Goal: Download file/media

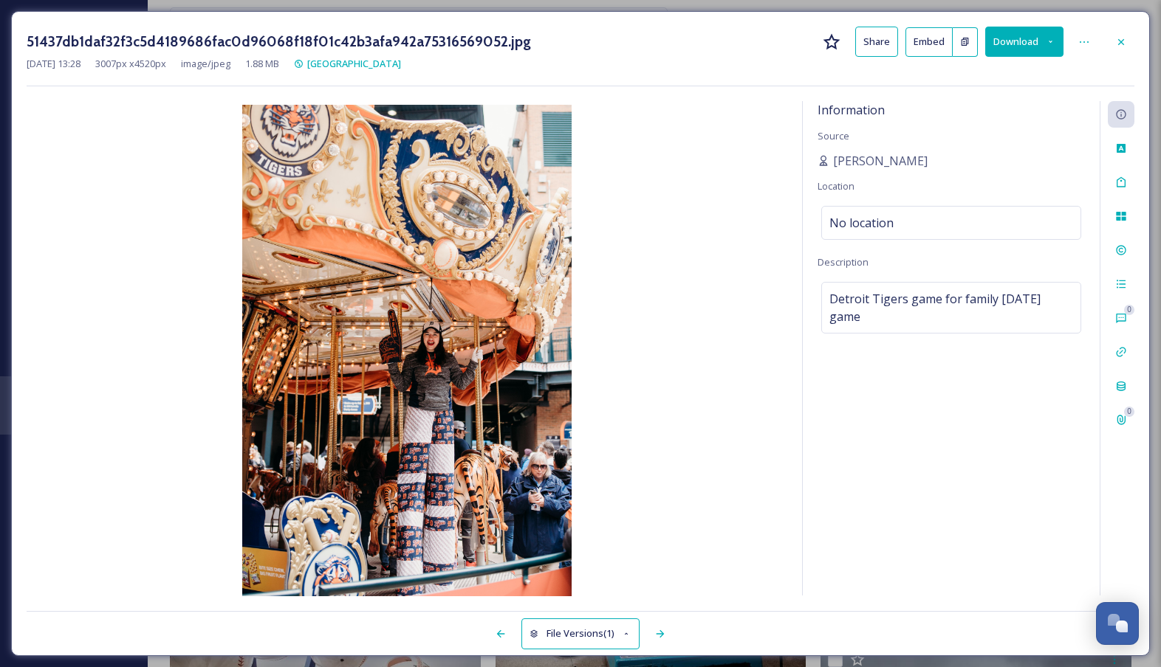
scroll to position [1474, 0]
click at [1114, 49] on div at bounding box center [1120, 42] width 27 height 27
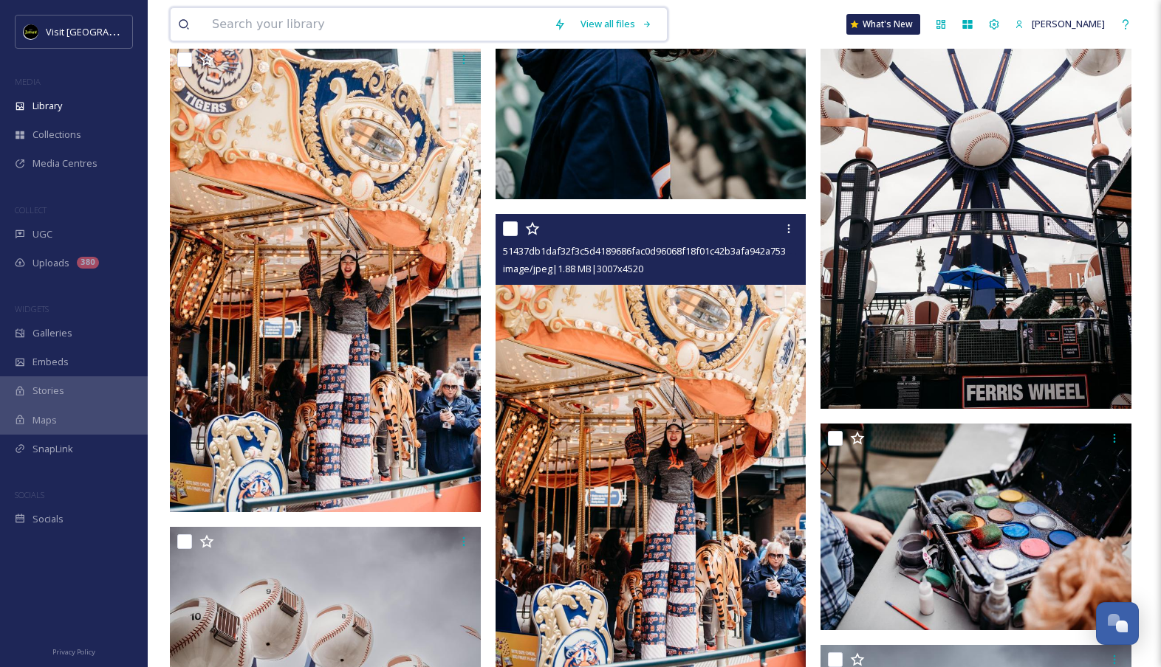
click at [451, 40] on input at bounding box center [376, 24] width 342 height 32
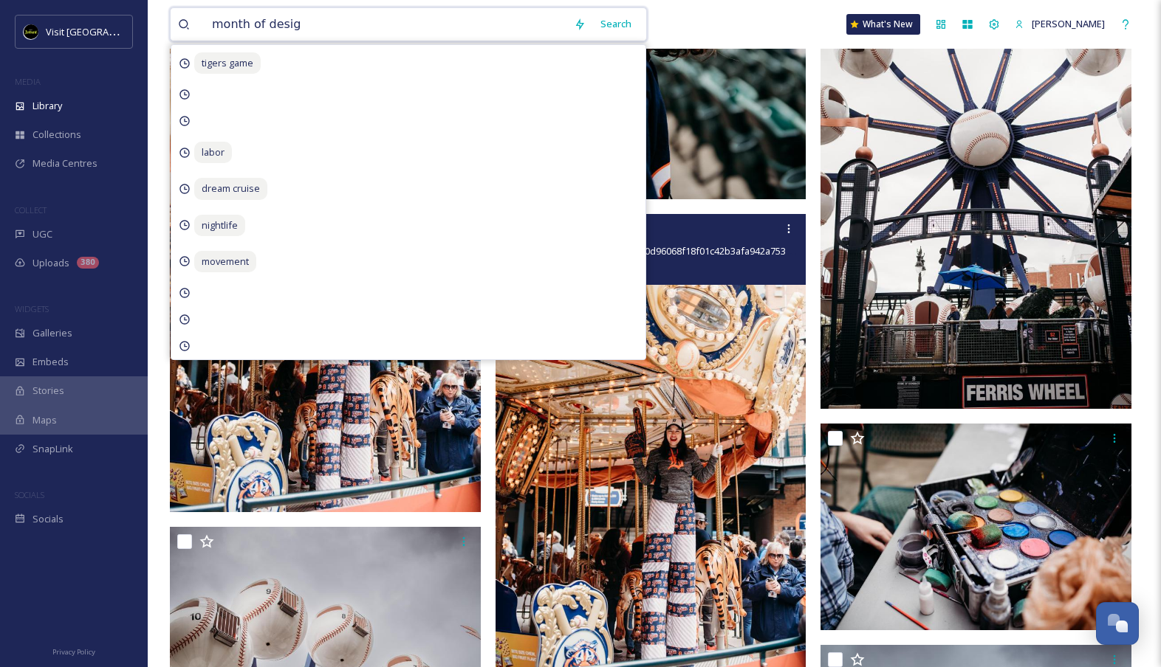
type input "month of design"
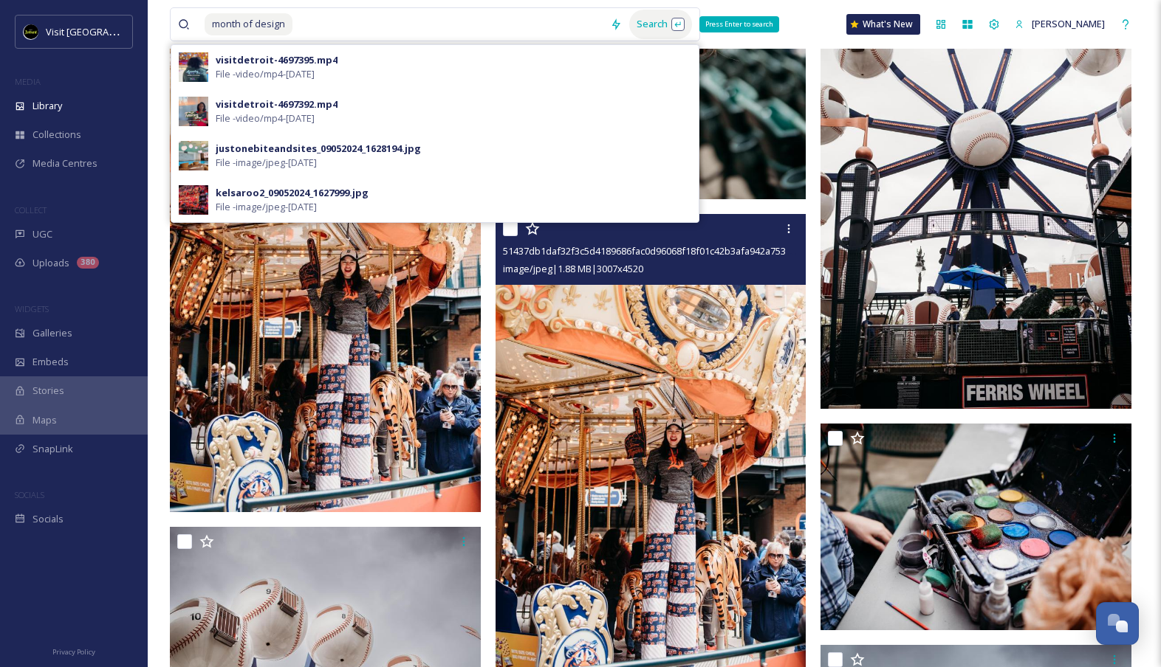
click at [681, 25] on div "Search Press Enter to search" at bounding box center [660, 24] width 63 height 29
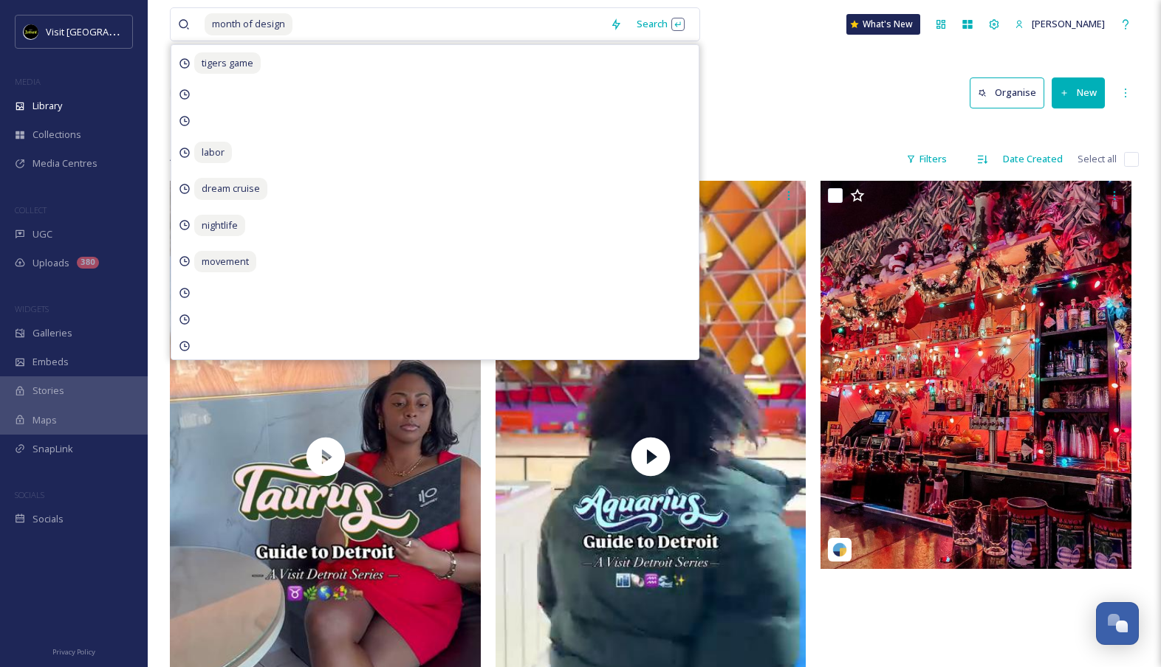
click at [836, 58] on div "month of design Search tigers game labor dream cruise nightlife movement What's…" at bounding box center [654, 581] width 1013 height 1162
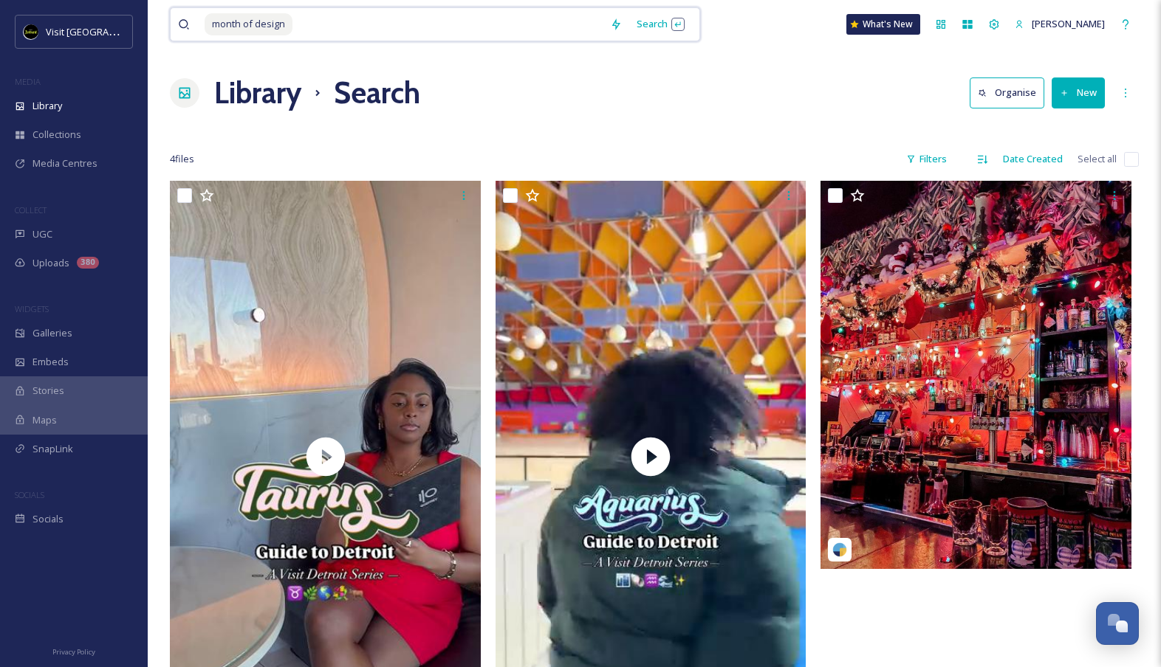
click at [326, 38] on input at bounding box center [448, 24] width 309 height 32
drag, startPoint x: 326, startPoint y: 38, endPoint x: 197, endPoint y: 24, distance: 130.0
click at [197, 24] on div "month of design" at bounding box center [390, 24] width 425 height 32
click at [631, 23] on div "Search" at bounding box center [616, 24] width 46 height 29
click at [511, 36] on input "month of design" at bounding box center [386, 24] width 362 height 32
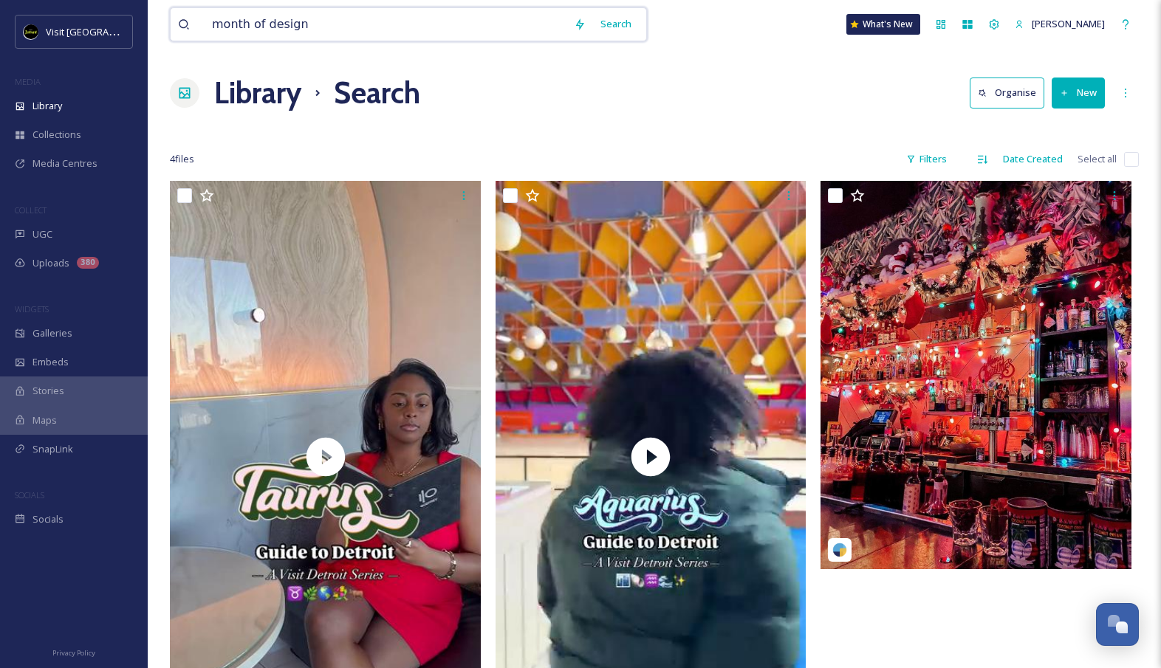
click at [511, 36] on input "month of design" at bounding box center [386, 24] width 362 height 32
type input "art"
click at [631, 24] on div "Search" at bounding box center [630, 24] width 63 height 29
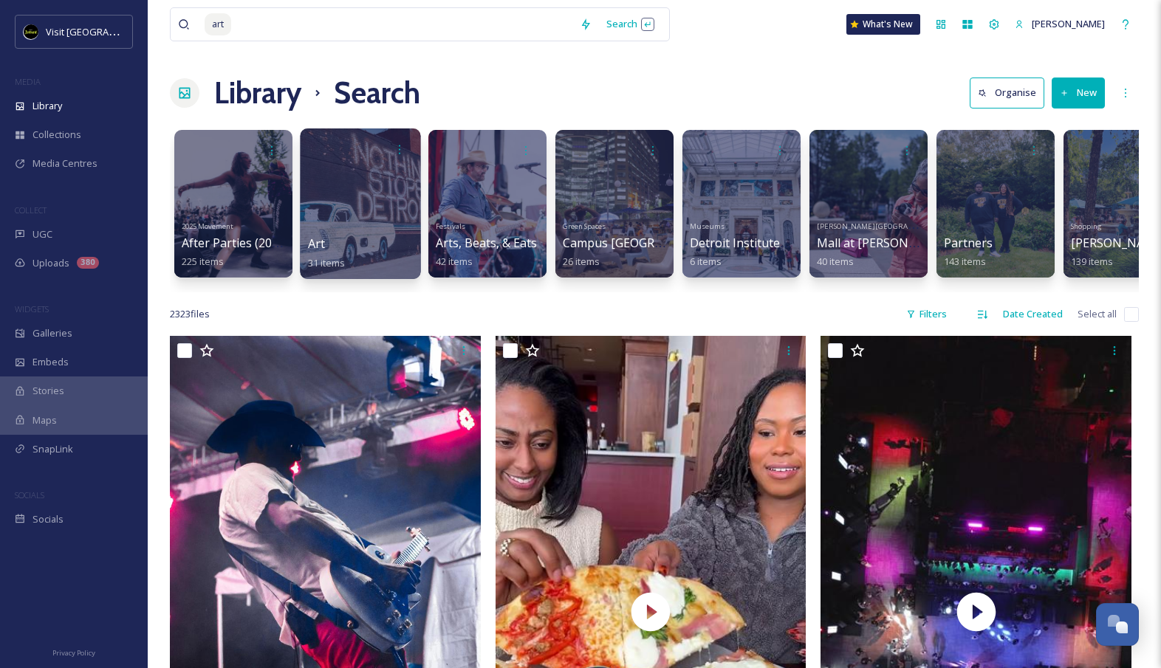
scroll to position [-1, 0]
click at [340, 218] on div at bounding box center [360, 203] width 120 height 151
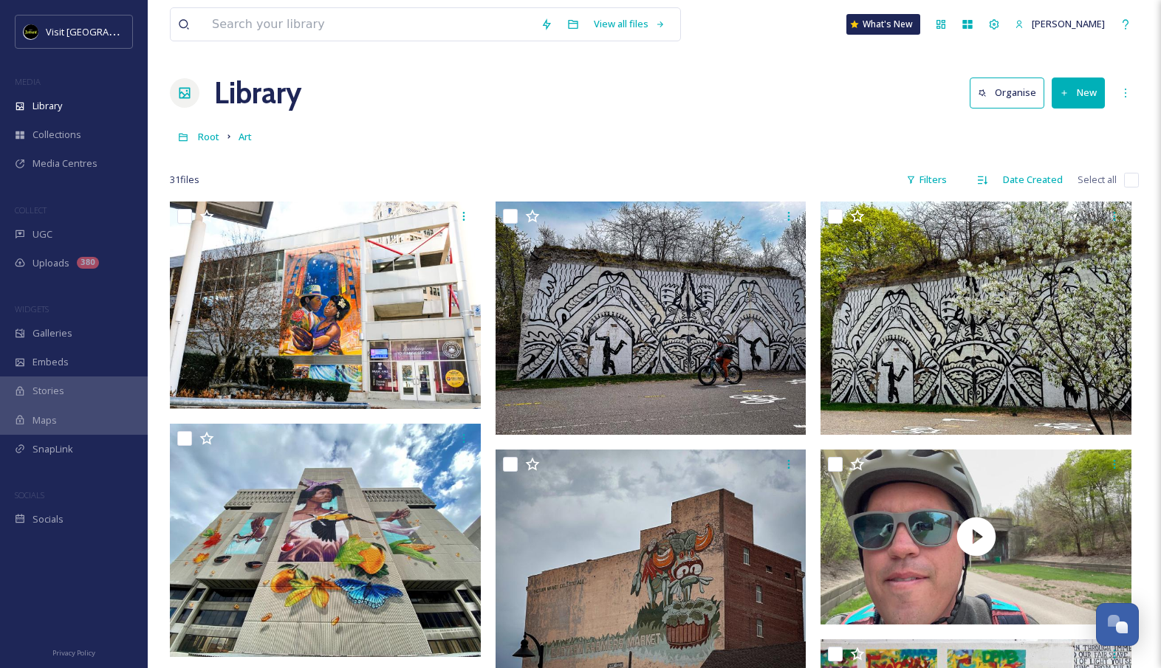
click at [67, 90] on div "MEDIA" at bounding box center [74, 81] width 148 height 19
click at [70, 103] on div "Library" at bounding box center [74, 106] width 148 height 29
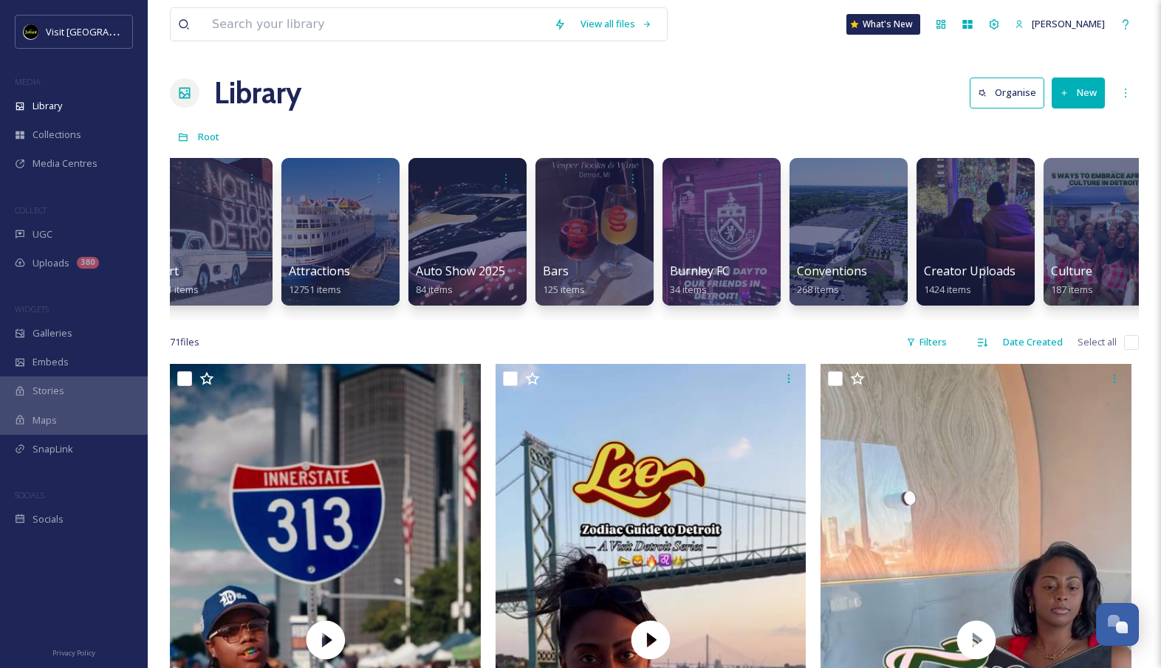
scroll to position [0, 678]
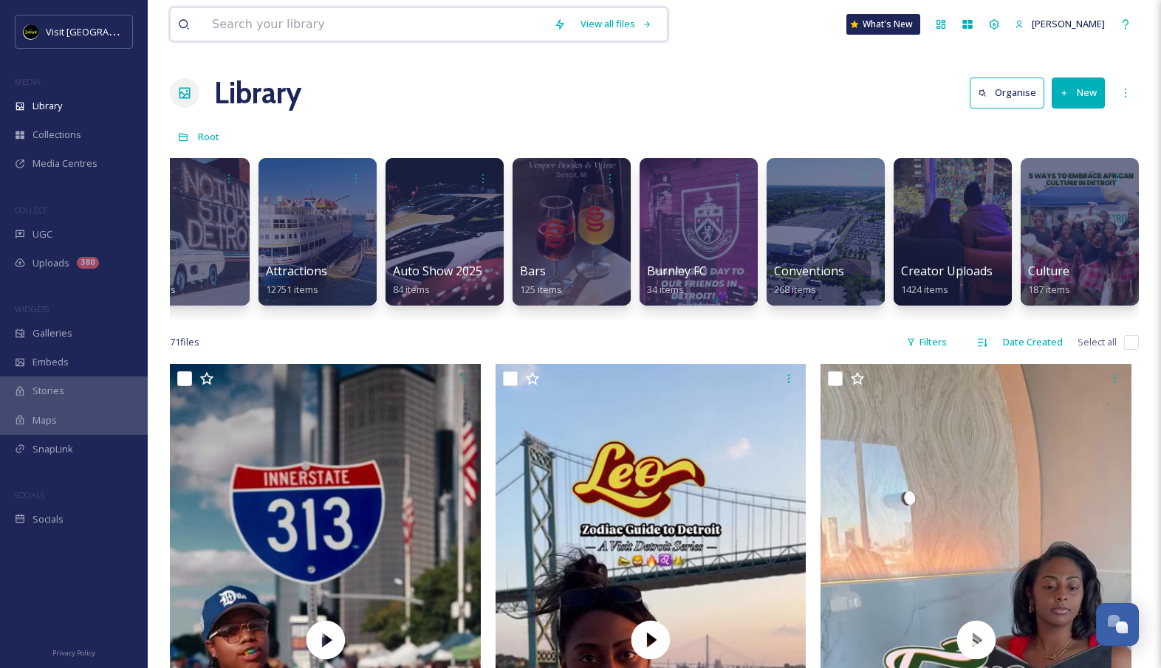
click at [464, 34] on input at bounding box center [376, 24] width 342 height 32
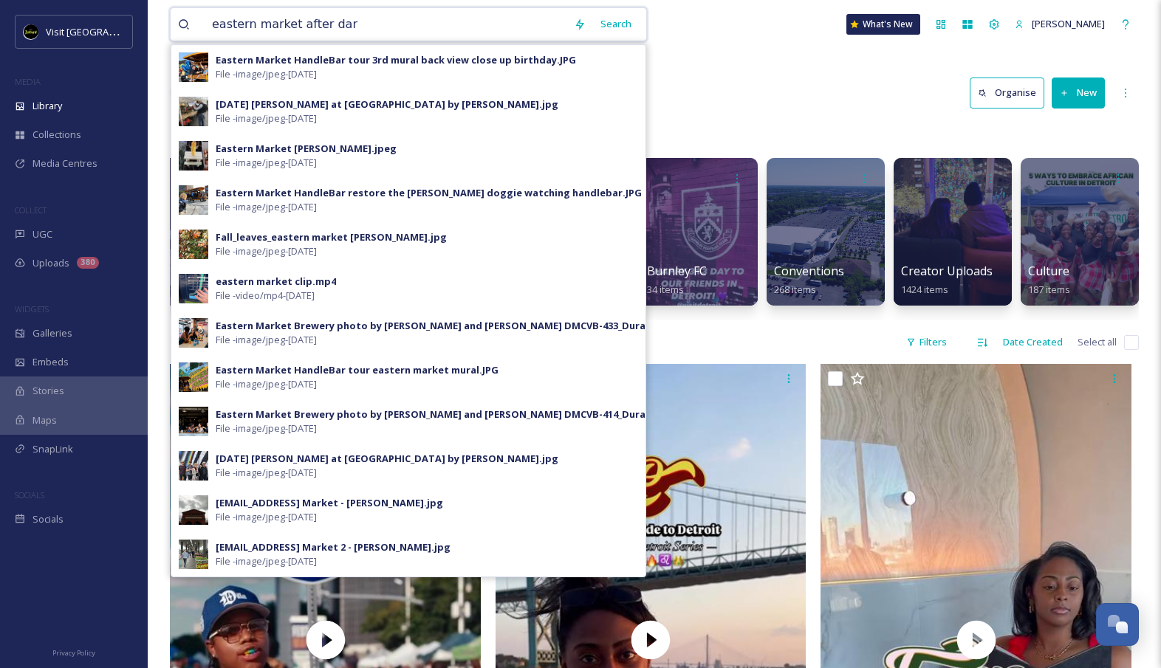
type input "eastern market after dark"
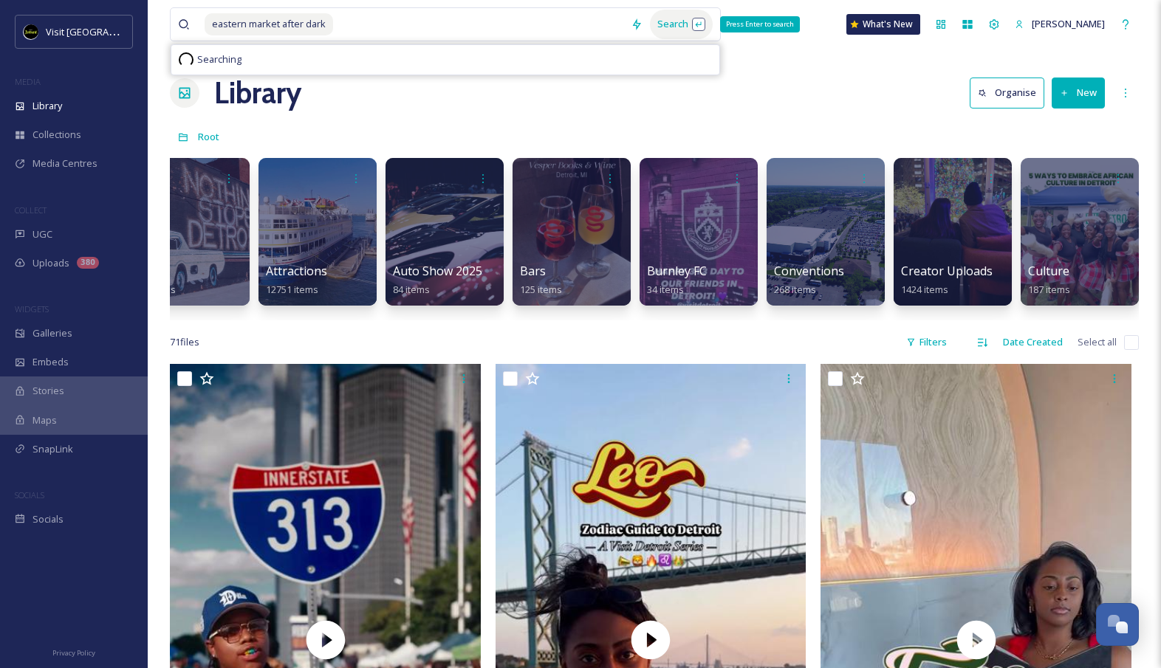
click at [693, 30] on div "Search Press Enter to search" at bounding box center [681, 24] width 63 height 29
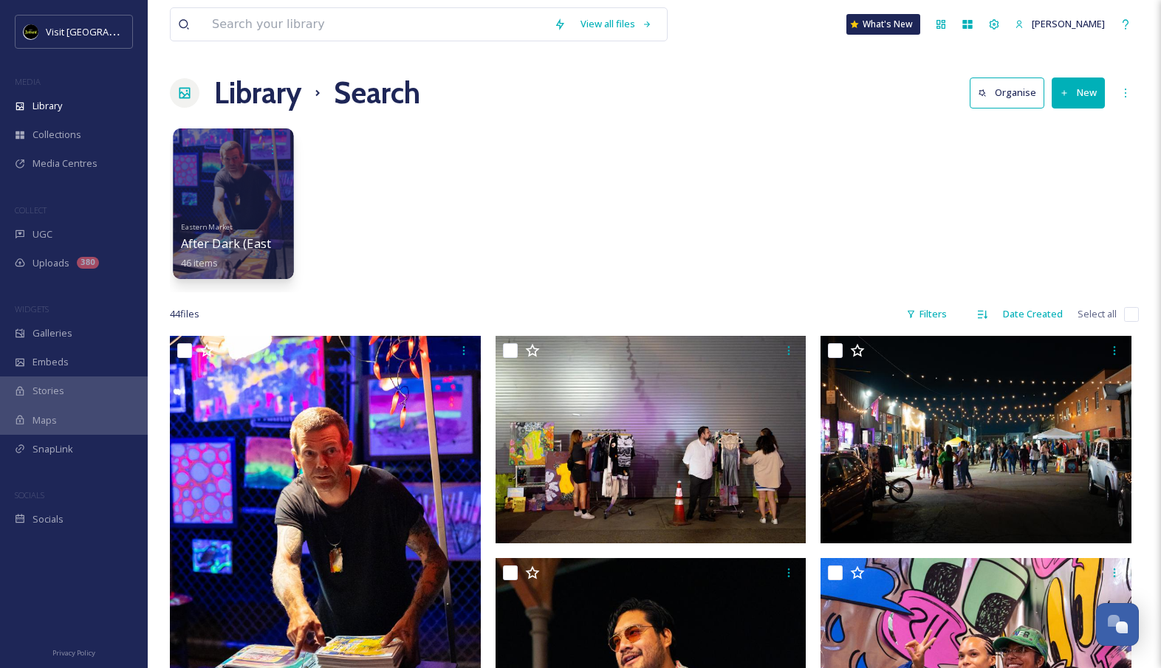
click at [247, 183] on div at bounding box center [233, 203] width 120 height 151
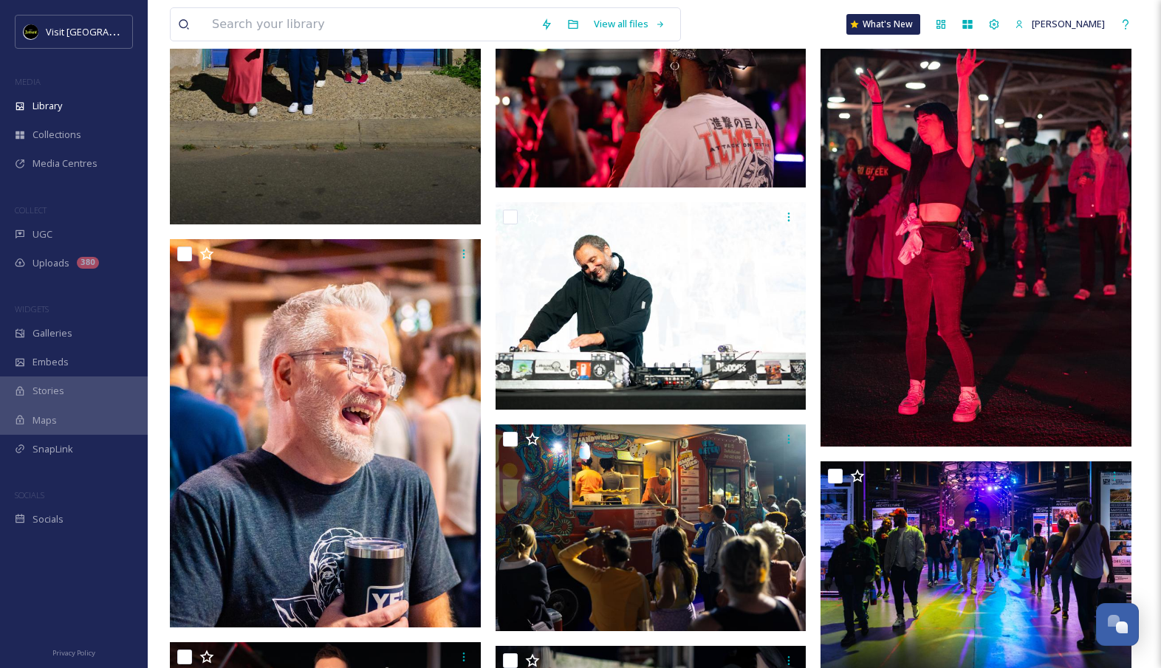
scroll to position [926, 0]
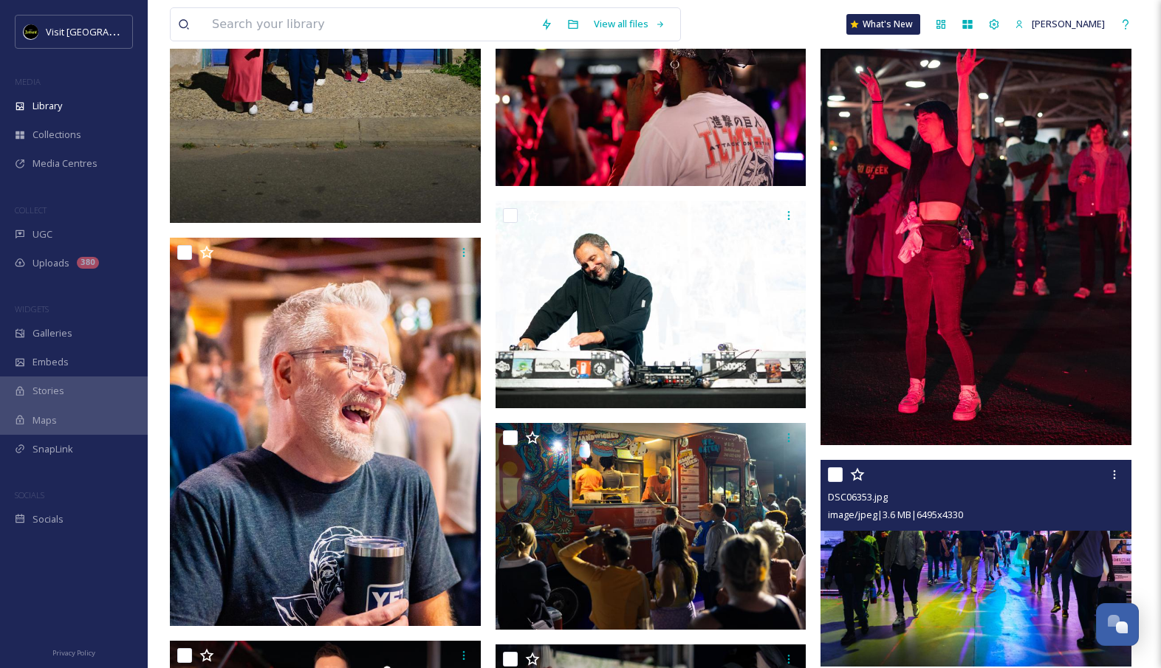
click at [925, 547] on img at bounding box center [975, 563] width 311 height 207
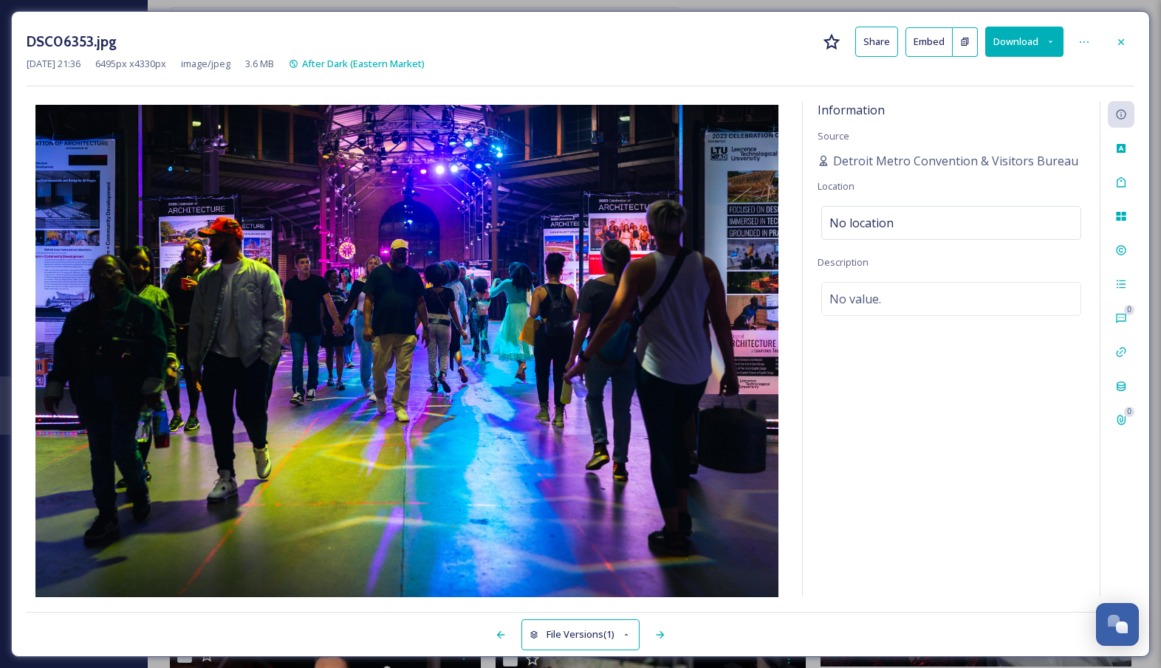
click at [1030, 50] on button "Download" at bounding box center [1024, 42] width 78 height 30
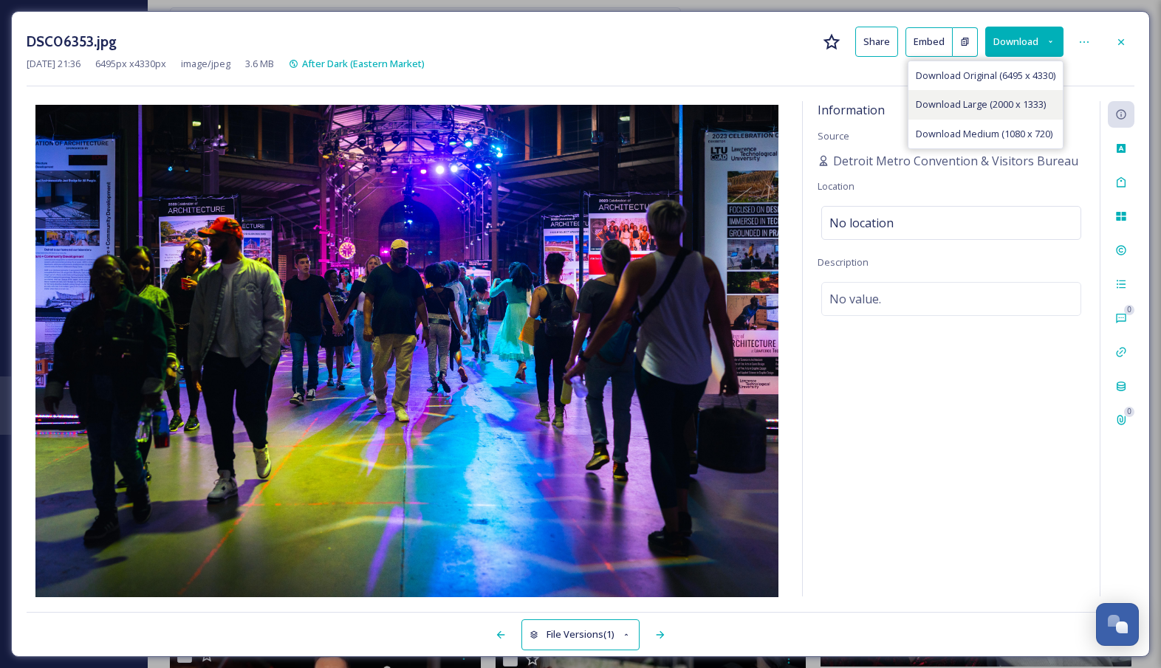
click at [1013, 106] on span "Download Large (2000 x 1333)" at bounding box center [980, 104] width 130 height 14
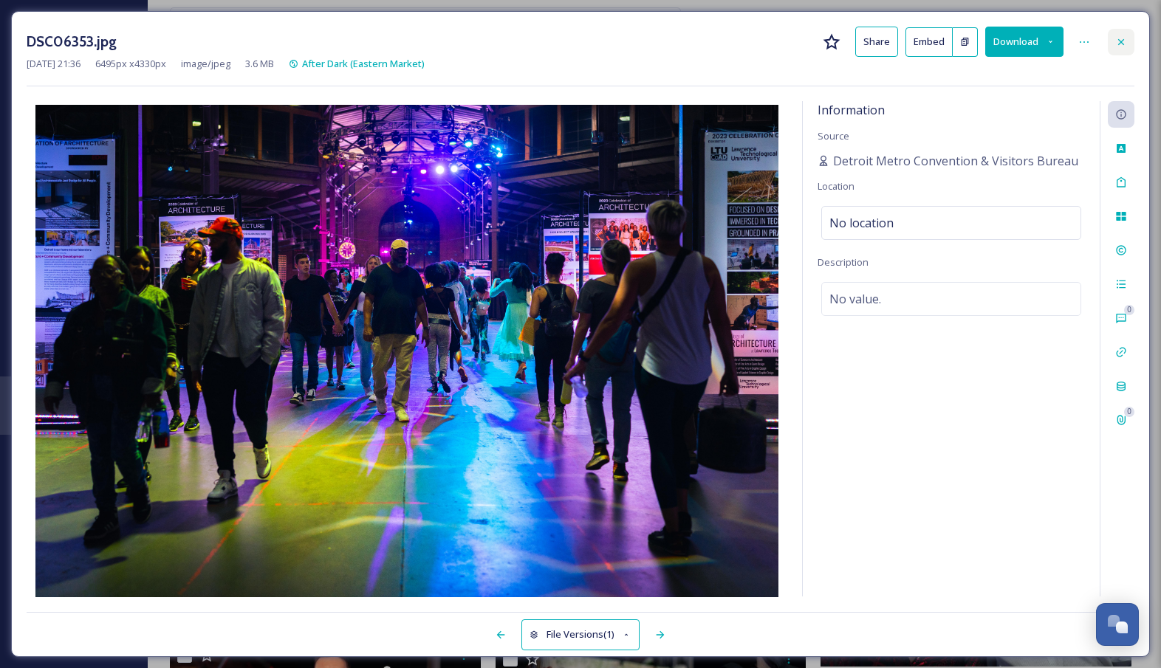
click at [1116, 46] on icon at bounding box center [1121, 42] width 12 height 12
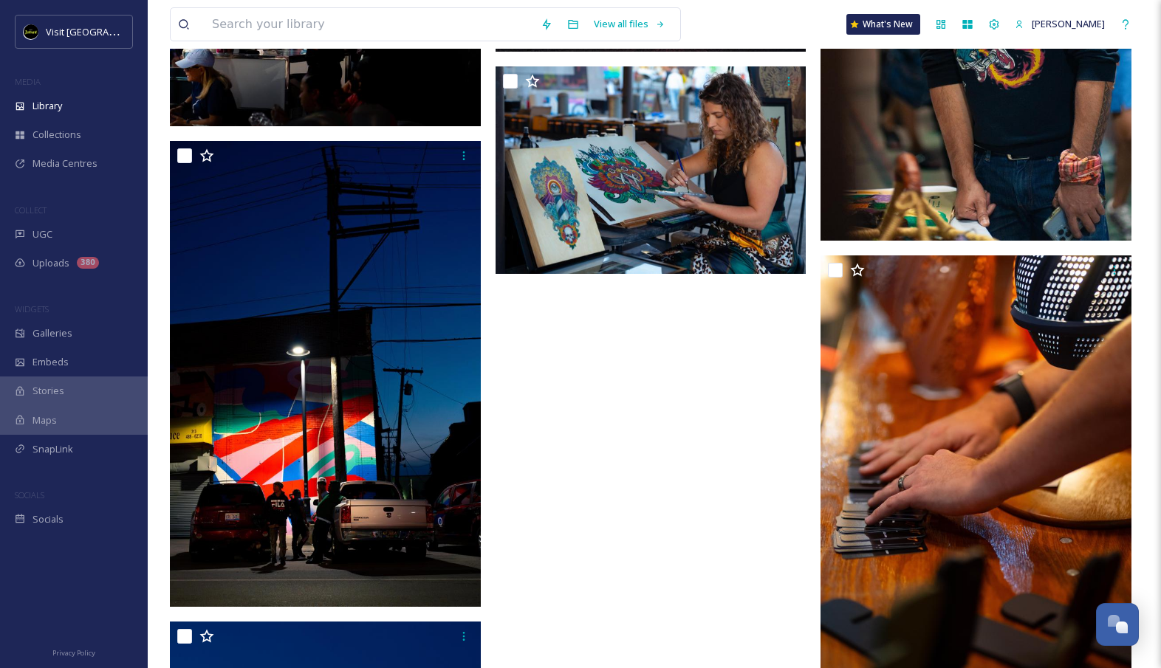
scroll to position [3189, 0]
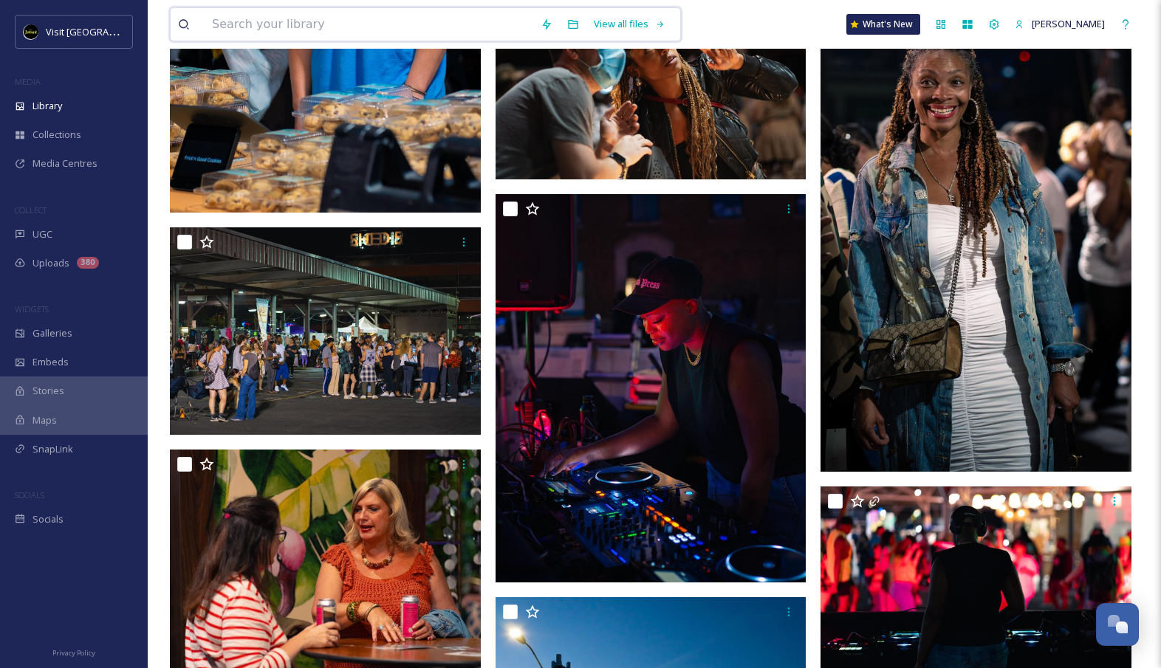
click at [241, 21] on input at bounding box center [369, 24] width 329 height 32
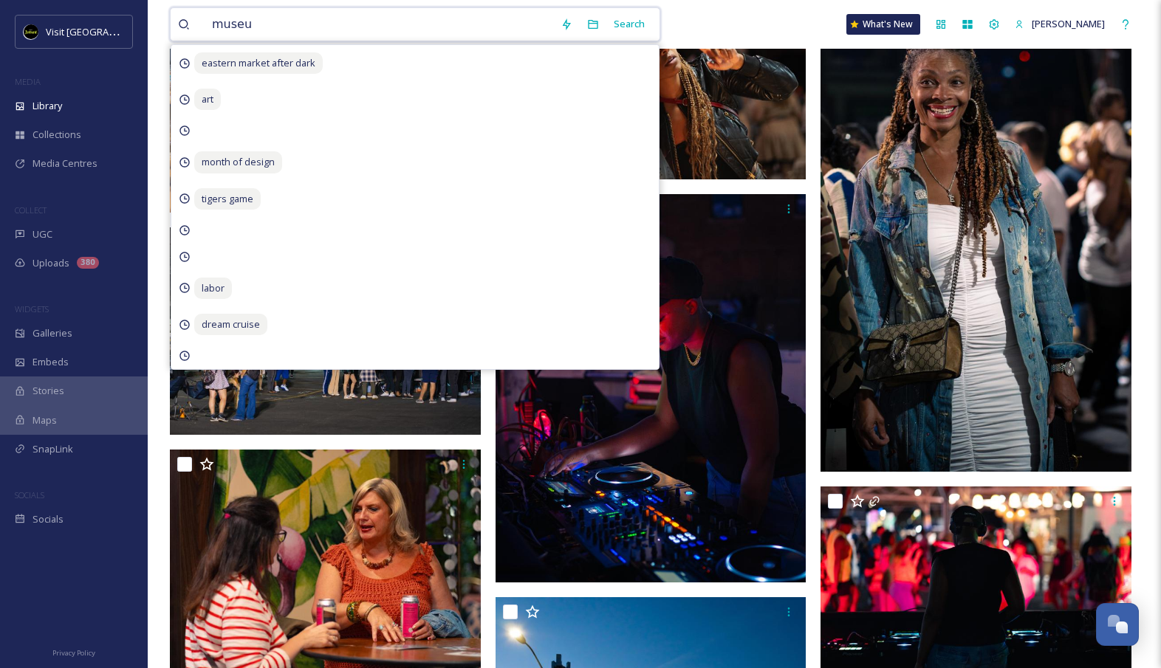
type input "museum"
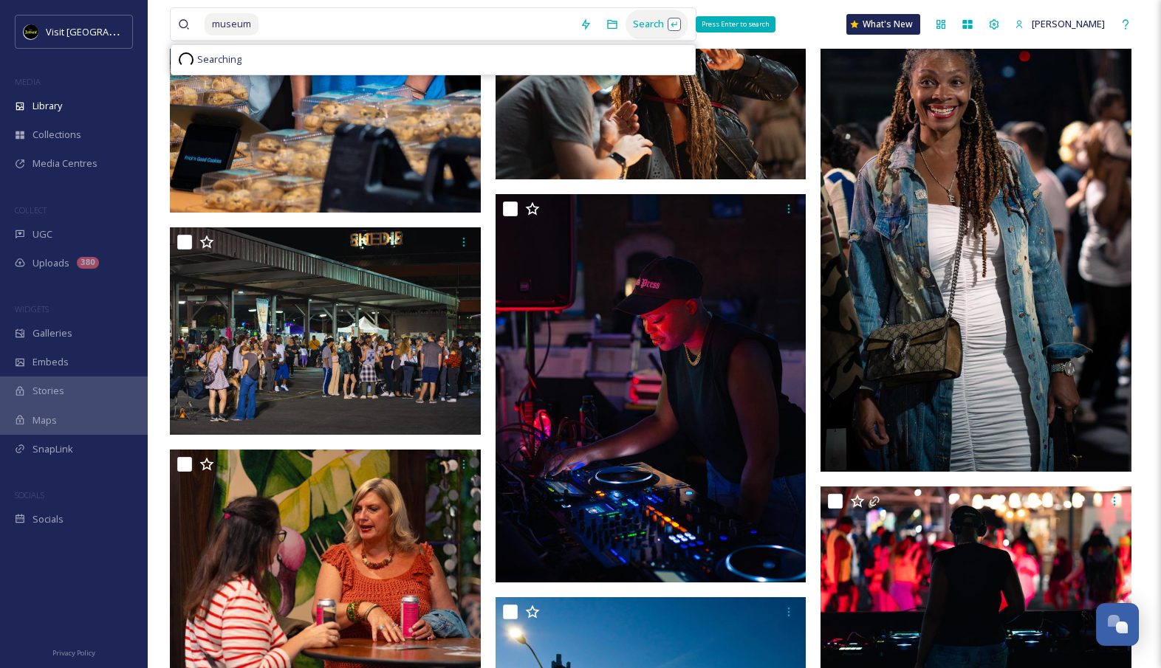
click at [662, 13] on div "Search Press Enter to search" at bounding box center [656, 24] width 63 height 29
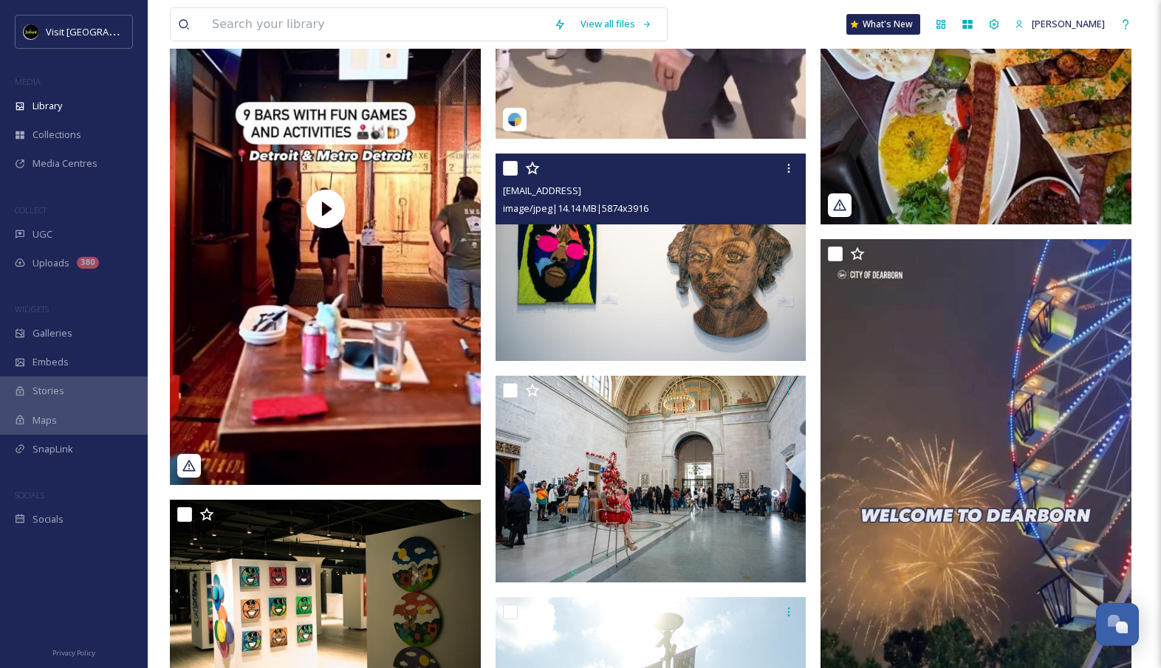
scroll to position [1451, 0]
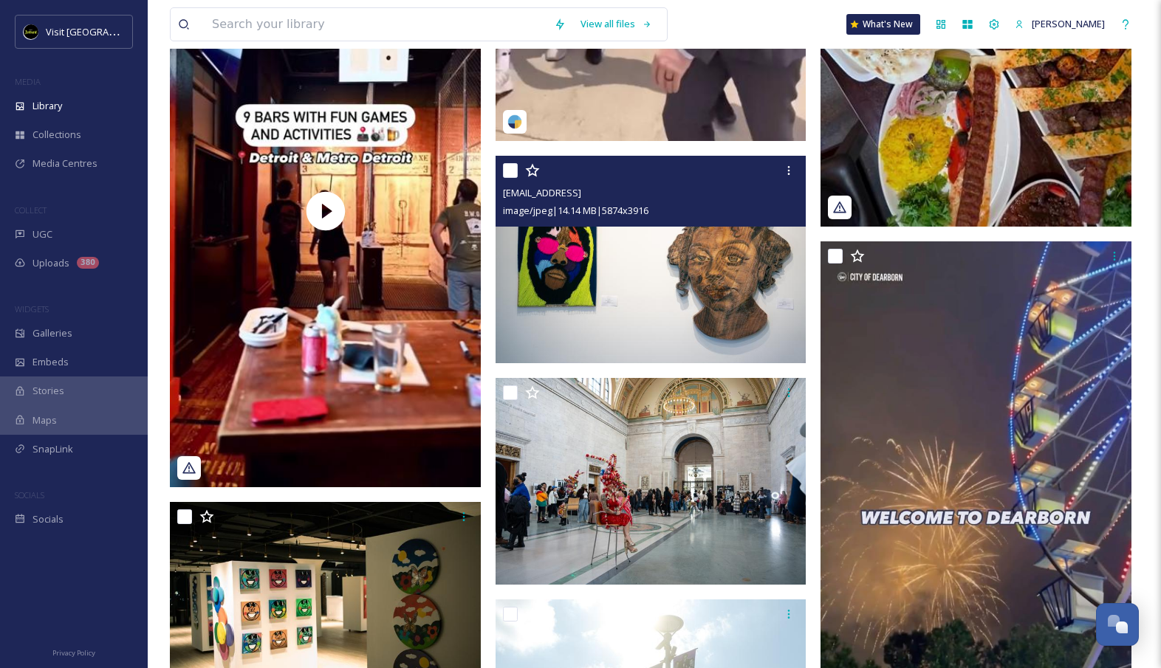
click at [622, 268] on img at bounding box center [650, 259] width 311 height 207
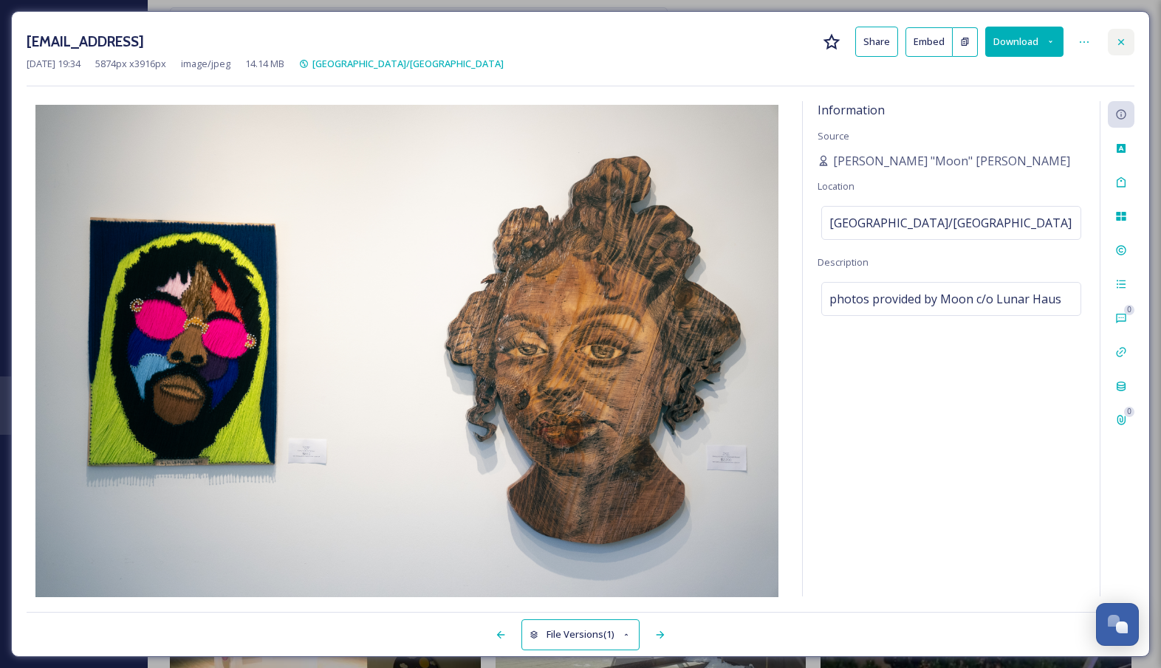
click at [1124, 35] on div at bounding box center [1120, 42] width 27 height 27
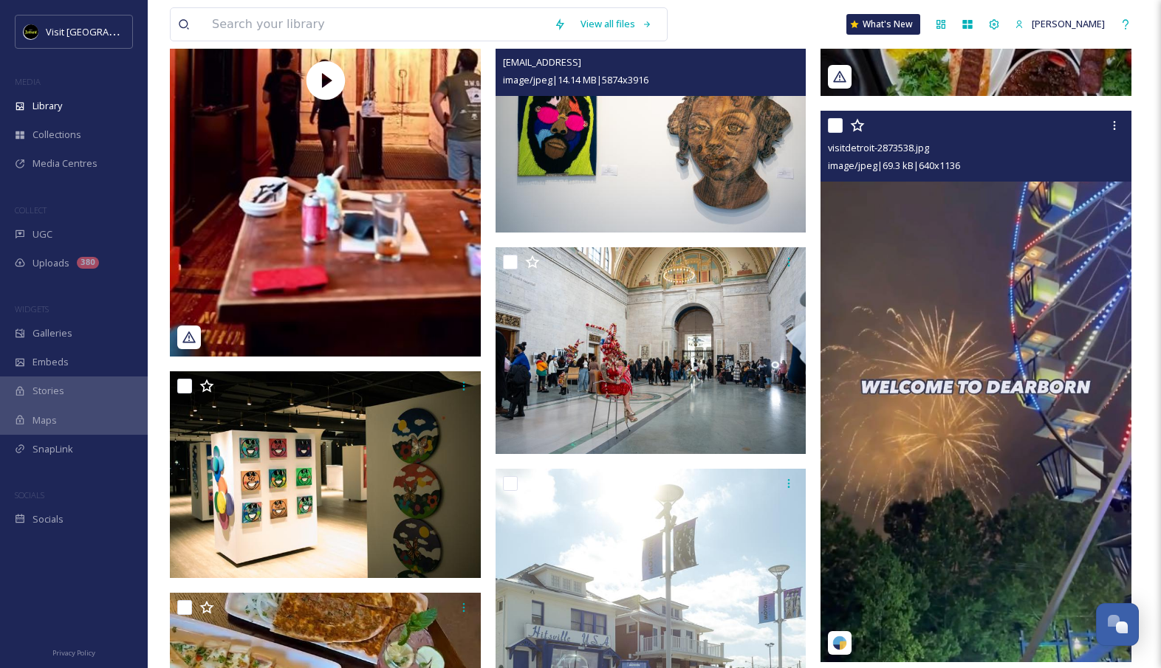
scroll to position [1587, 0]
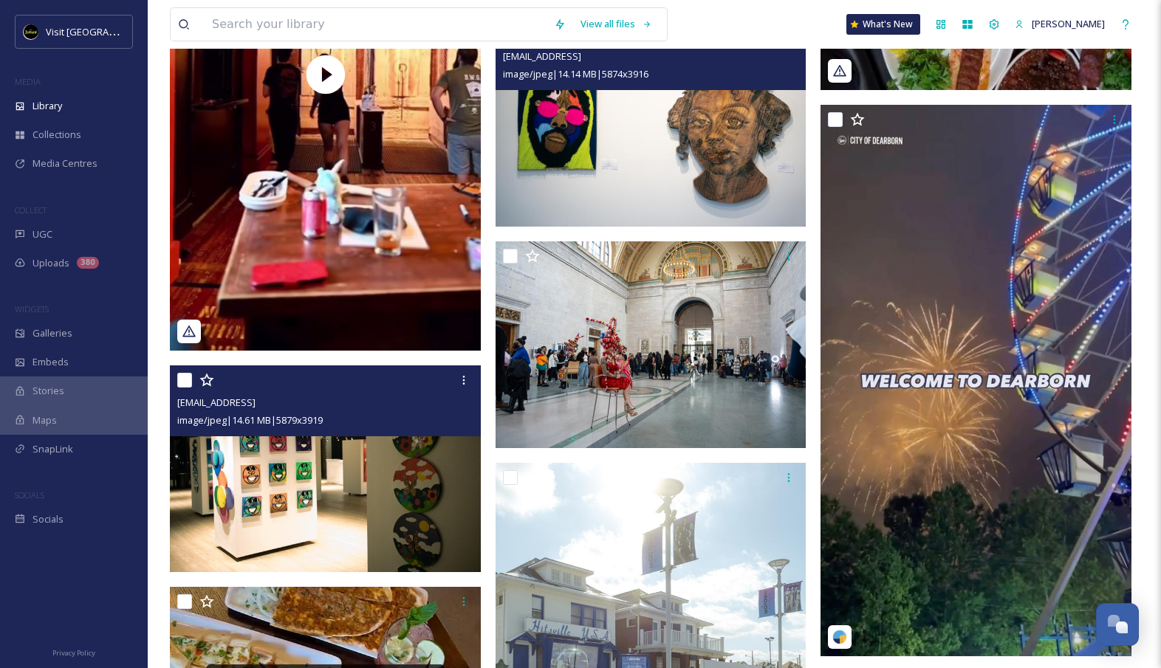
click at [340, 493] on img at bounding box center [325, 468] width 311 height 207
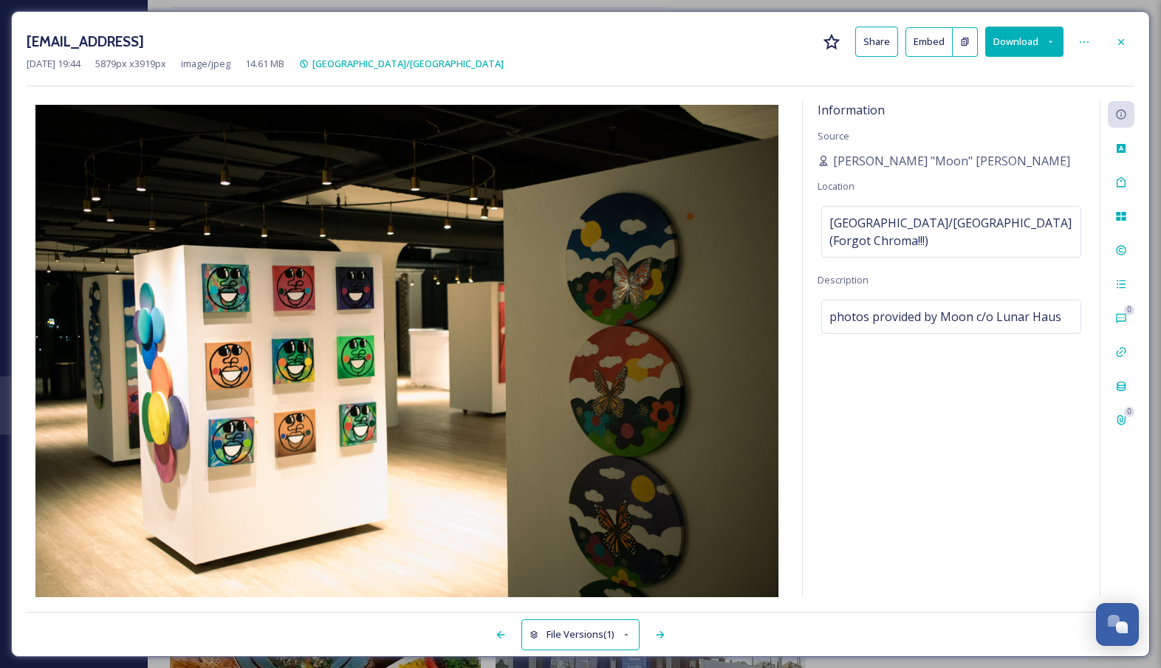
click at [1028, 35] on button "Download" at bounding box center [1024, 42] width 78 height 30
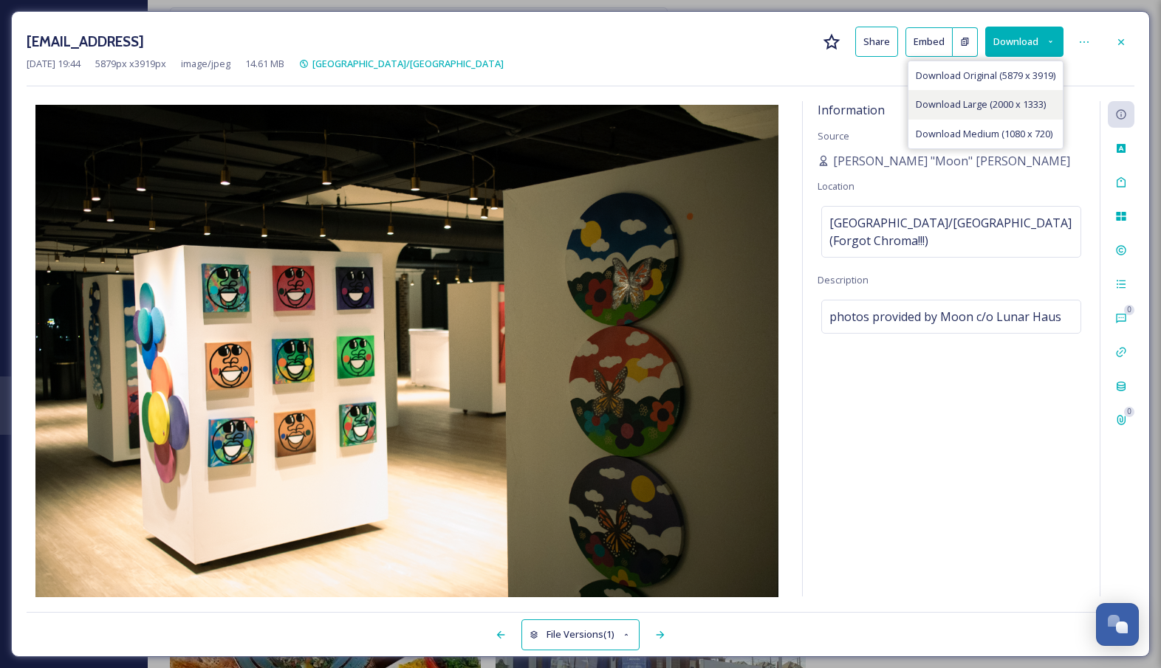
click at [1018, 110] on span "Download Large (2000 x 1333)" at bounding box center [980, 104] width 130 height 14
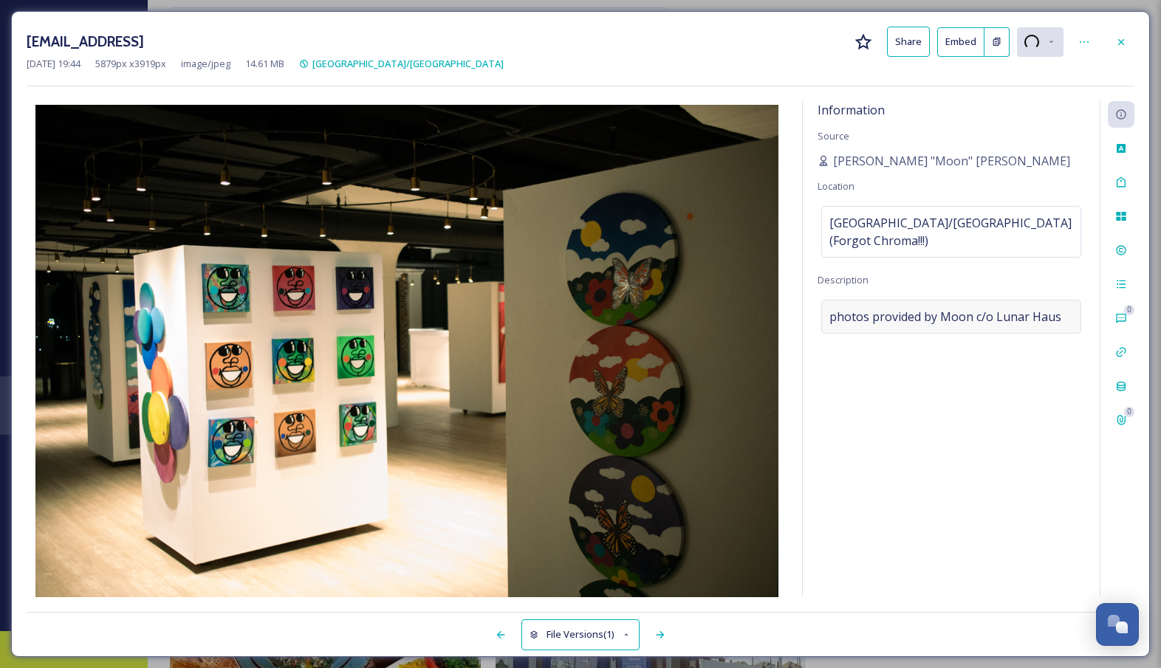
click at [1067, 317] on div "photos provided by Moon c/o Lunar Haus" at bounding box center [951, 317] width 260 height 34
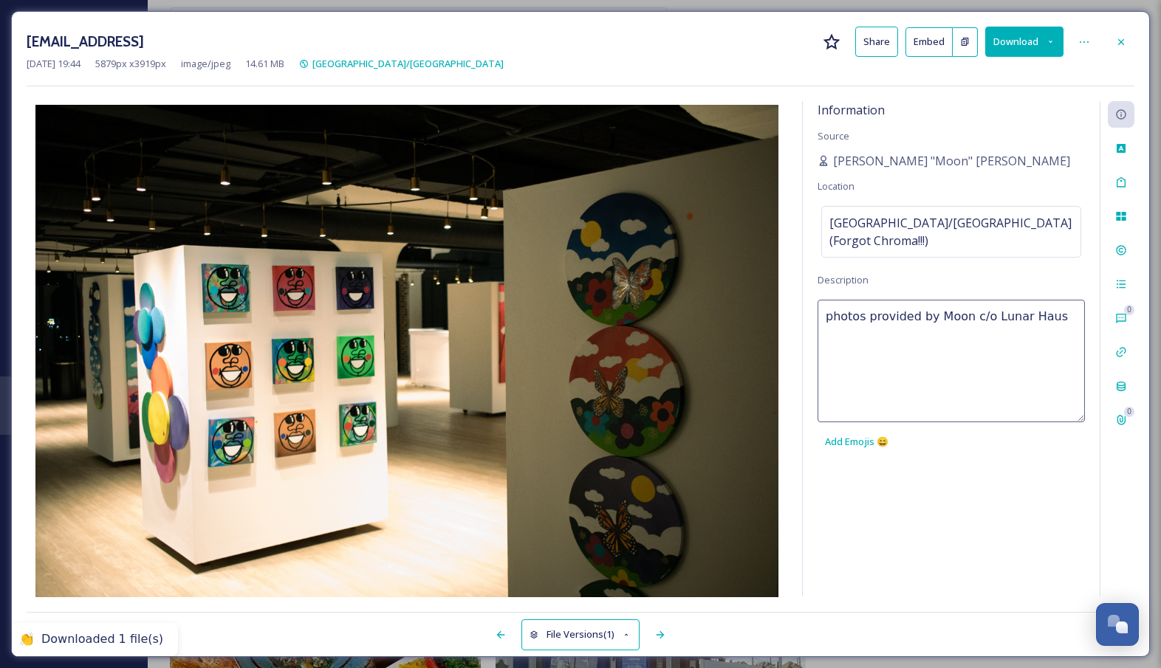
drag, startPoint x: 1064, startPoint y: 317, endPoint x: 932, endPoint y: 312, distance: 131.5
click at [932, 312] on textarea "photos provided by Moon c/o Lunar Haus" at bounding box center [950, 361] width 267 height 123
click at [1119, 41] on icon at bounding box center [1121, 42] width 12 height 12
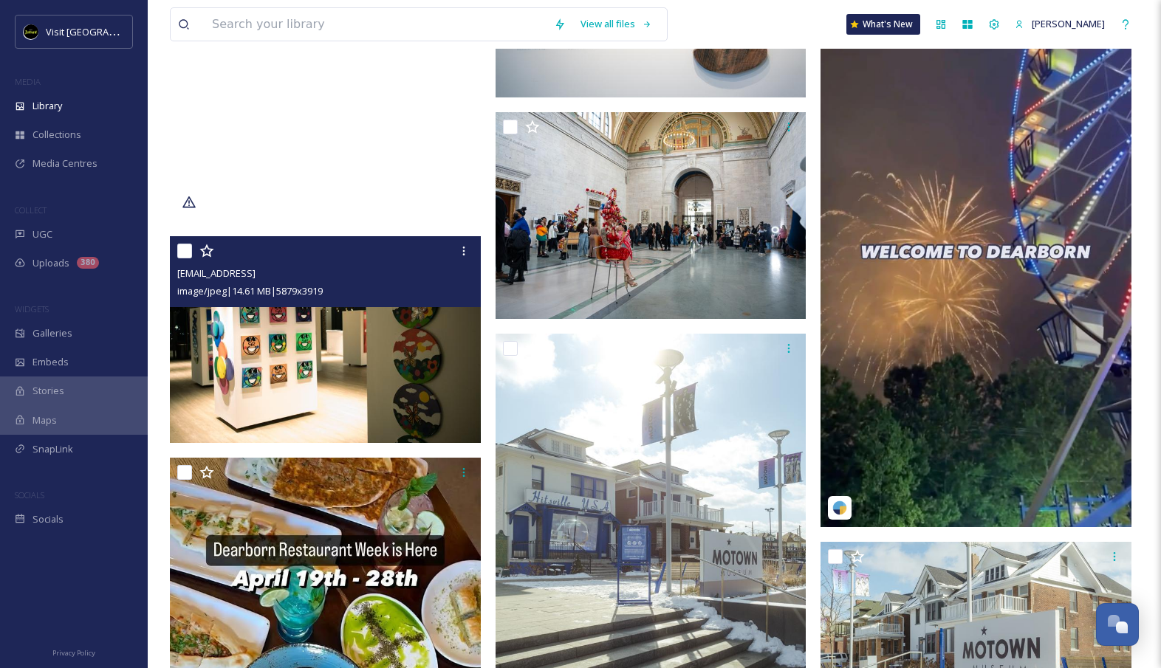
scroll to position [1738, 0]
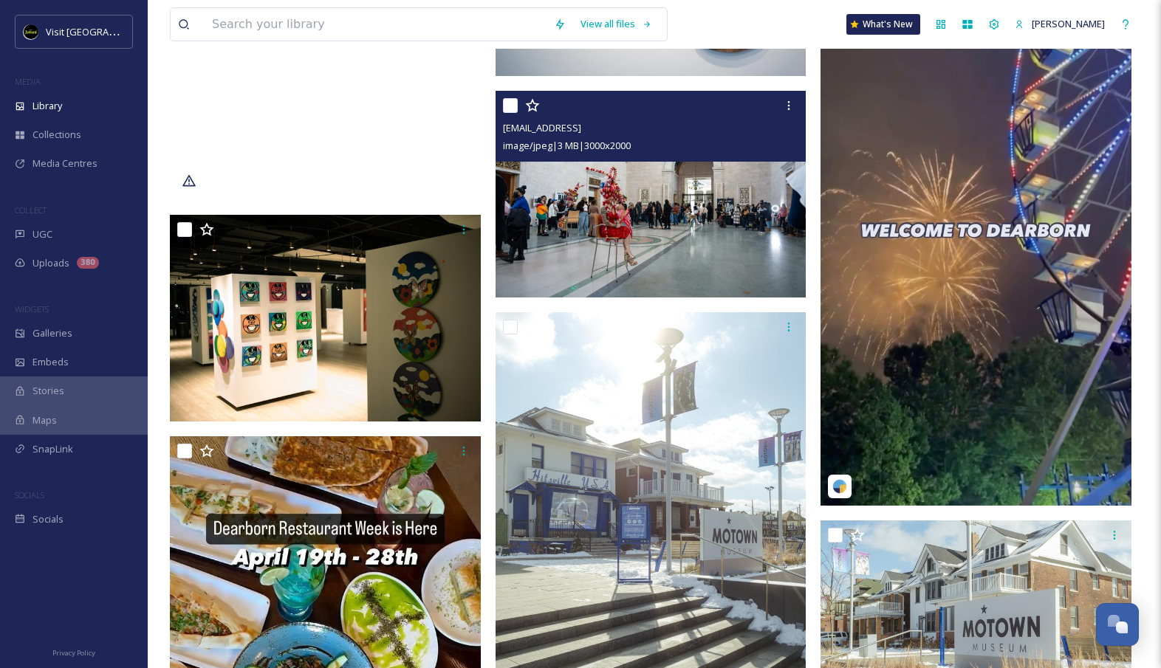
click at [606, 203] on img at bounding box center [650, 194] width 311 height 207
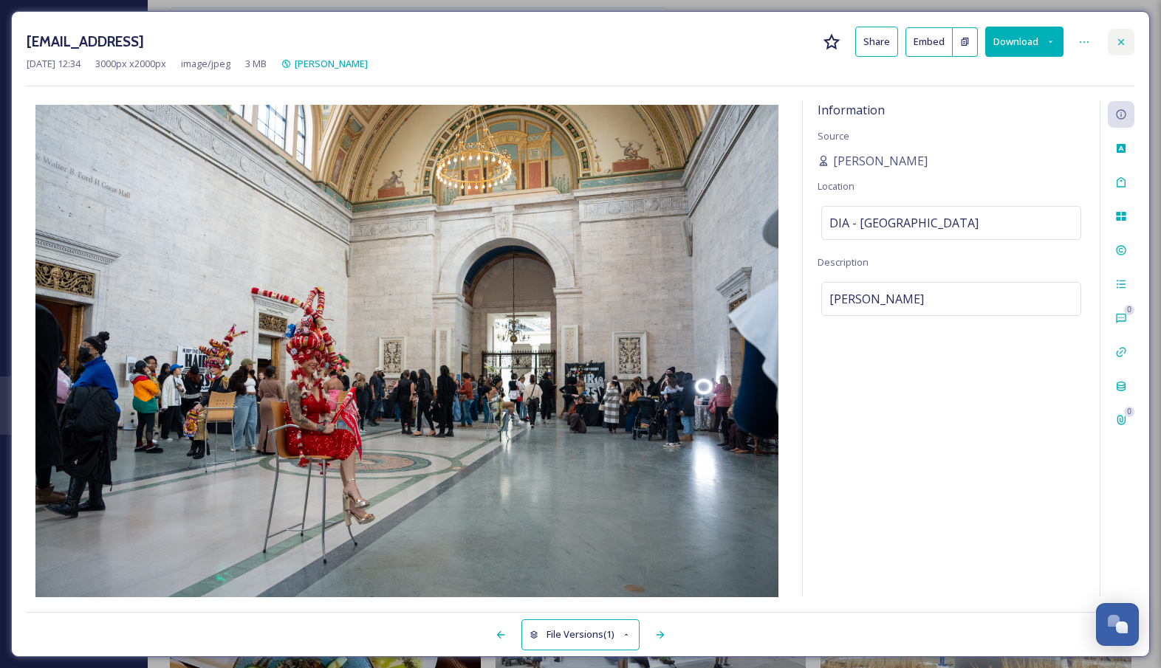
click at [1115, 36] on icon at bounding box center [1121, 42] width 12 height 12
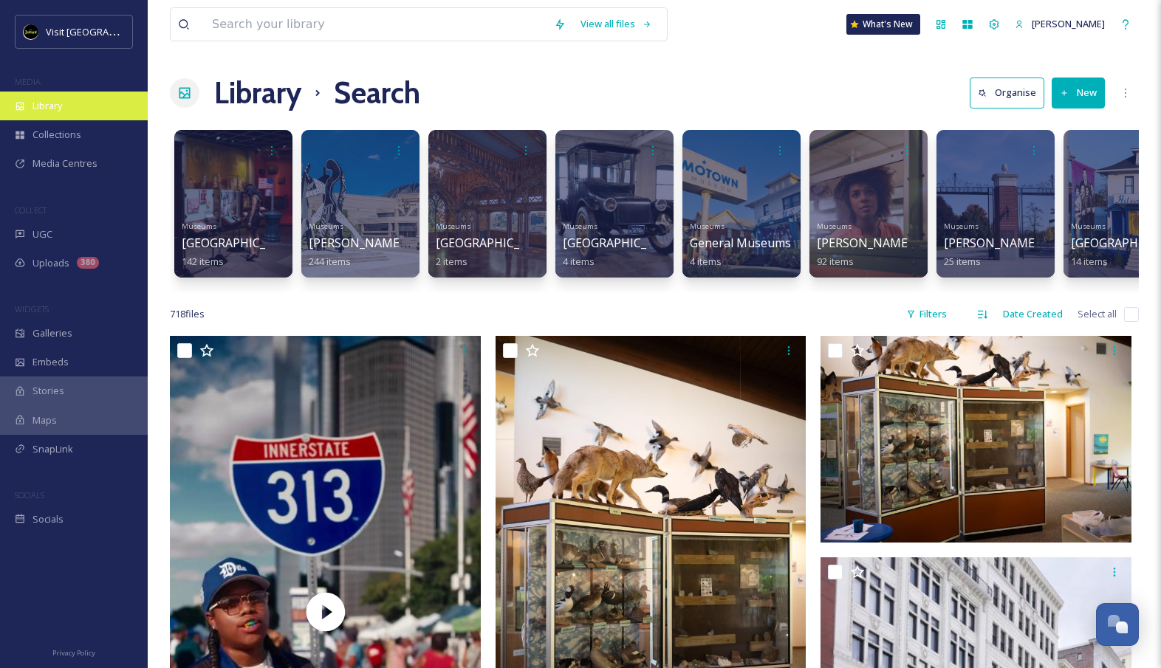
click at [61, 106] on span "Library" at bounding box center [47, 106] width 30 height 14
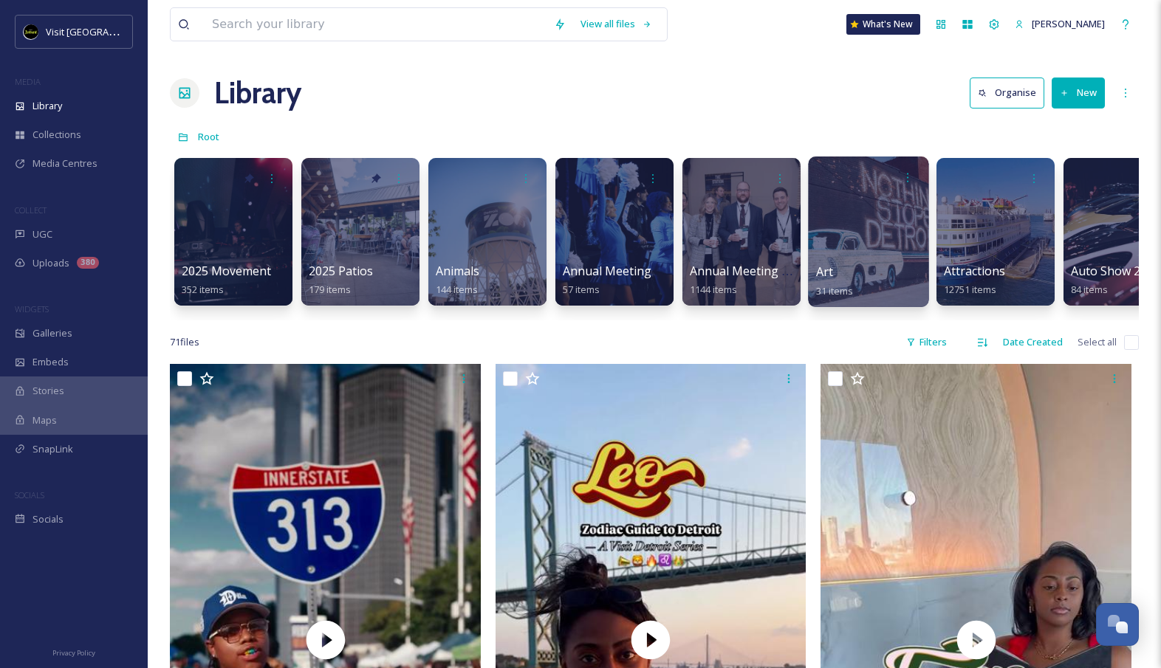
click at [817, 241] on div at bounding box center [868, 232] width 120 height 151
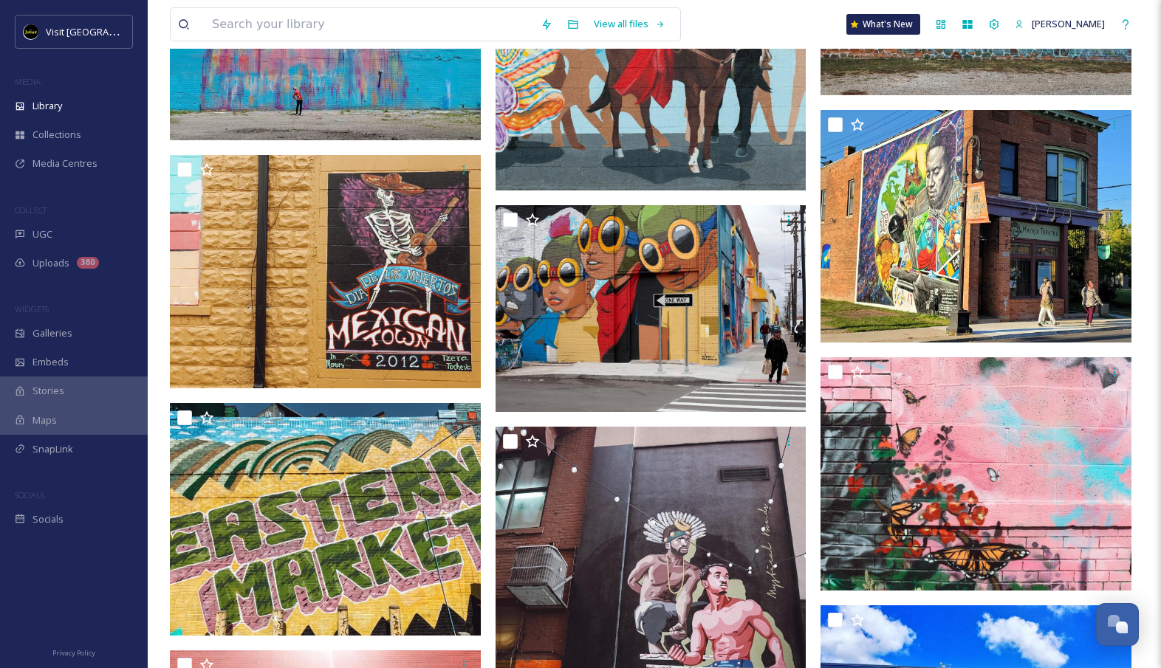
scroll to position [1130, 0]
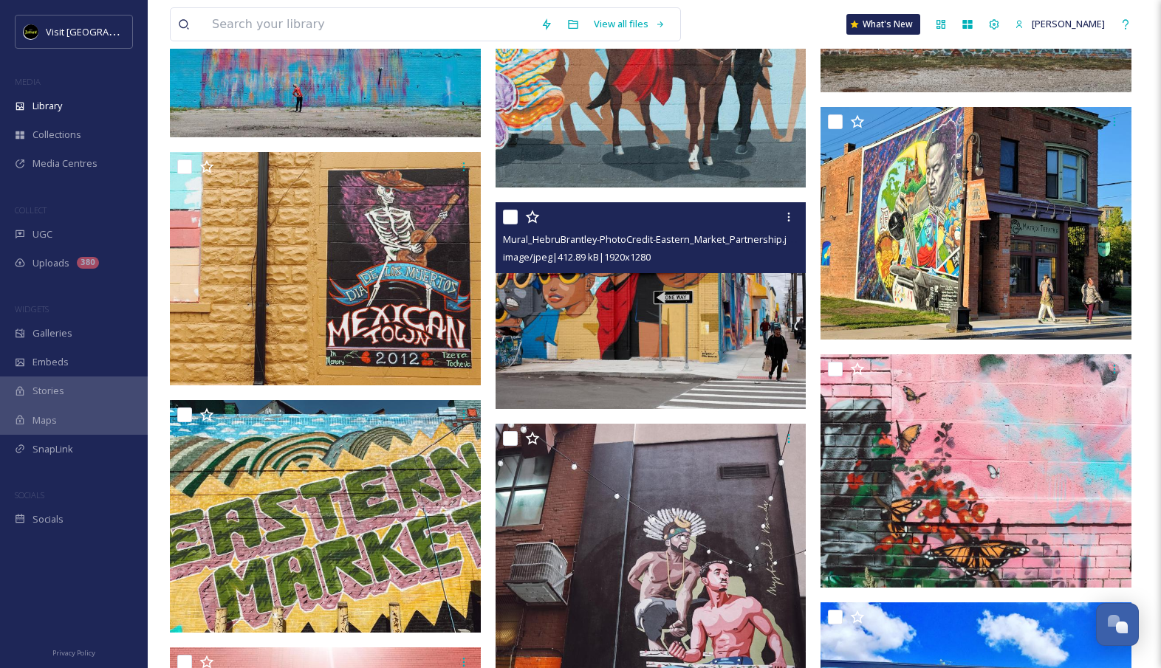
click at [673, 337] on img at bounding box center [650, 305] width 311 height 207
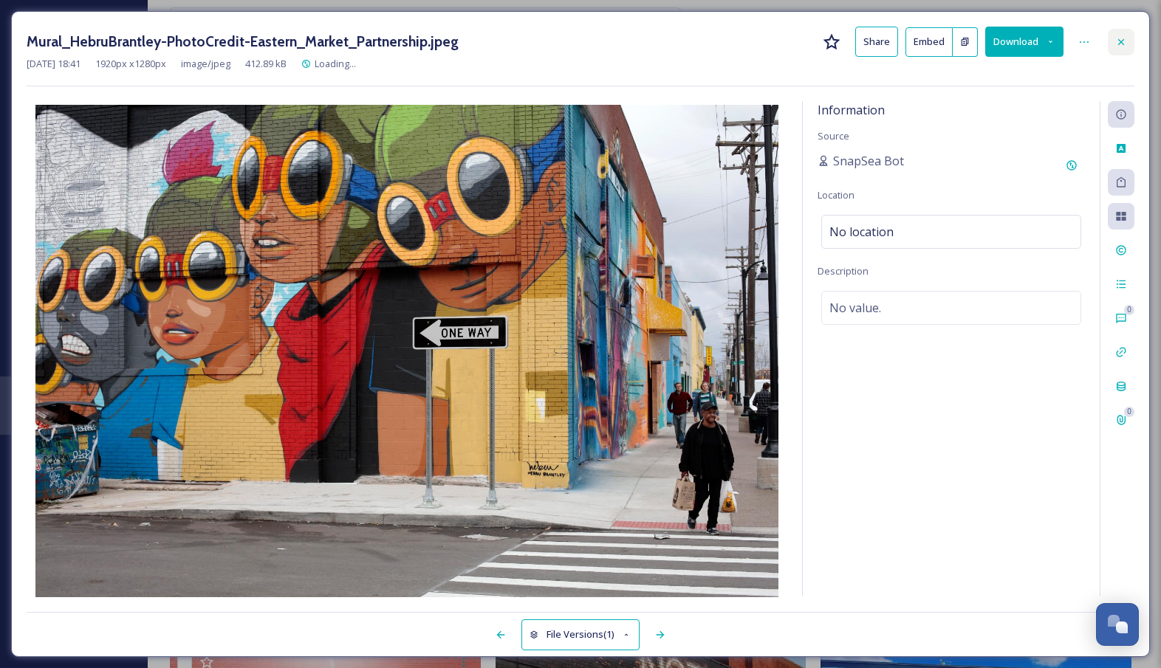
click at [1128, 41] on div at bounding box center [1120, 42] width 27 height 27
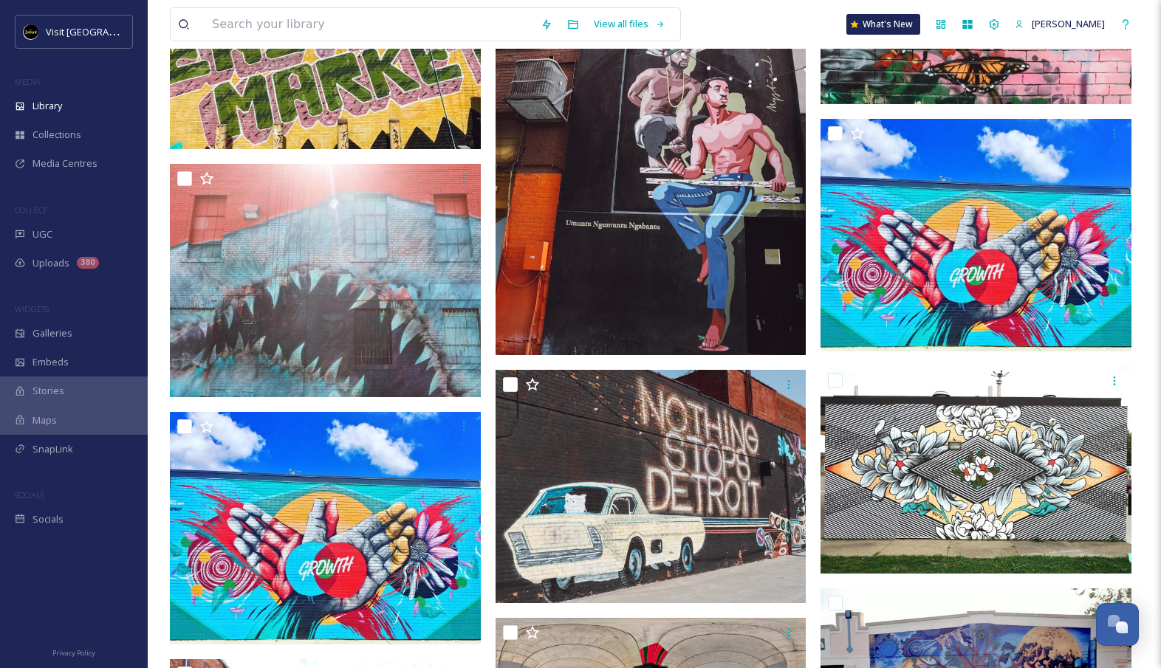
scroll to position [1943, 0]
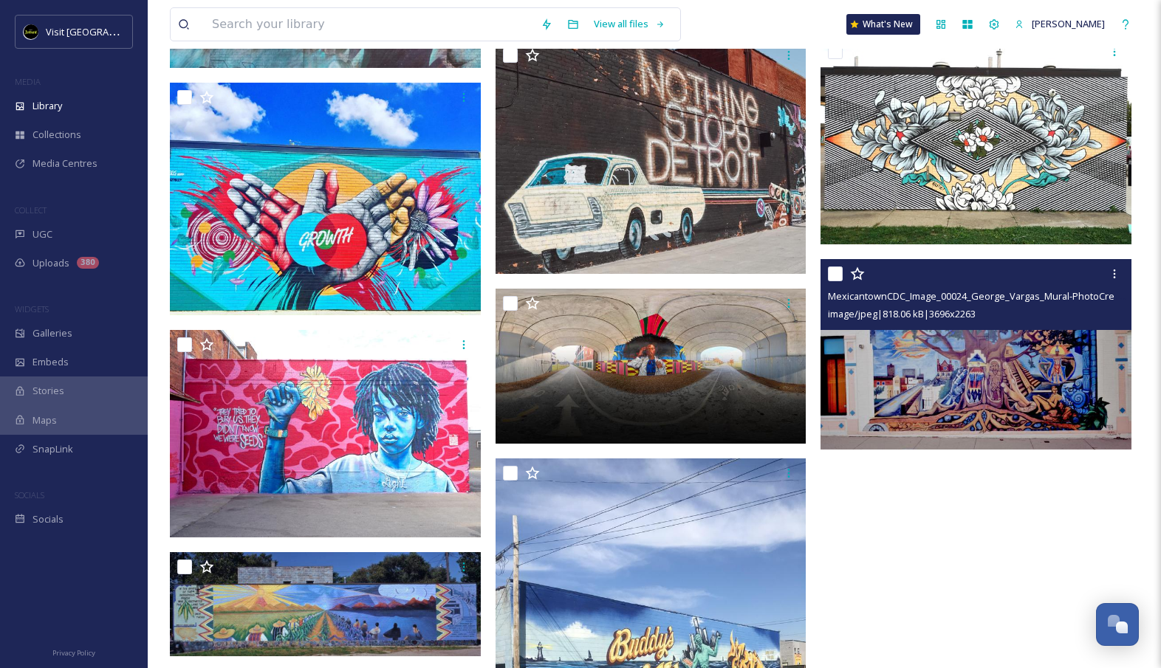
click at [938, 392] on img at bounding box center [975, 354] width 311 height 190
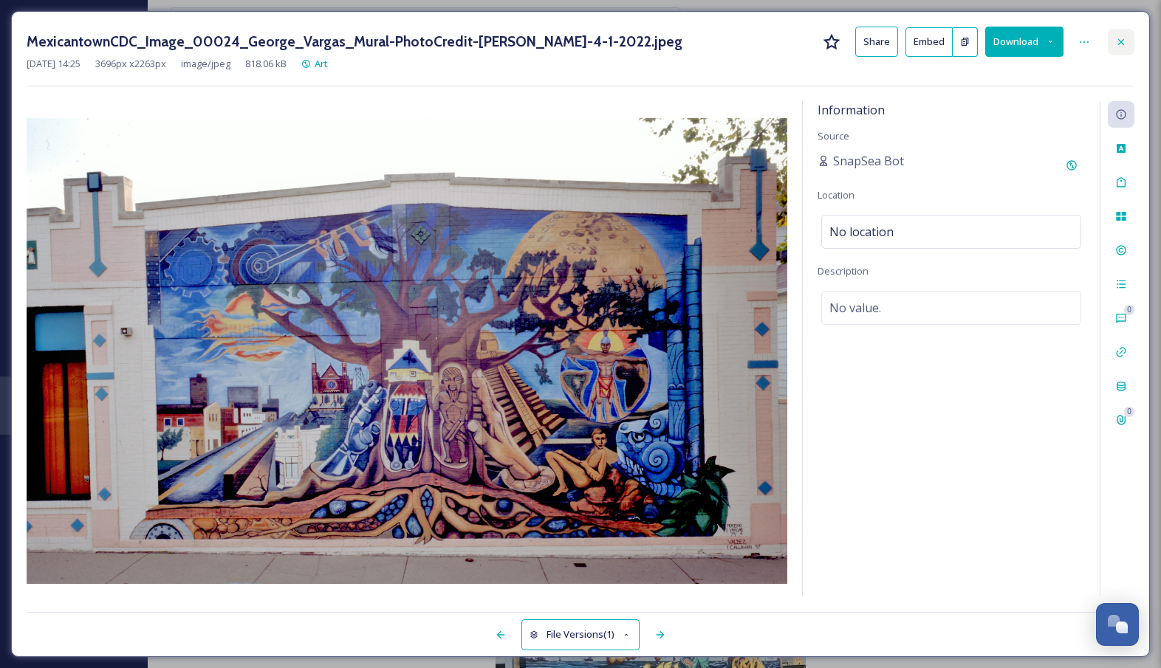
click at [1123, 46] on icon at bounding box center [1121, 42] width 12 height 12
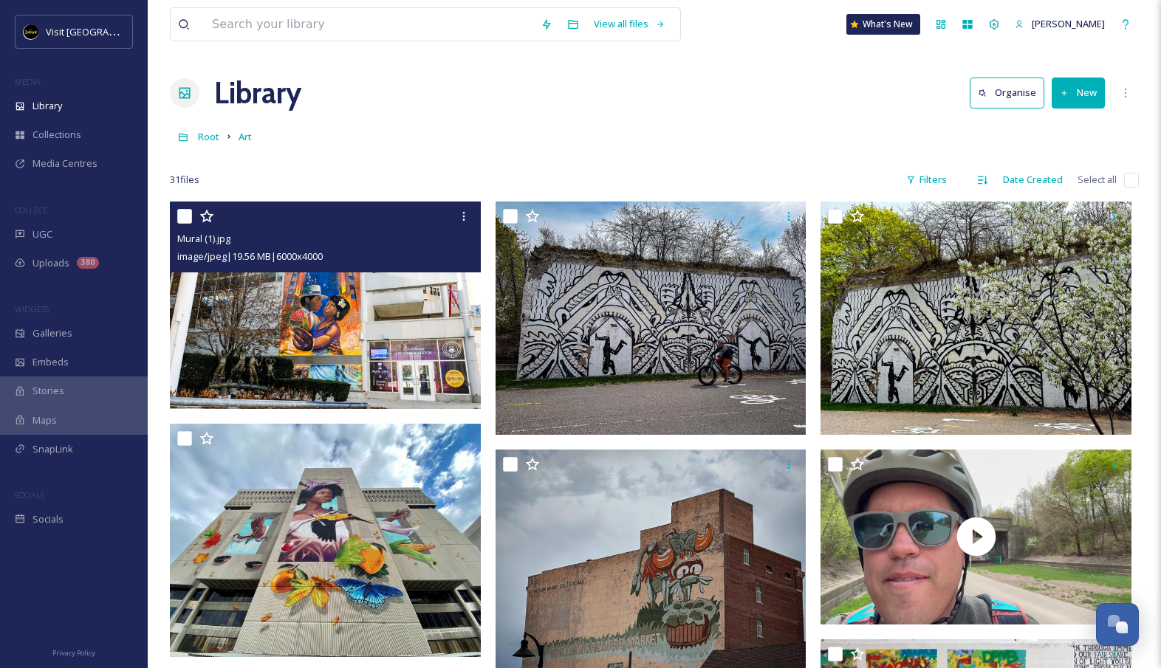
click at [395, 309] on img at bounding box center [325, 305] width 311 height 207
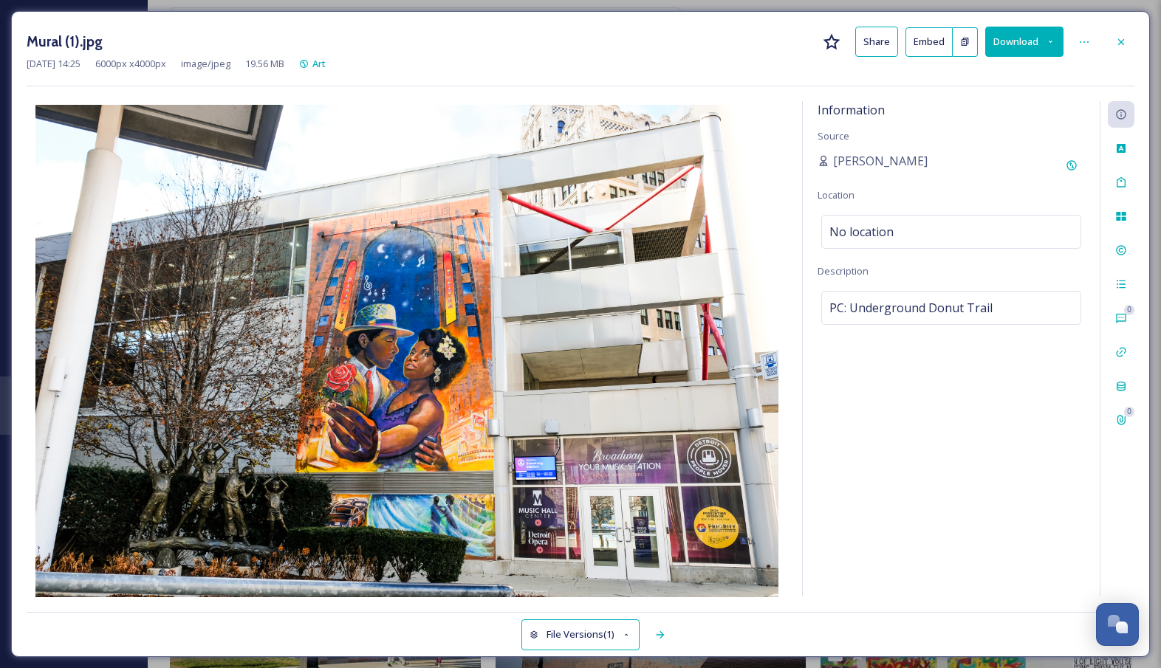
click at [1123, 41] on icon at bounding box center [1121, 42] width 12 height 12
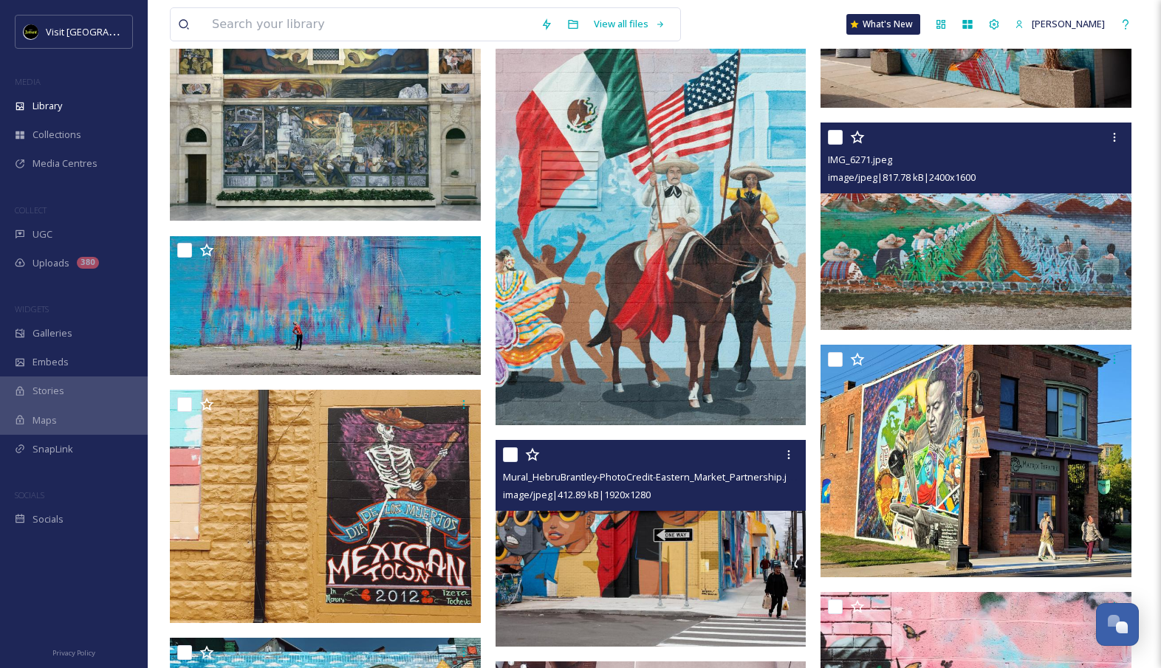
scroll to position [899, 0]
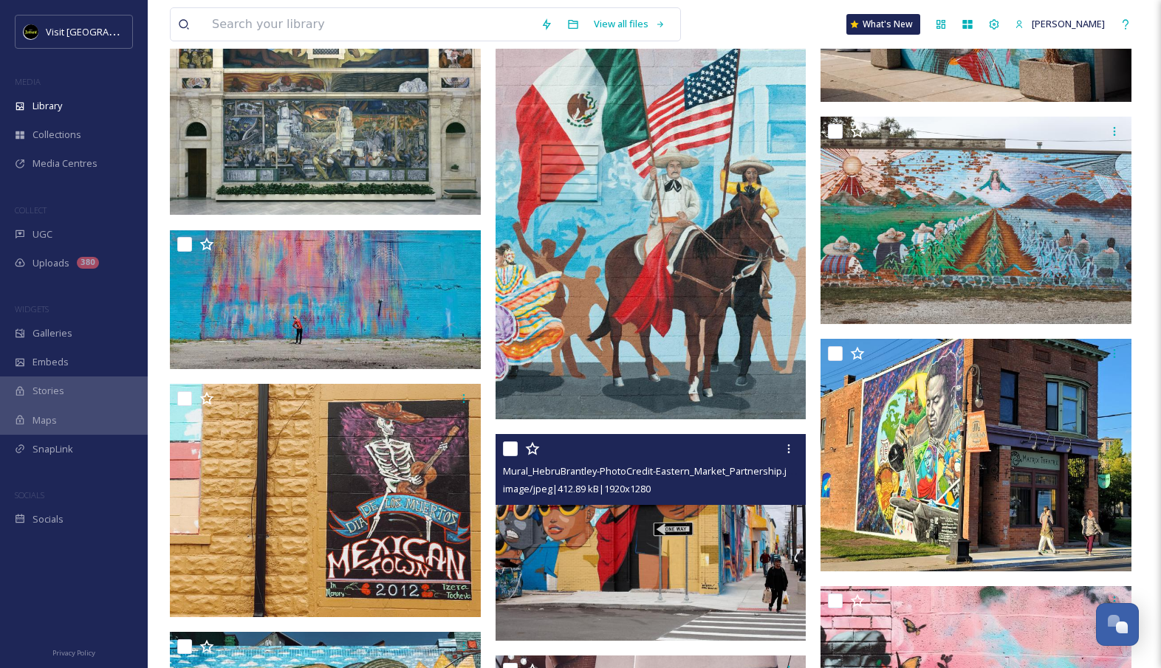
click at [786, 575] on img at bounding box center [650, 537] width 311 height 207
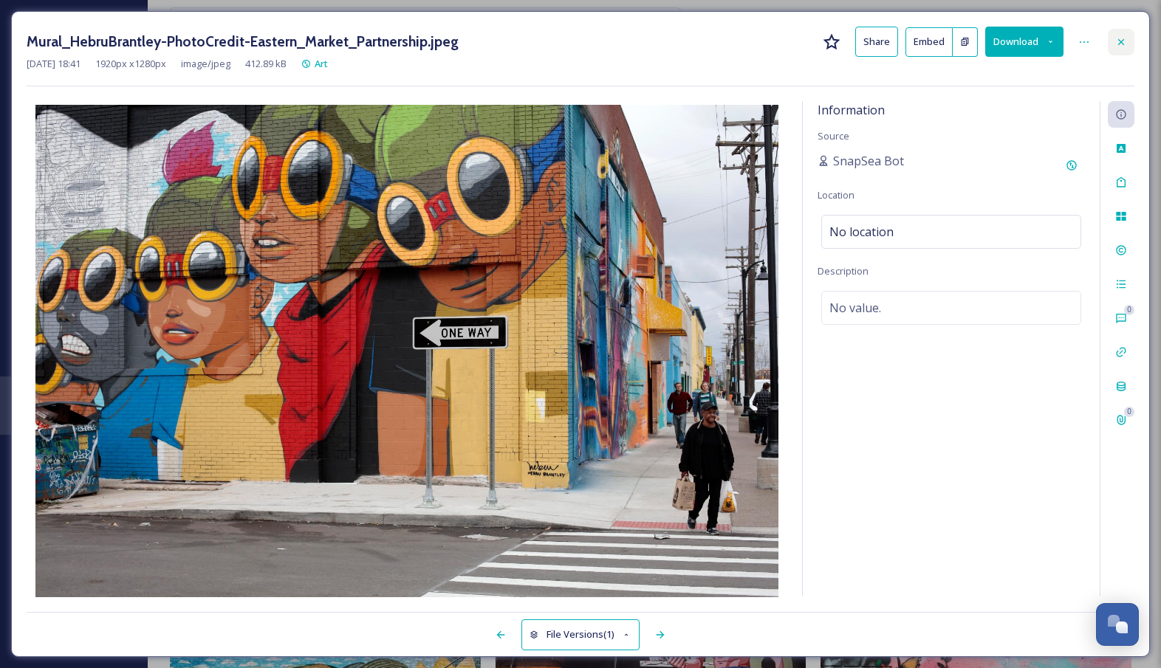
click at [1116, 43] on icon at bounding box center [1121, 42] width 12 height 12
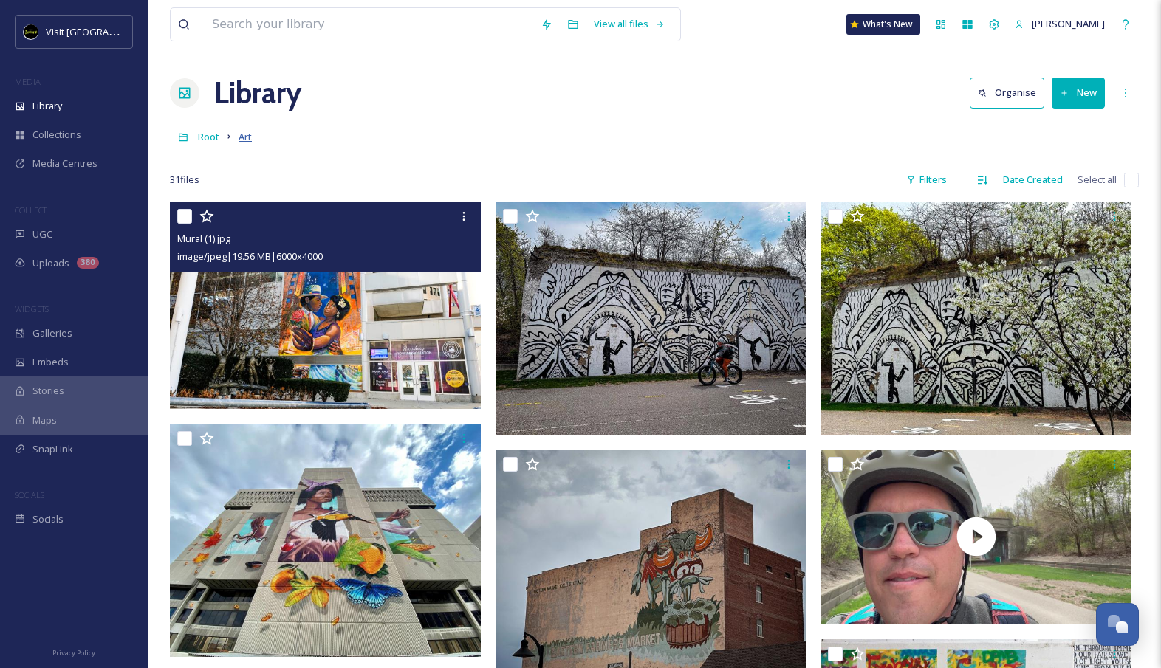
click at [246, 140] on span "Art" at bounding box center [244, 136] width 13 height 13
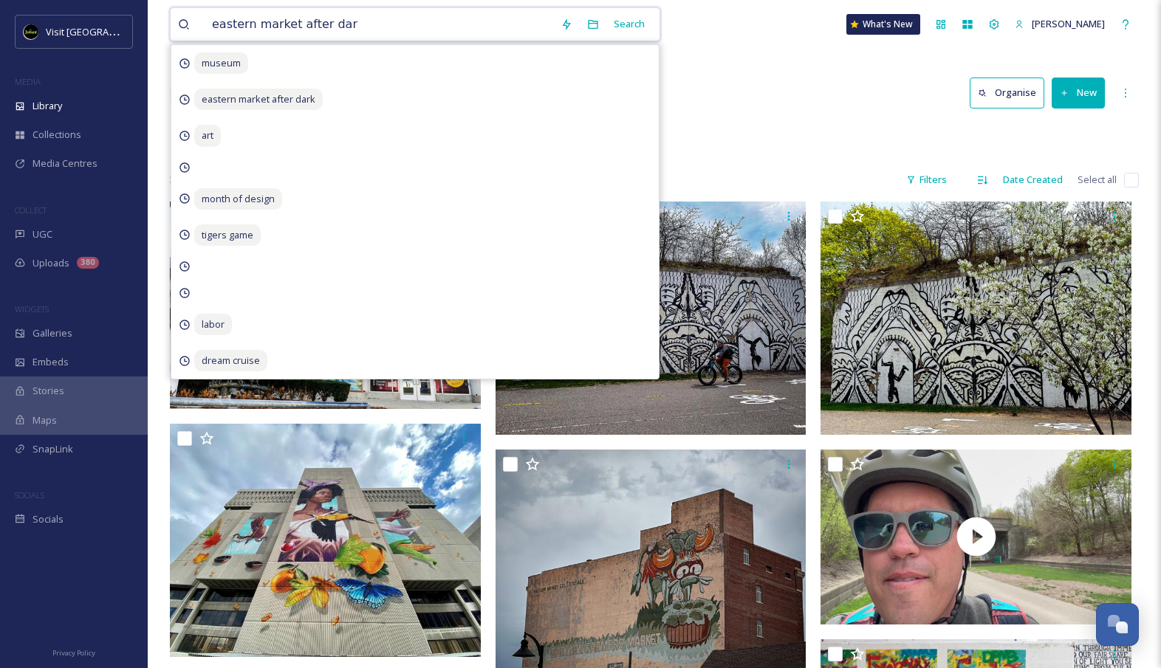
type input "eastern market after dark"
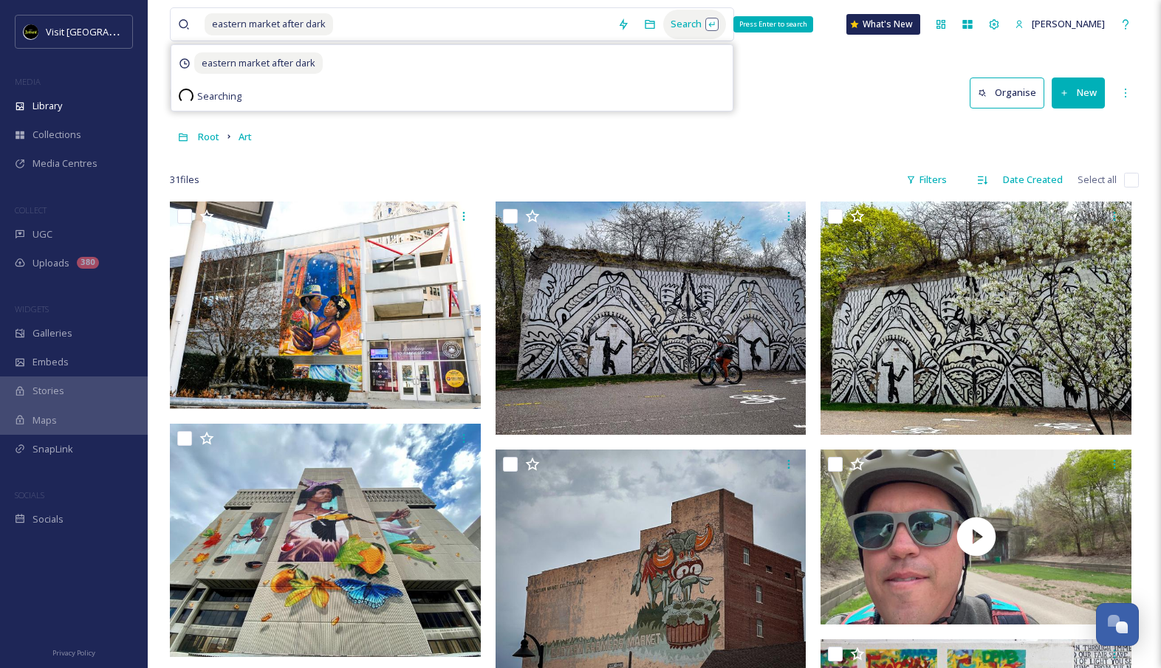
click at [702, 11] on div "Search Press Enter to search" at bounding box center [694, 24] width 63 height 29
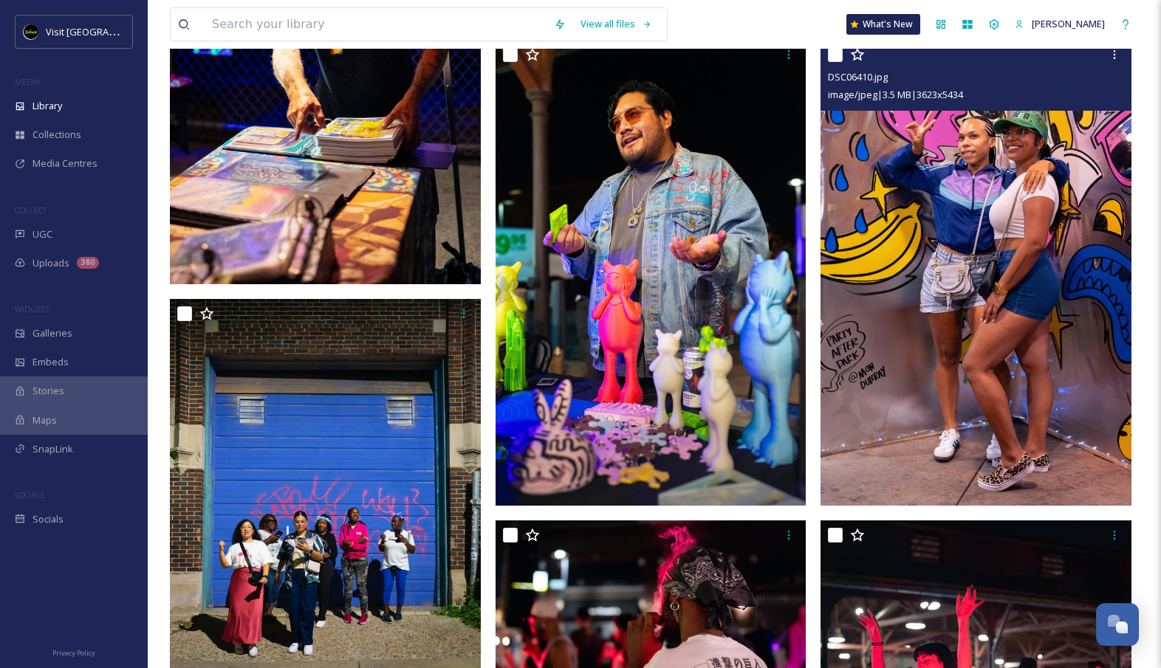
scroll to position [520, 0]
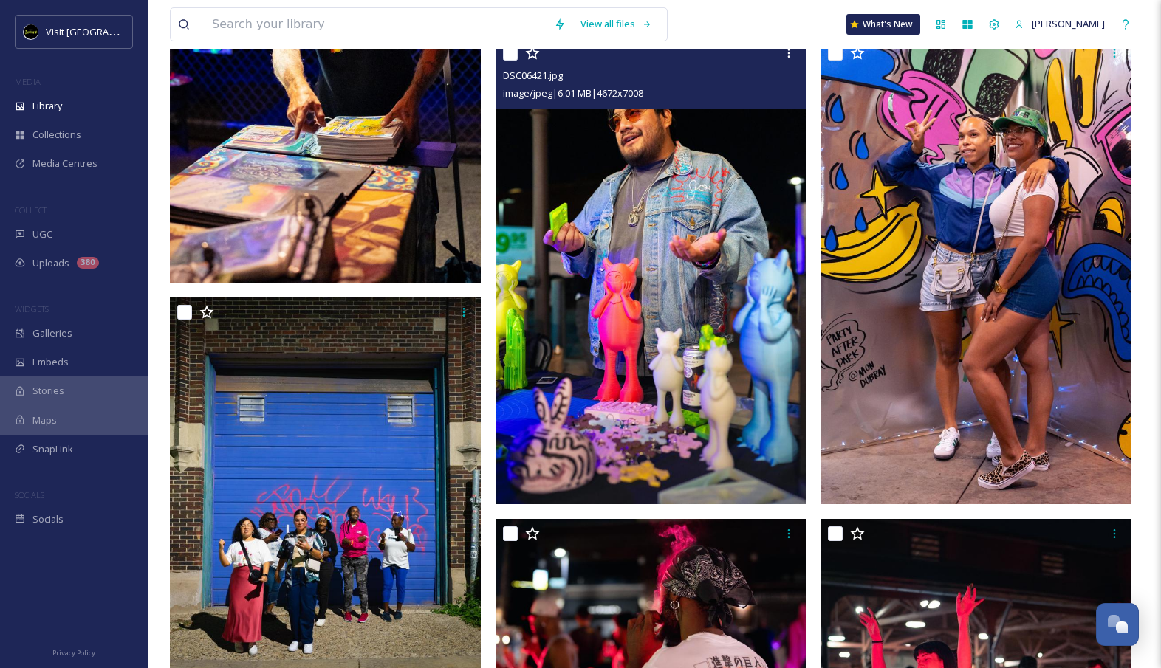
click at [705, 252] on img at bounding box center [650, 271] width 311 height 467
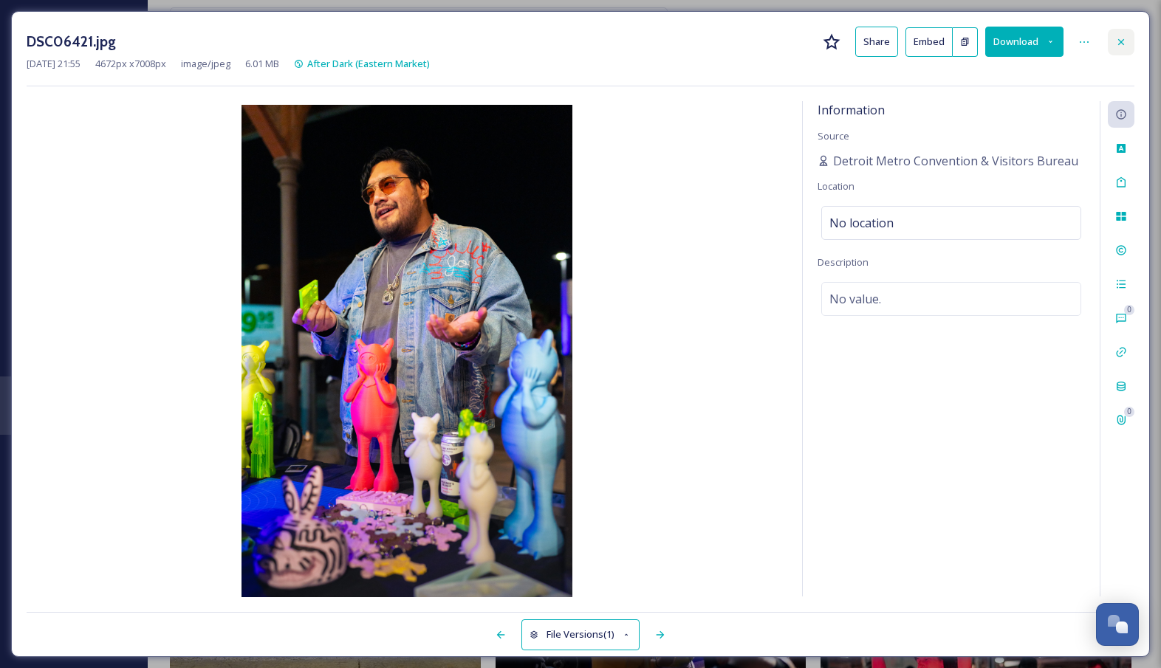
click at [1123, 41] on icon at bounding box center [1121, 42] width 12 height 12
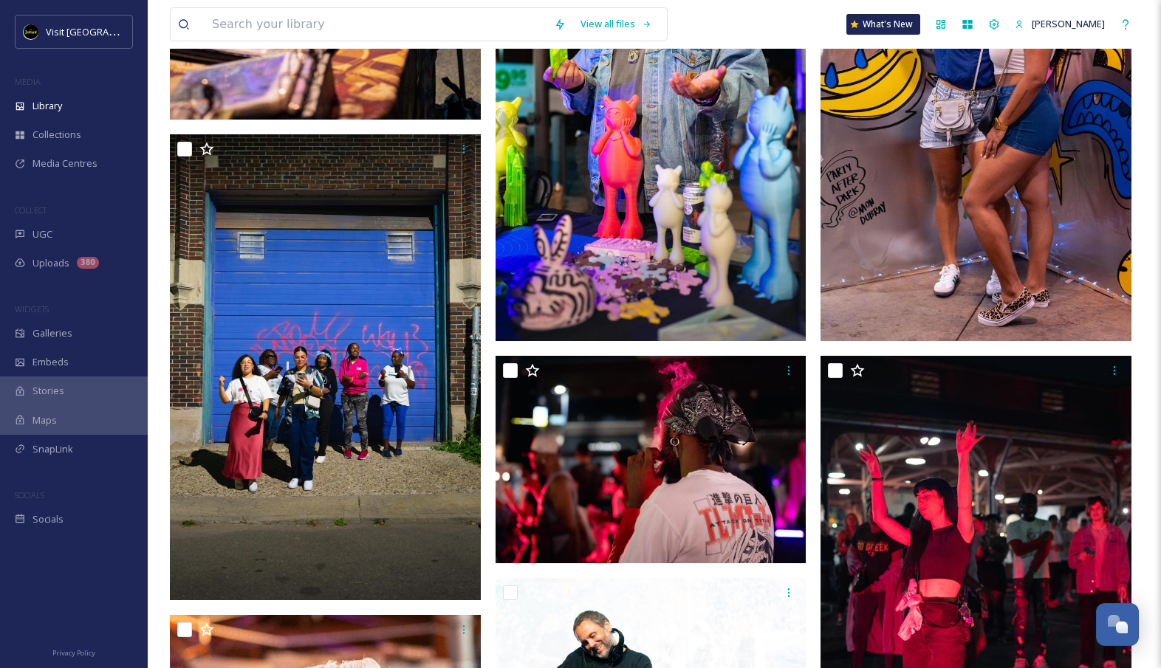
scroll to position [687, 0]
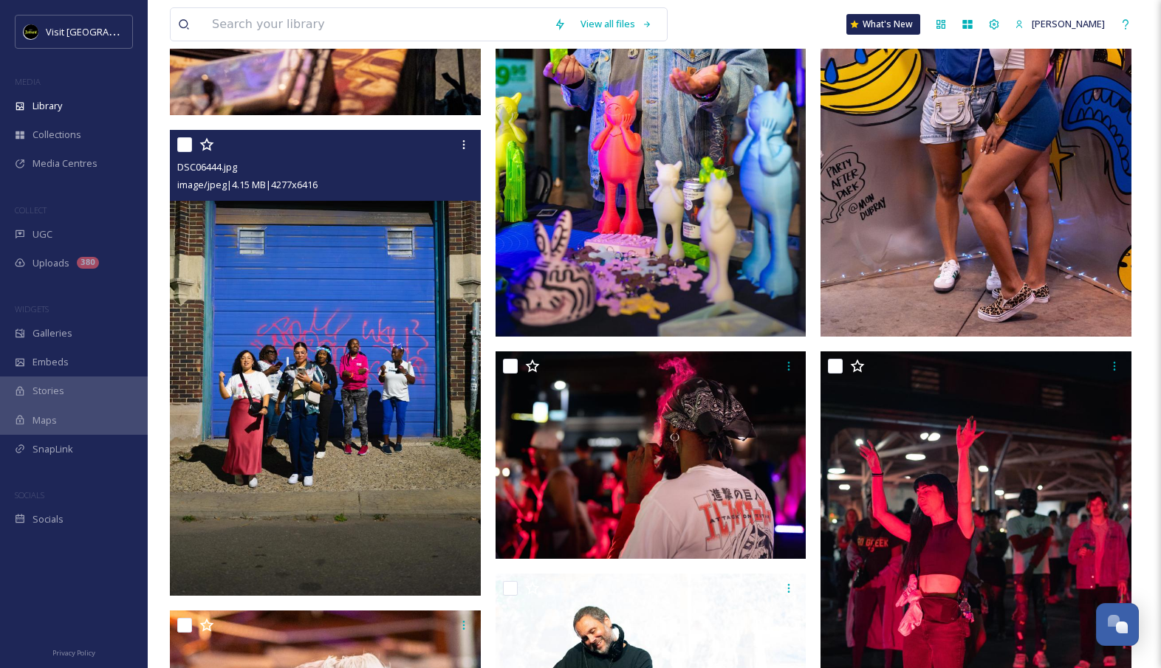
click at [329, 450] on img at bounding box center [325, 363] width 311 height 467
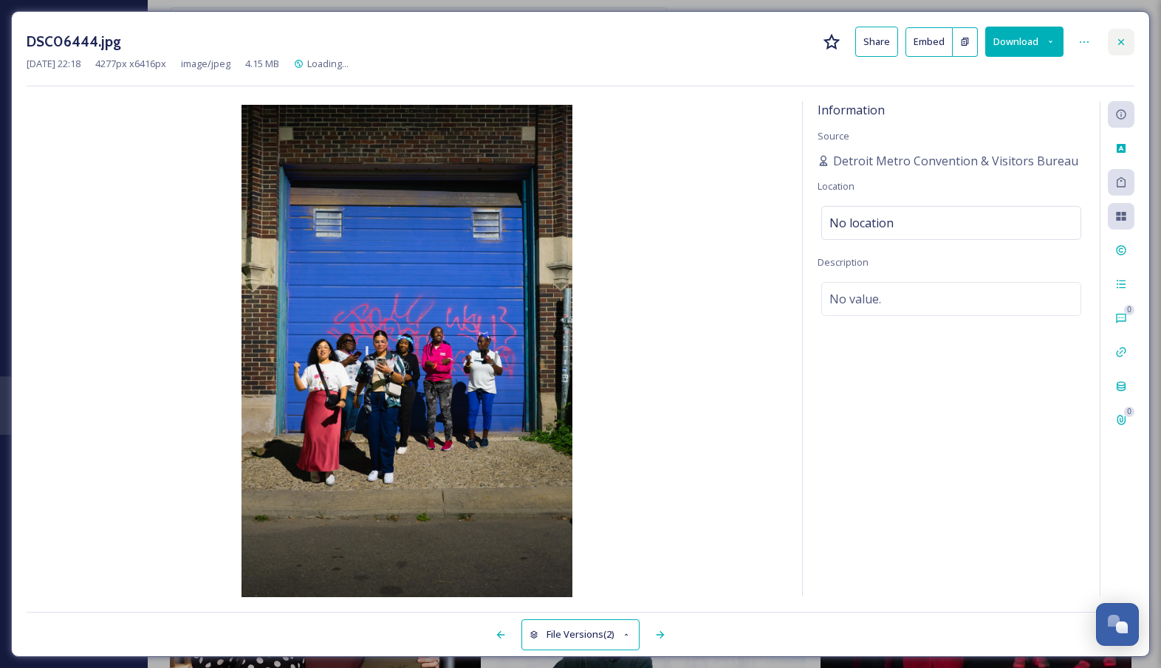
click at [1117, 44] on icon at bounding box center [1121, 42] width 12 height 12
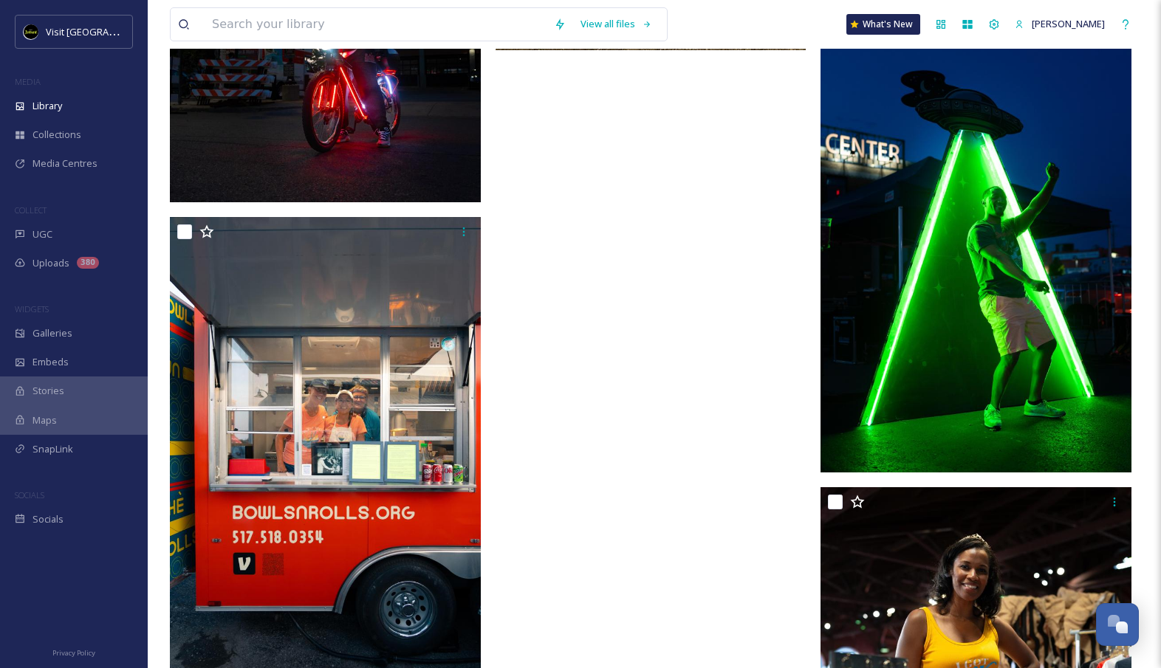
scroll to position [4580, 0]
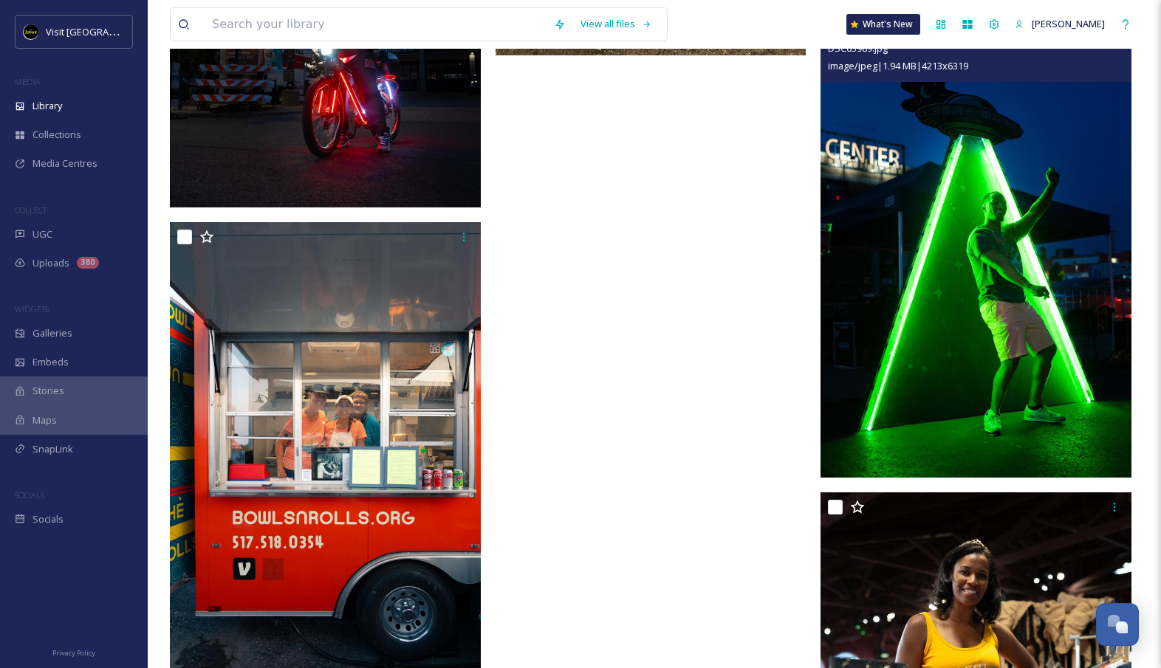
click at [1074, 336] on img at bounding box center [975, 244] width 311 height 467
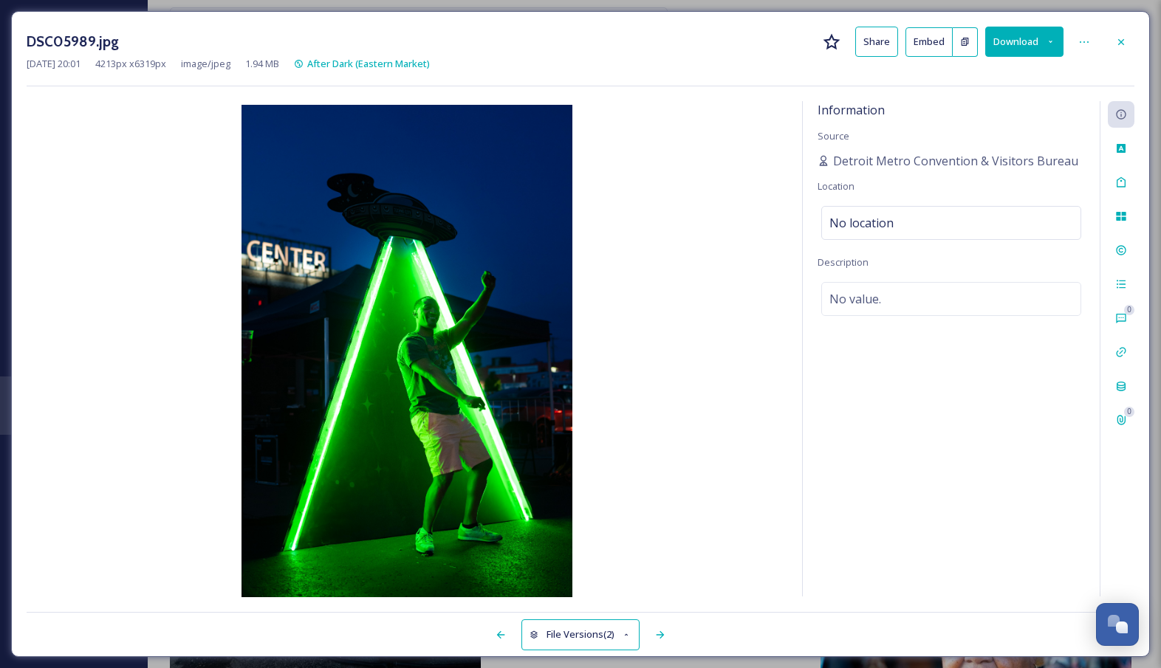
click at [1030, 32] on button "Download" at bounding box center [1024, 42] width 78 height 30
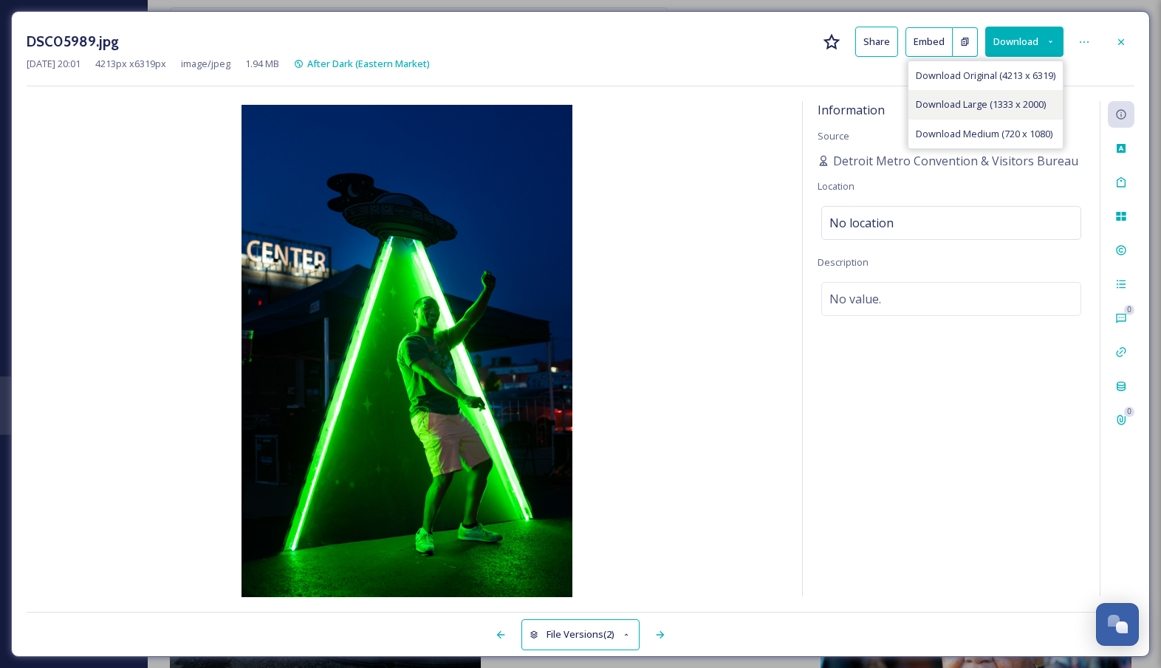
click at [986, 110] on span "Download Large (1333 x 2000)" at bounding box center [980, 104] width 130 height 14
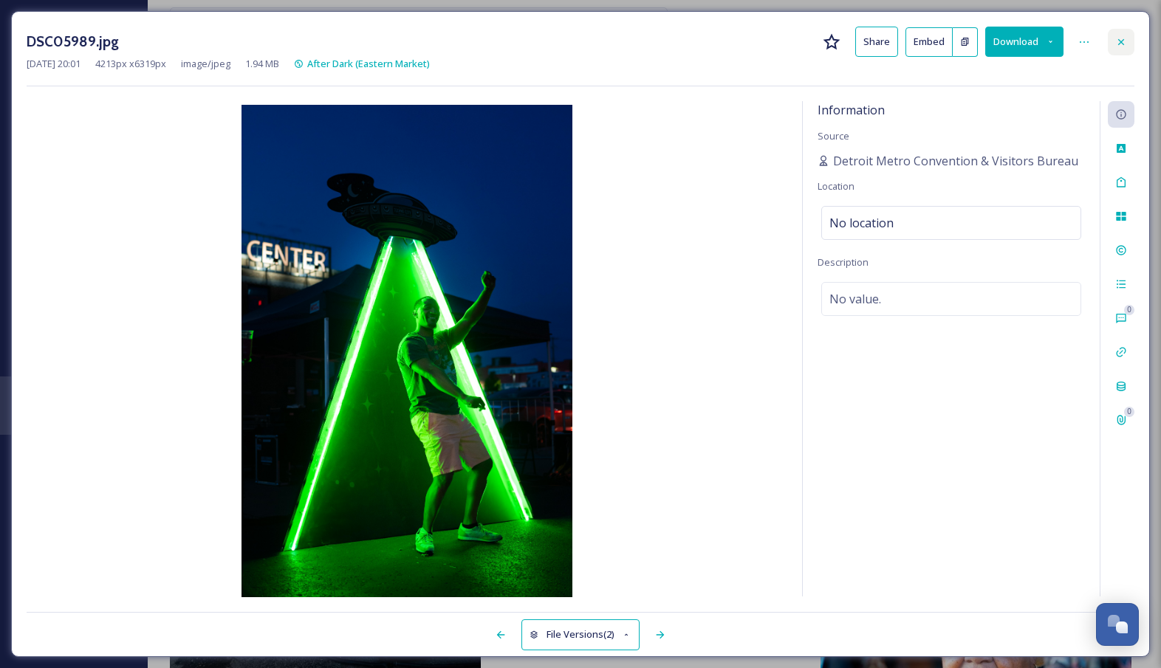
click at [1130, 49] on div at bounding box center [1120, 42] width 27 height 27
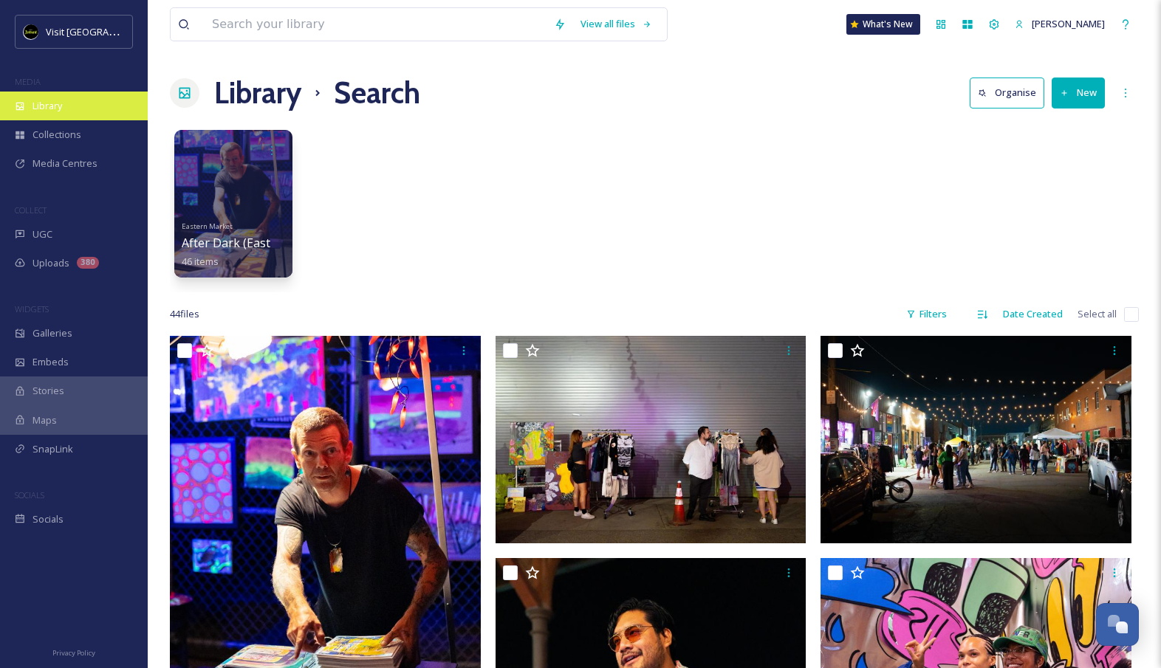
click at [123, 97] on div "Library" at bounding box center [74, 106] width 148 height 29
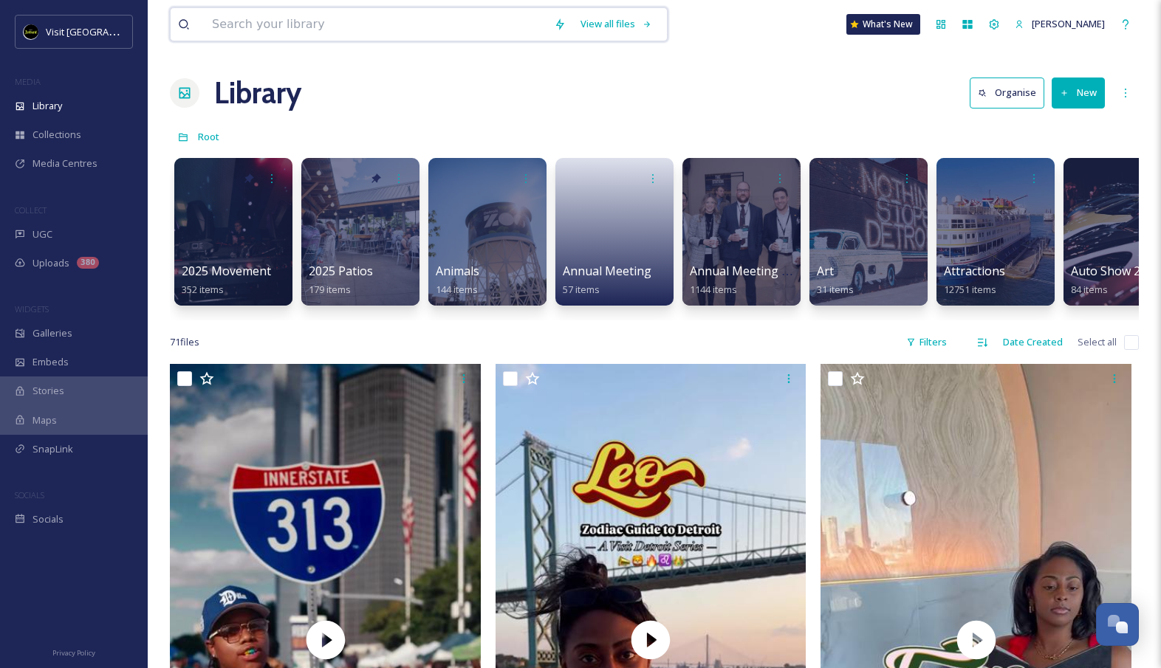
click at [299, 24] on input at bounding box center [376, 24] width 342 height 32
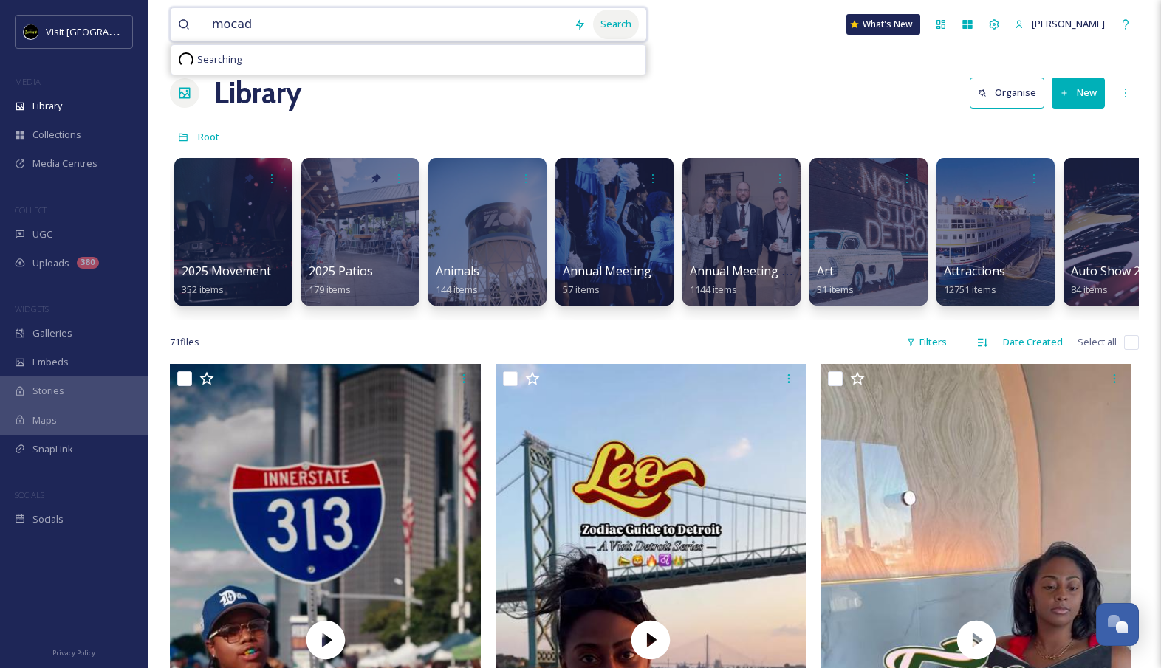
type input "mocad"
click at [639, 18] on div "Search" at bounding box center [616, 24] width 46 height 29
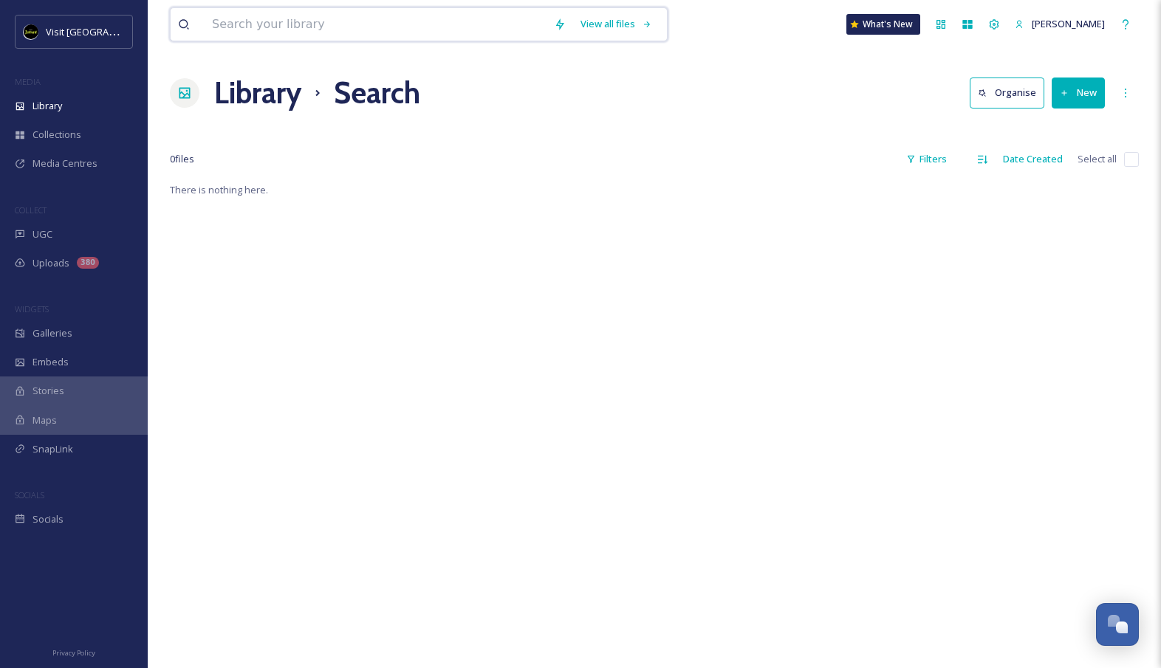
click at [380, 18] on input at bounding box center [376, 24] width 342 height 32
click at [60, 93] on div "Library" at bounding box center [74, 106] width 148 height 29
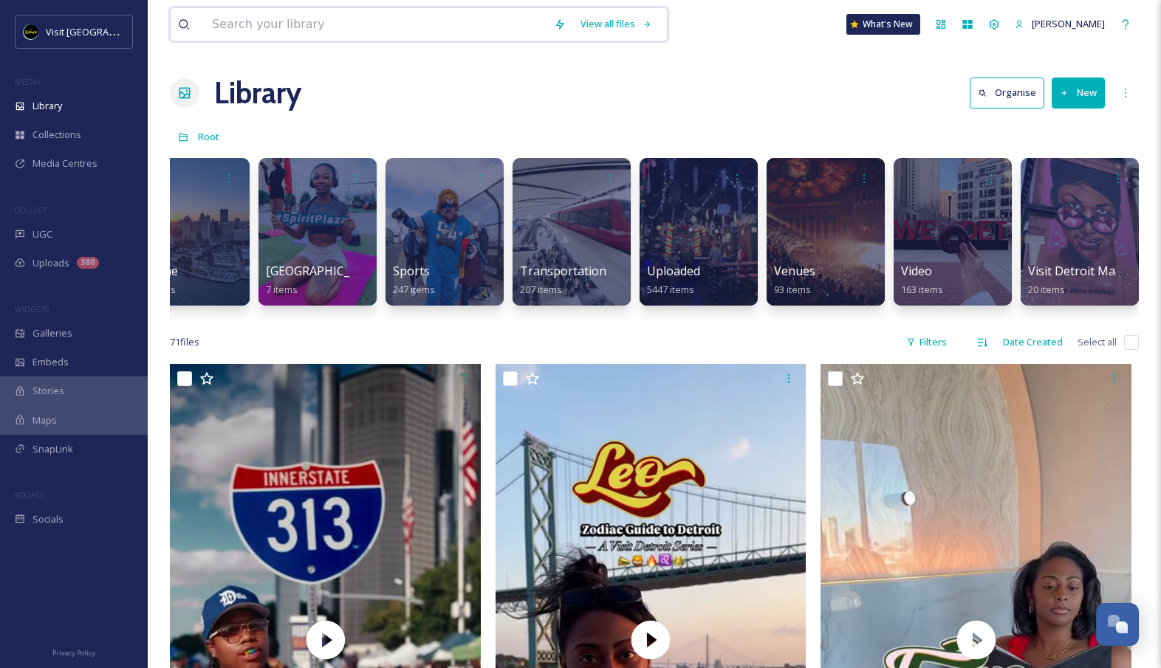
click at [361, 23] on input at bounding box center [376, 24] width 342 height 32
type input "nightlife"
click at [639, 28] on div "Search" at bounding box center [616, 24] width 46 height 29
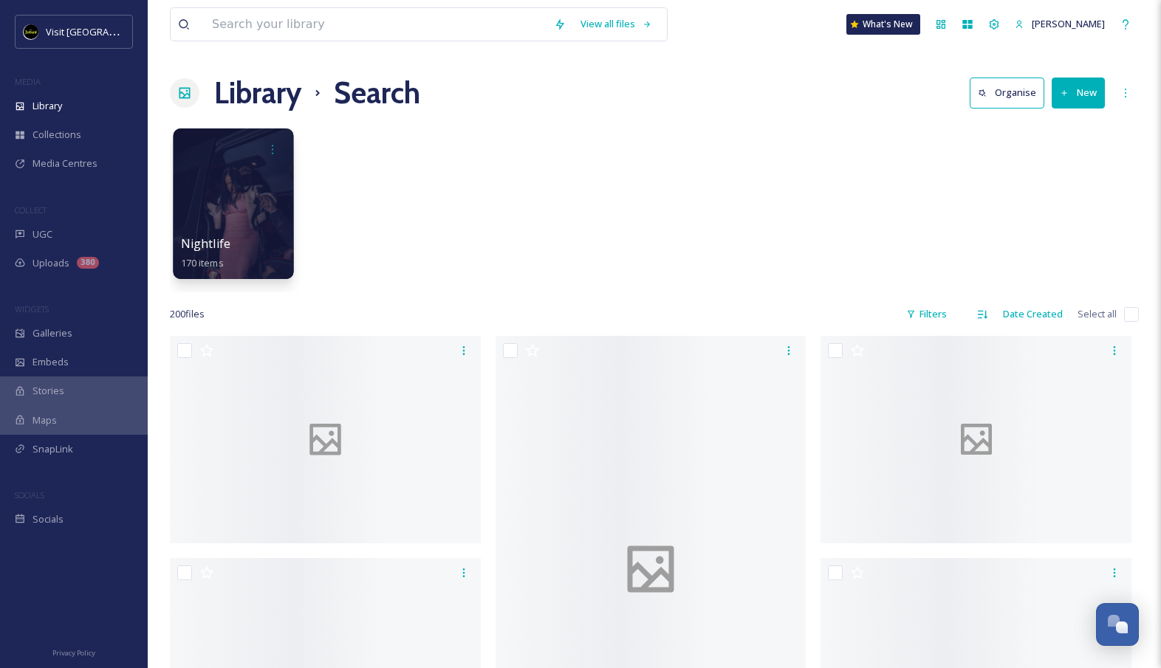
click at [275, 199] on div at bounding box center [233, 203] width 120 height 151
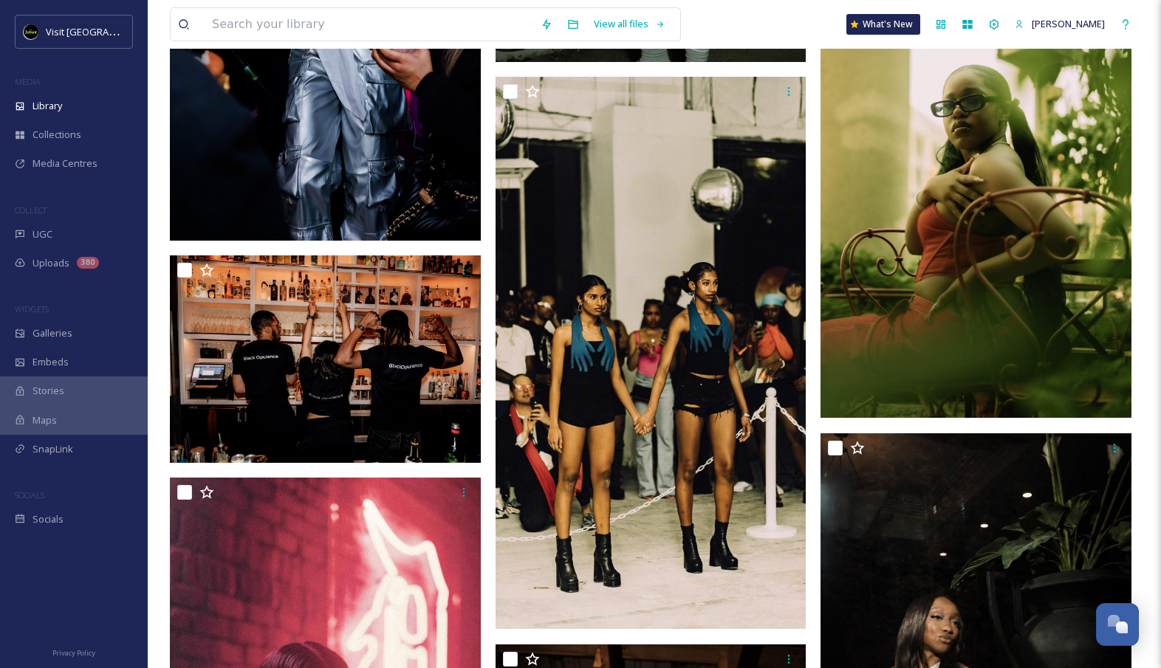
scroll to position [3538, 0]
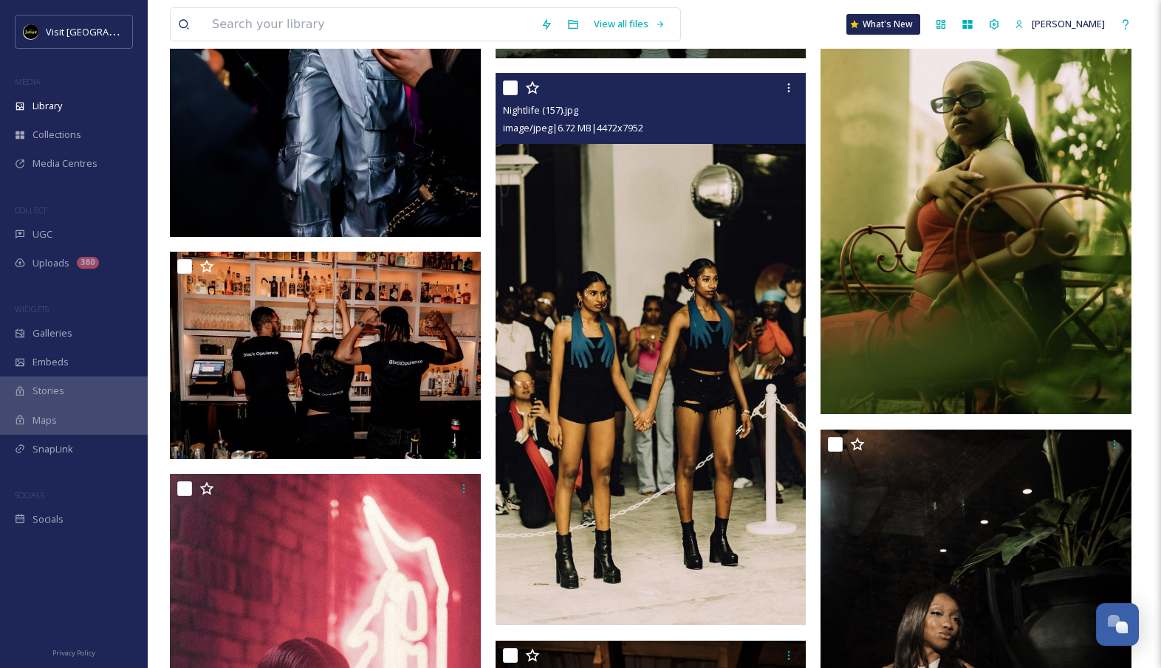
click at [667, 382] on img at bounding box center [650, 349] width 311 height 552
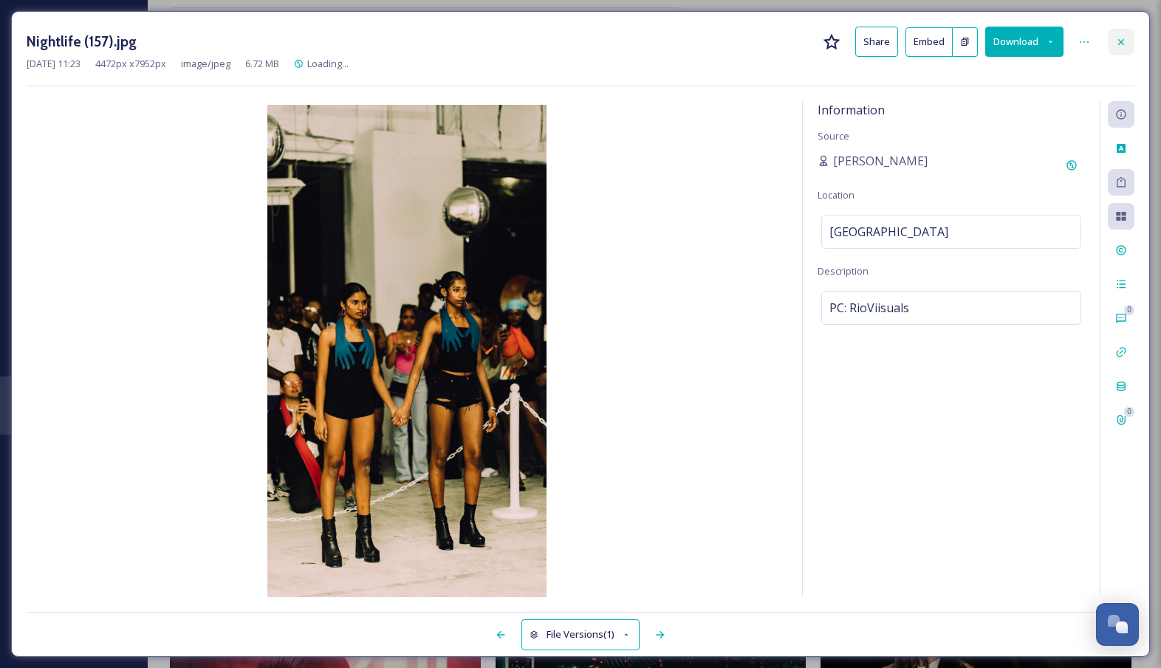
click at [1128, 47] on div at bounding box center [1120, 42] width 27 height 27
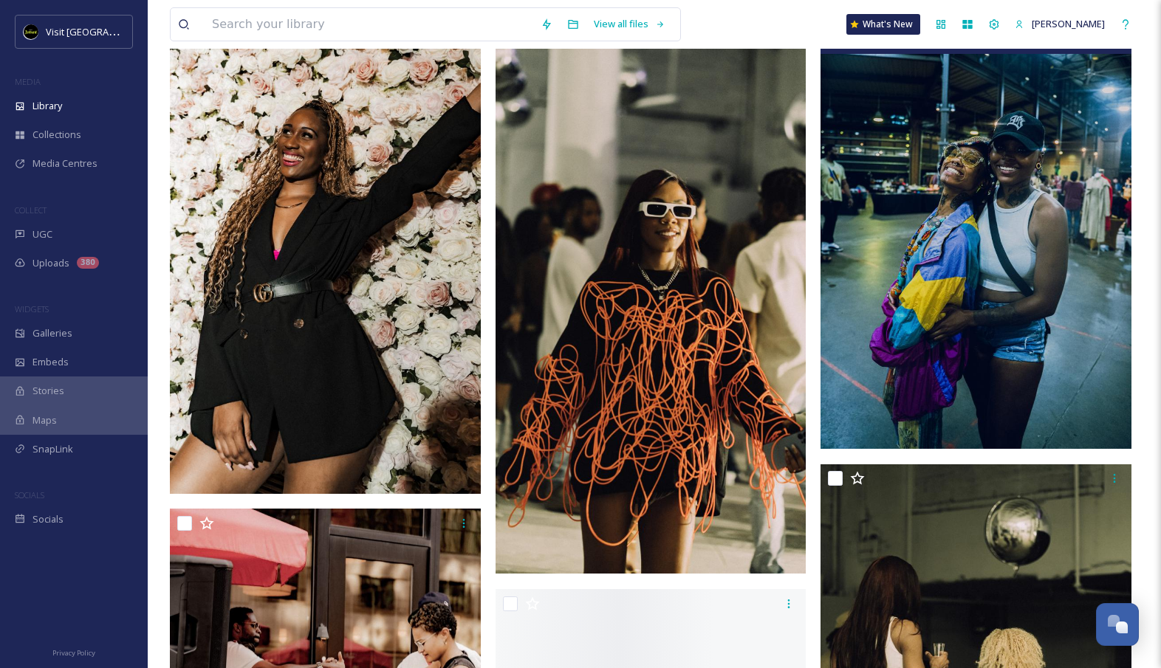
scroll to position [5601, 0]
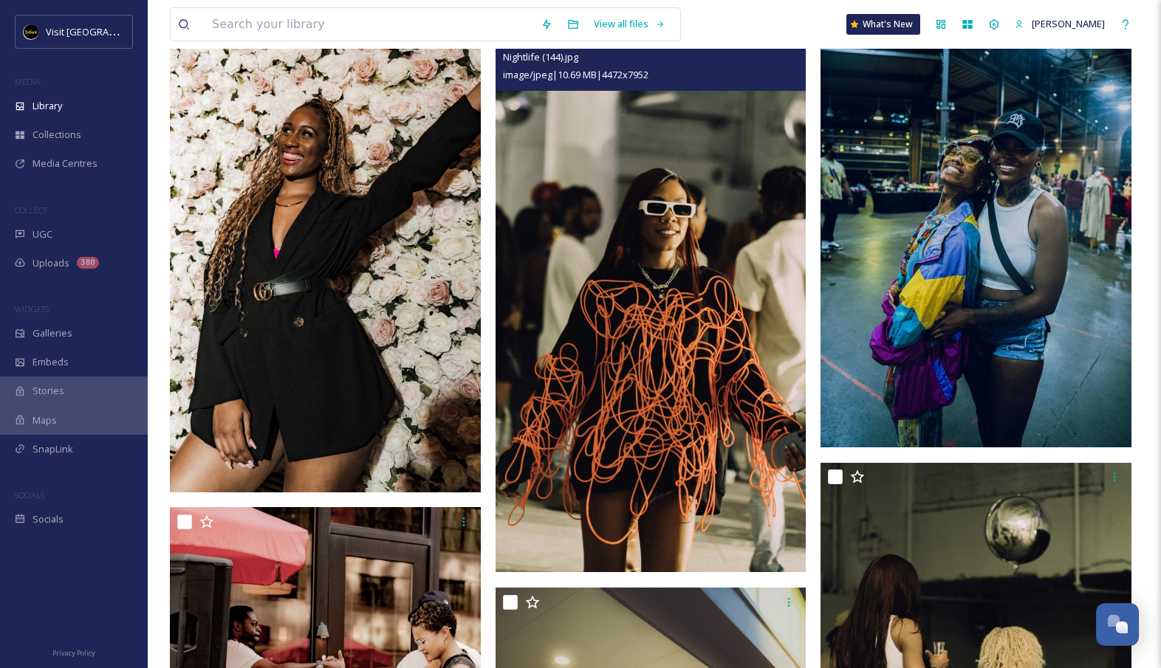
click at [768, 449] on img at bounding box center [650, 296] width 311 height 552
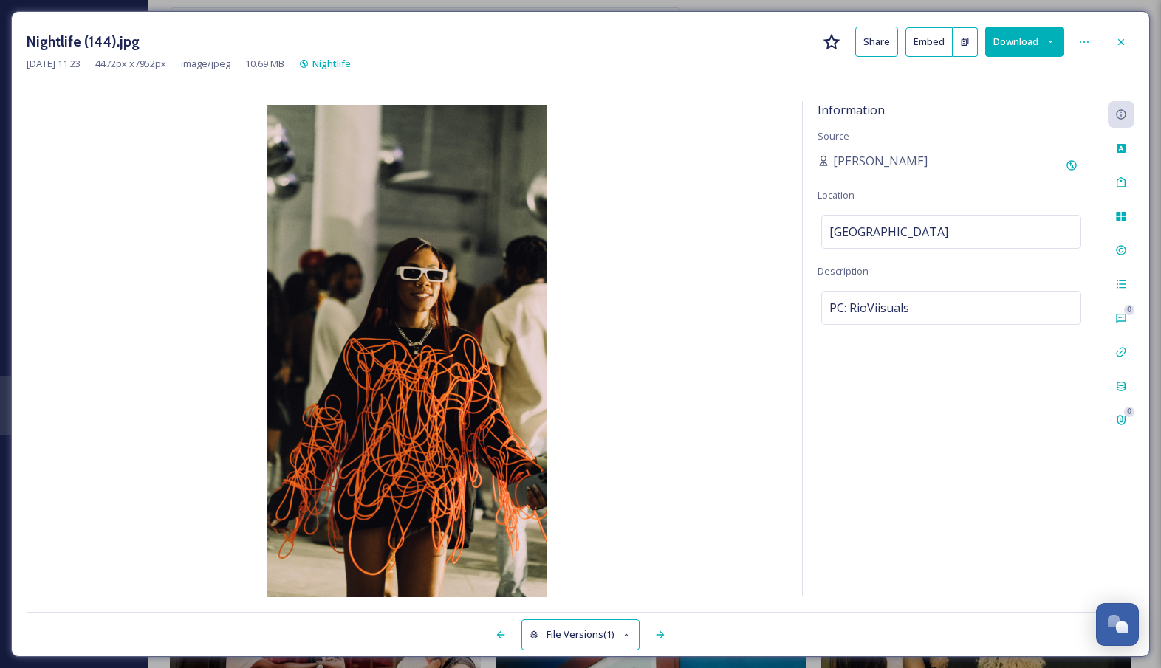
click at [1030, 52] on button "Download" at bounding box center [1024, 42] width 78 height 30
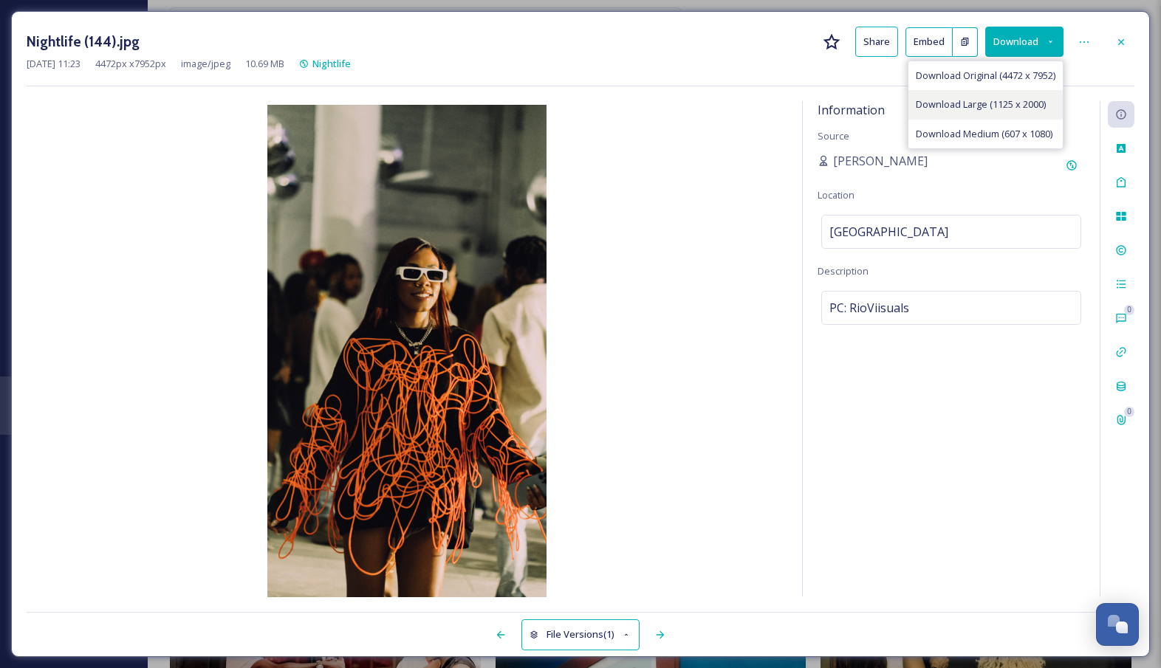
click at [1003, 107] on span "Download Large (1125 x 2000)" at bounding box center [980, 104] width 130 height 14
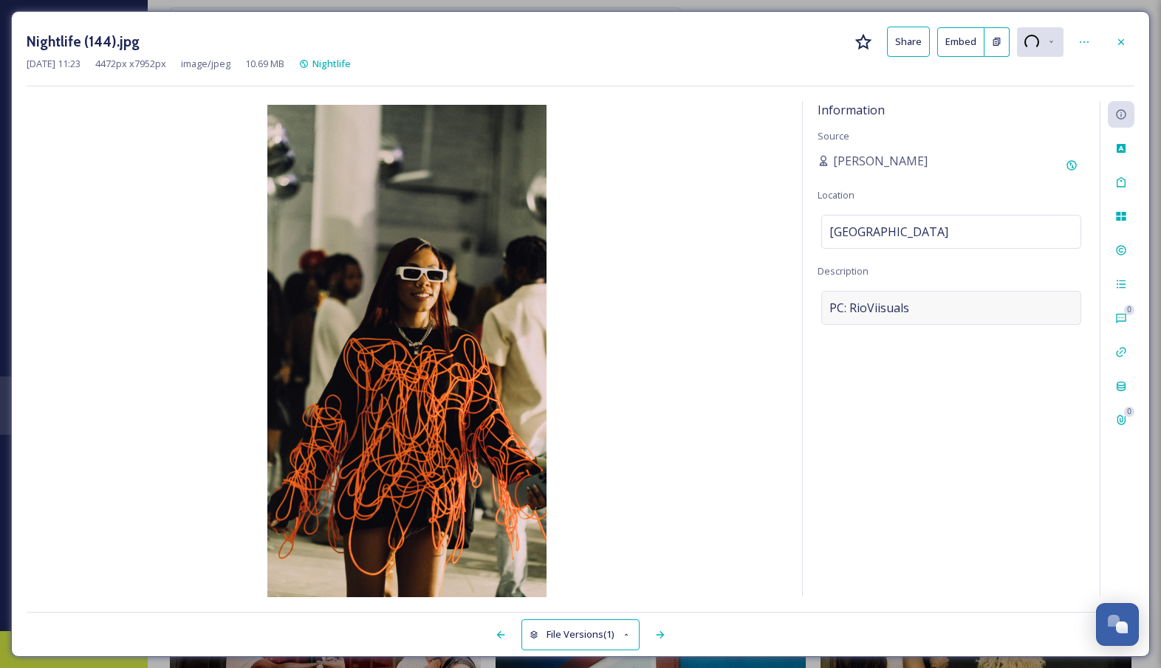
click at [935, 306] on div "PC: RioViisuals" at bounding box center [951, 308] width 260 height 34
click at [935, 306] on textarea "PC: RioViisuals" at bounding box center [950, 352] width 267 height 123
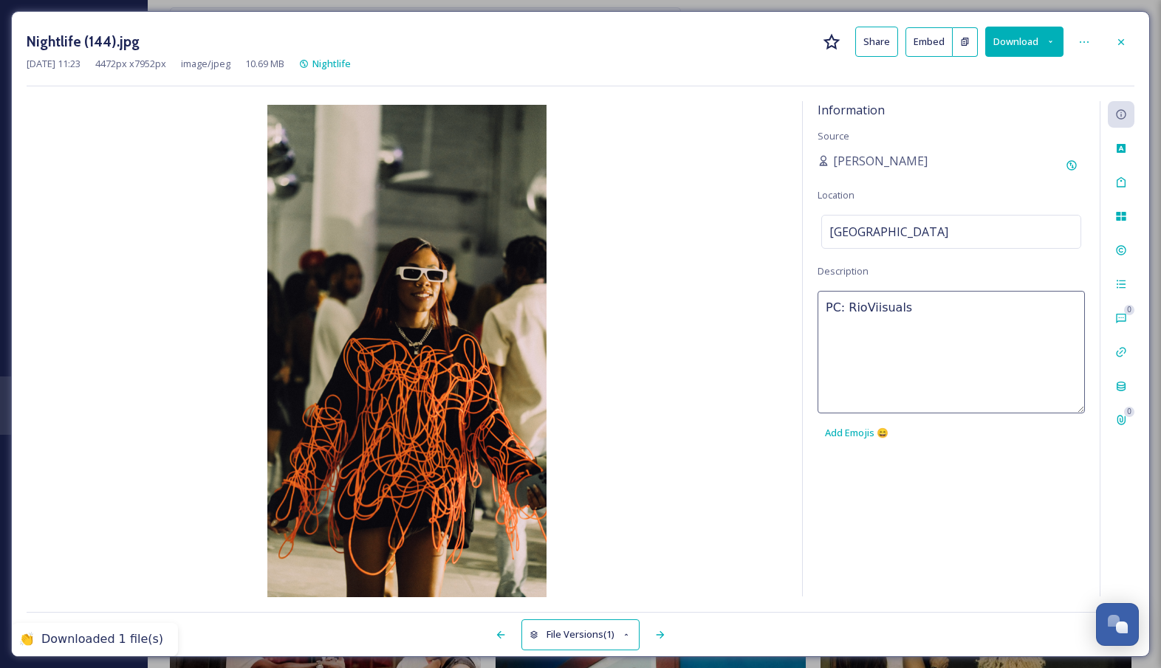
drag, startPoint x: 935, startPoint y: 306, endPoint x: 859, endPoint y: 307, distance: 76.0
click at [859, 307] on textarea "PC: RioViisuals" at bounding box center [950, 352] width 267 height 123
click at [1120, 49] on div at bounding box center [1120, 42] width 27 height 27
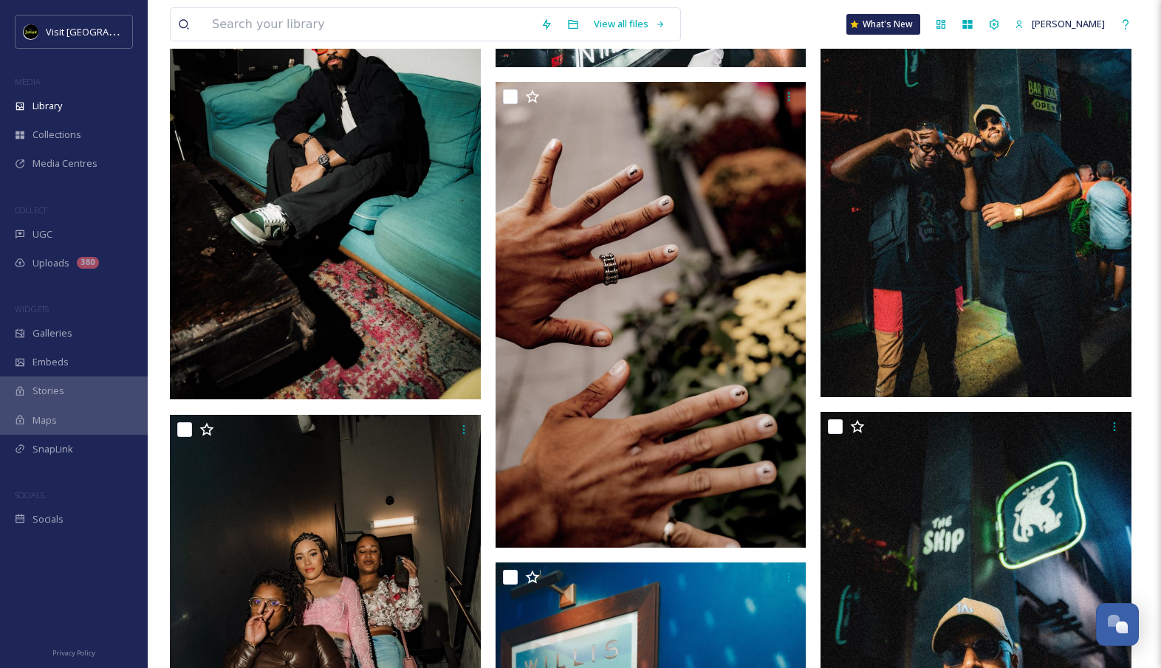
scroll to position [21139, 0]
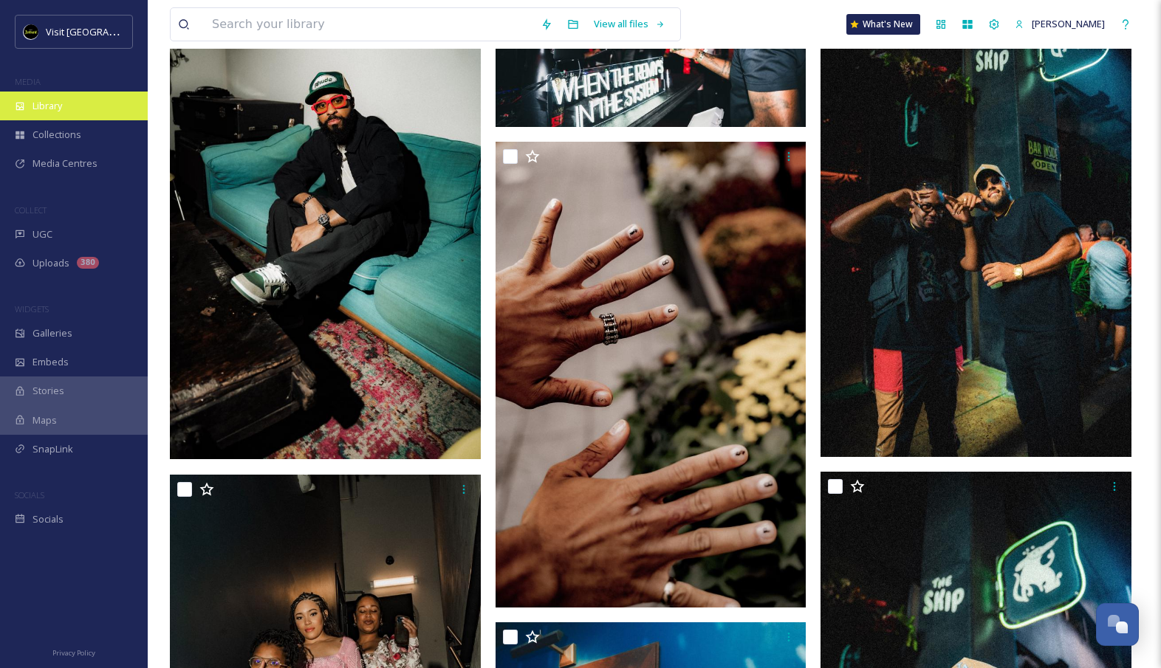
click at [70, 110] on div "Library" at bounding box center [74, 106] width 148 height 29
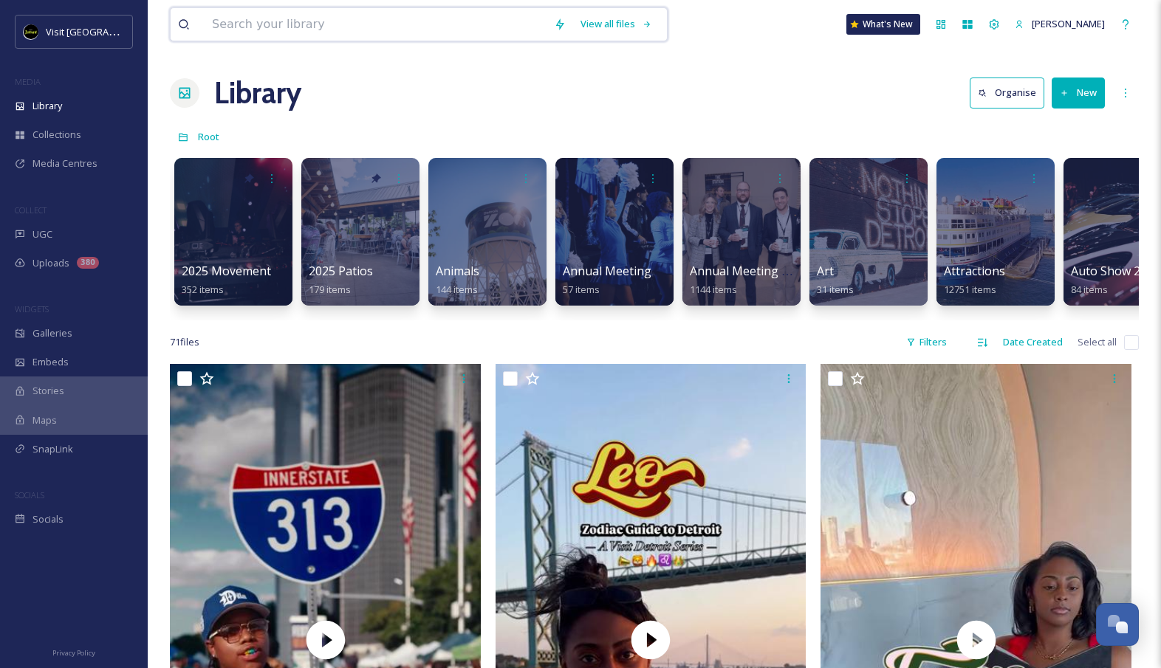
click at [450, 33] on input at bounding box center [376, 24] width 342 height 32
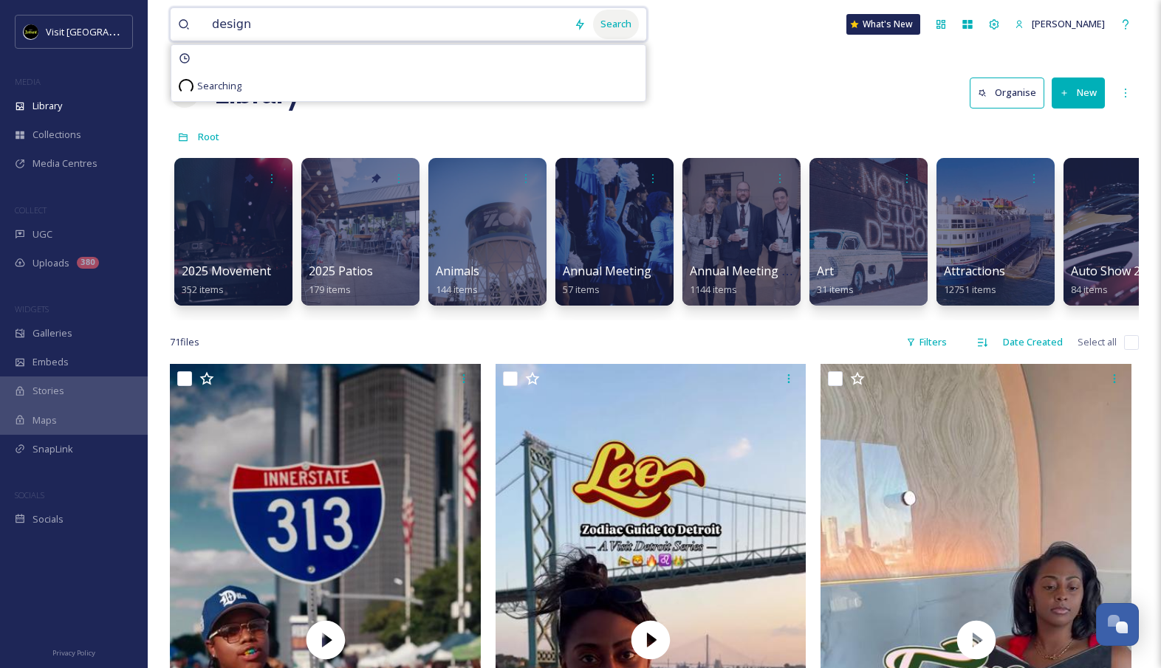
type input "design"
click at [639, 16] on div "Search" at bounding box center [616, 24] width 46 height 29
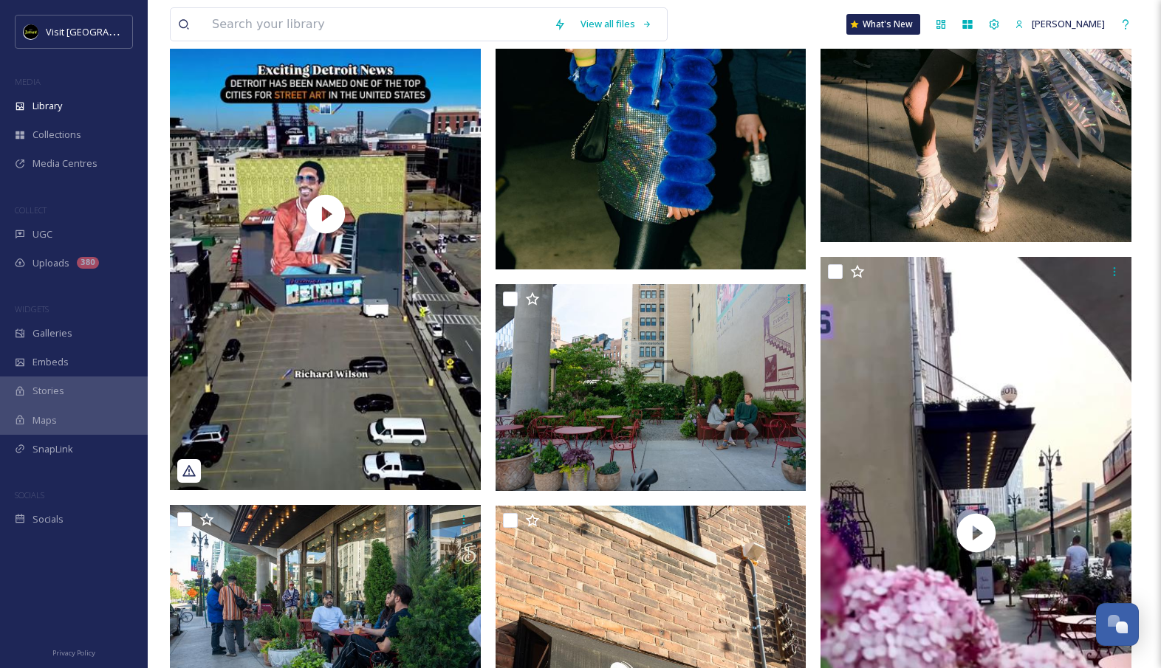
scroll to position [12650, 0]
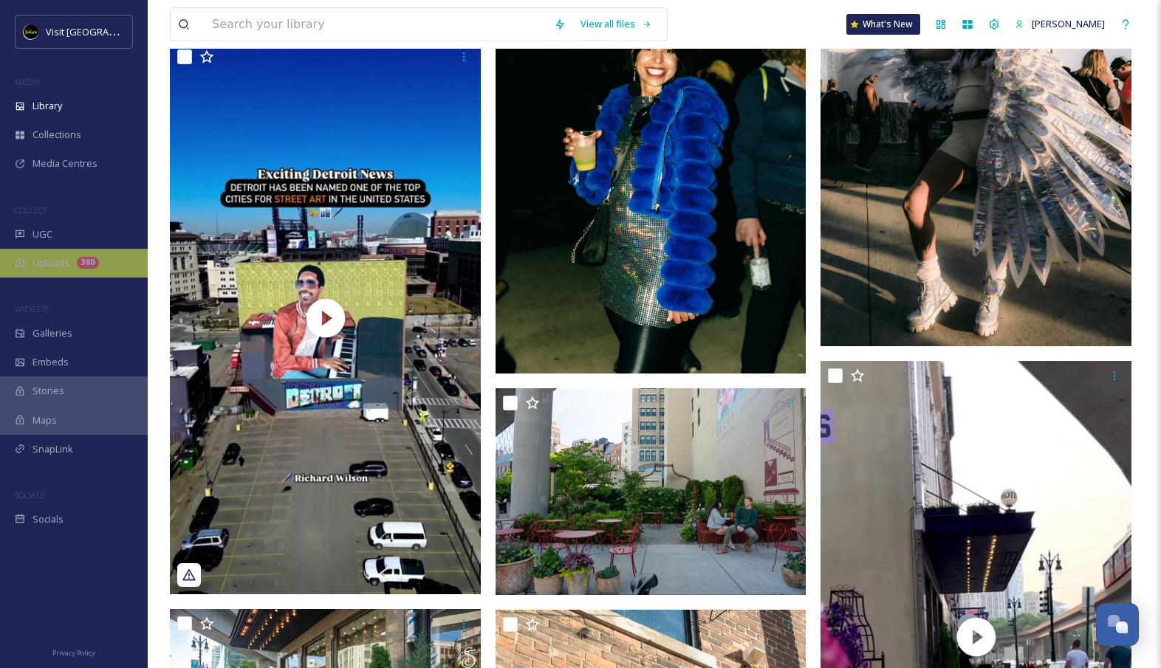
click at [83, 269] on div "Uploads 380" at bounding box center [74, 263] width 148 height 29
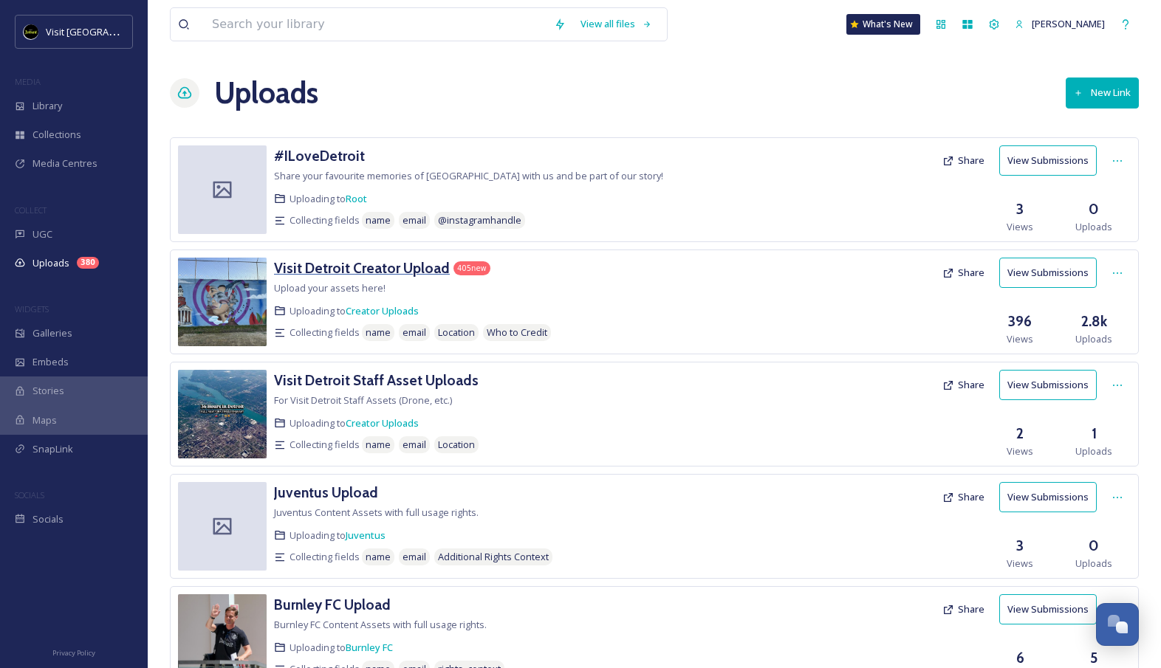
click at [361, 267] on h3 "Visit Detroit Creator Upload" at bounding box center [362, 268] width 176 height 18
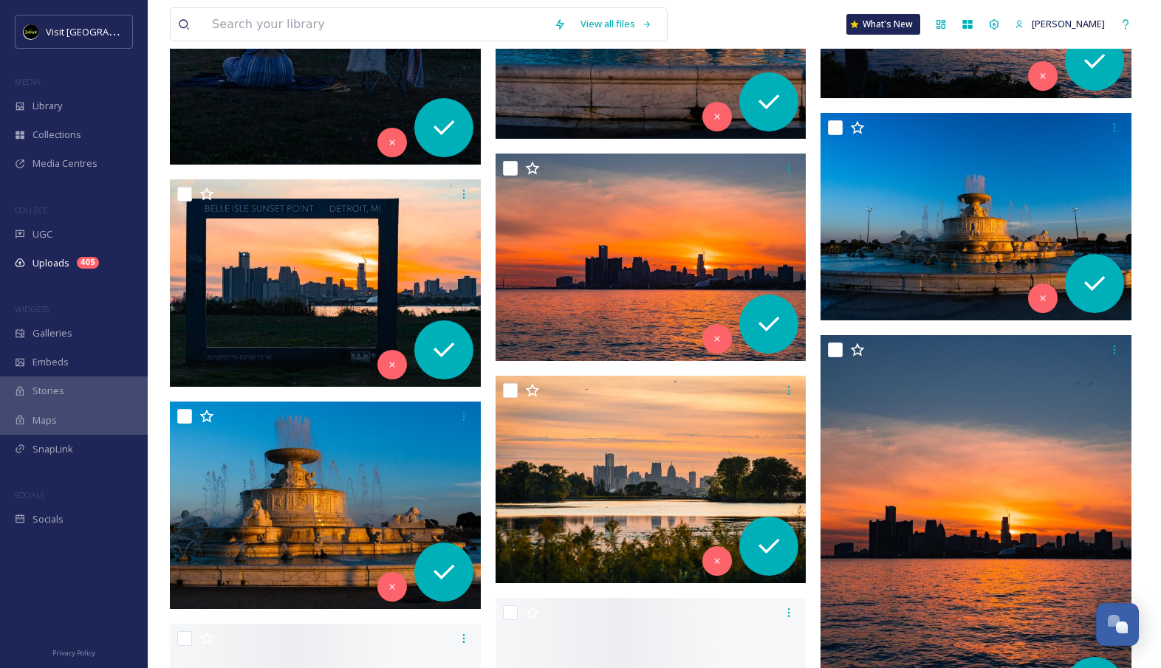
scroll to position [4702, 0]
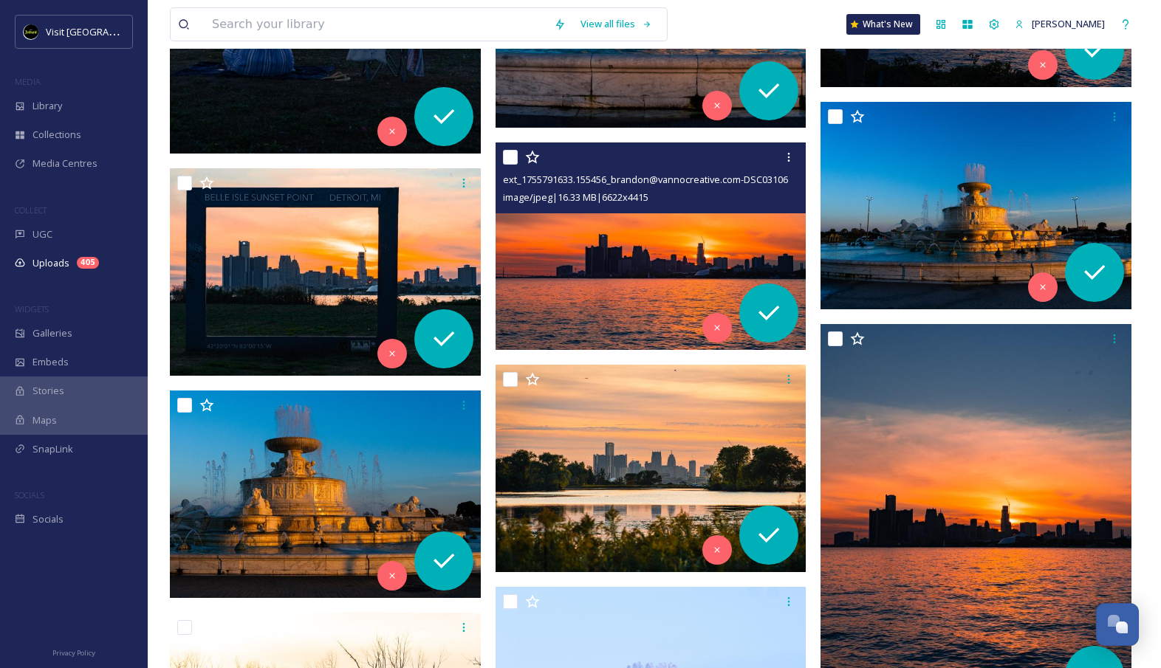
click at [691, 241] on img at bounding box center [650, 245] width 311 height 207
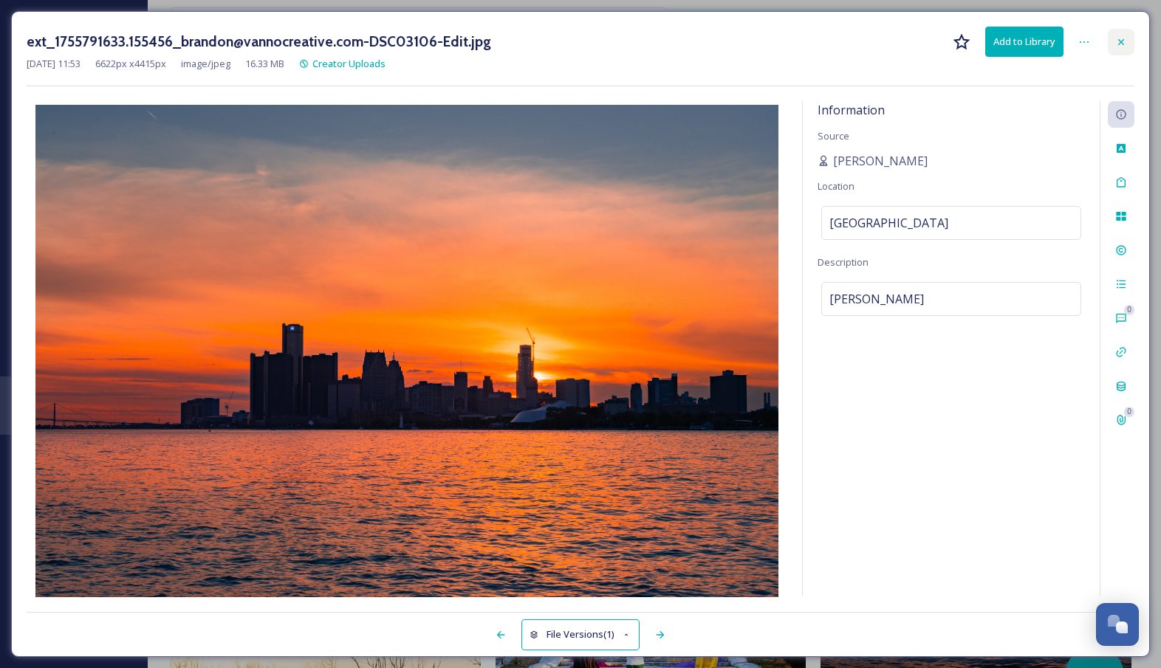
click at [1125, 36] on icon at bounding box center [1121, 42] width 12 height 12
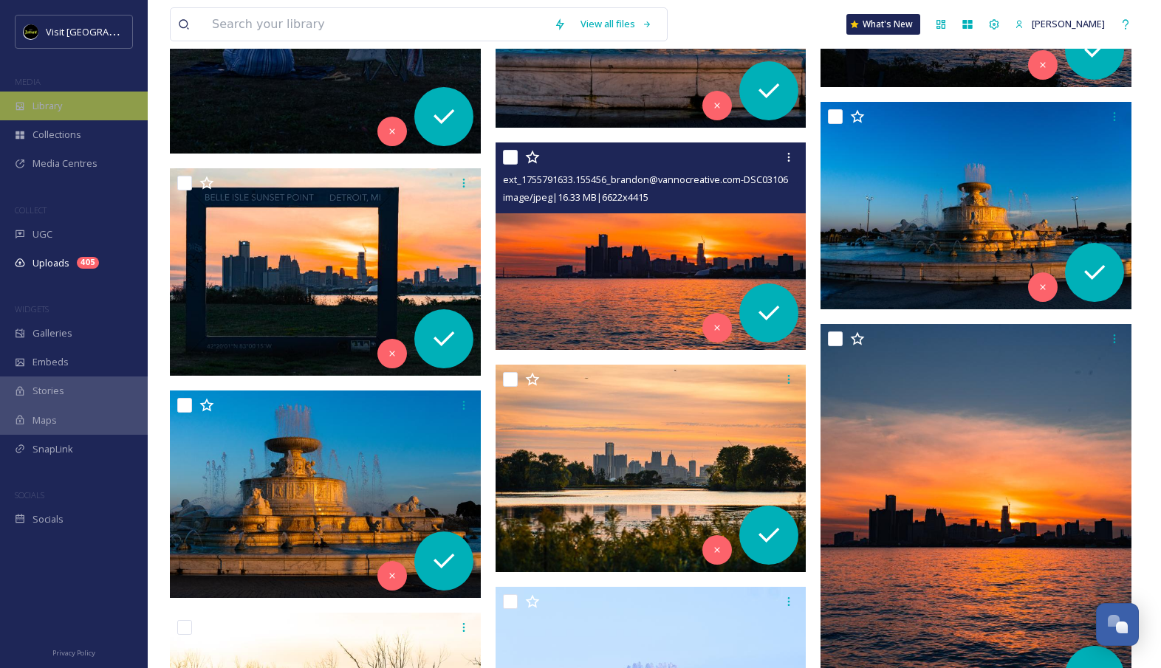
click at [55, 105] on span "Library" at bounding box center [47, 106] width 30 height 14
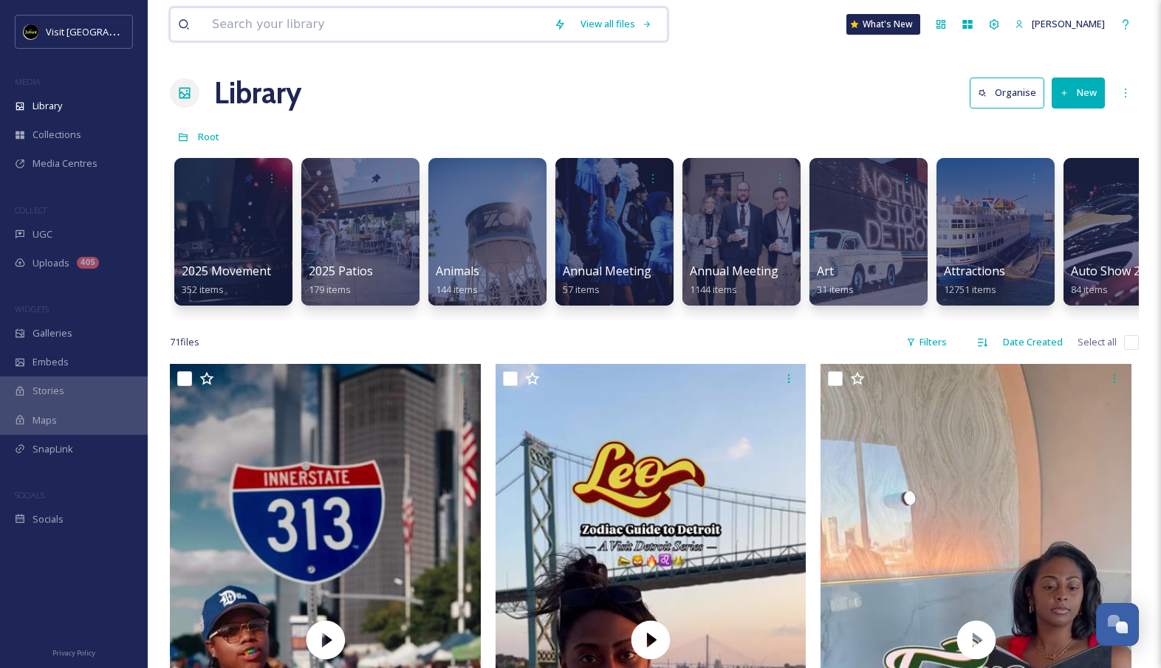
click at [294, 22] on input at bounding box center [376, 24] width 342 height 32
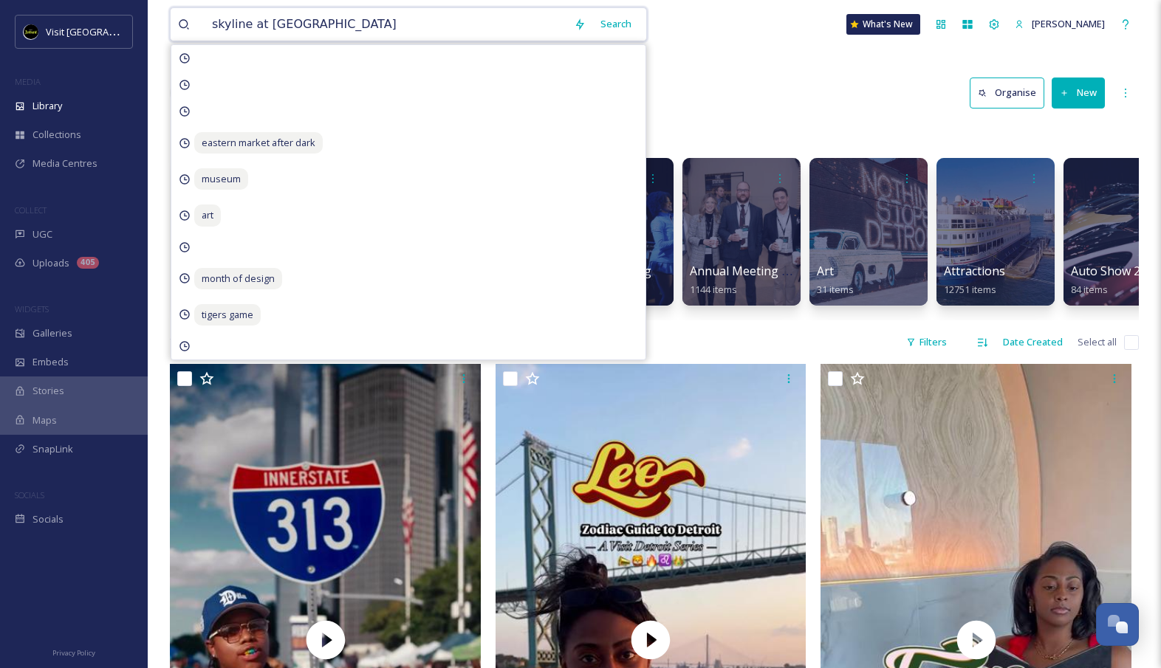
type input "skyline at night"
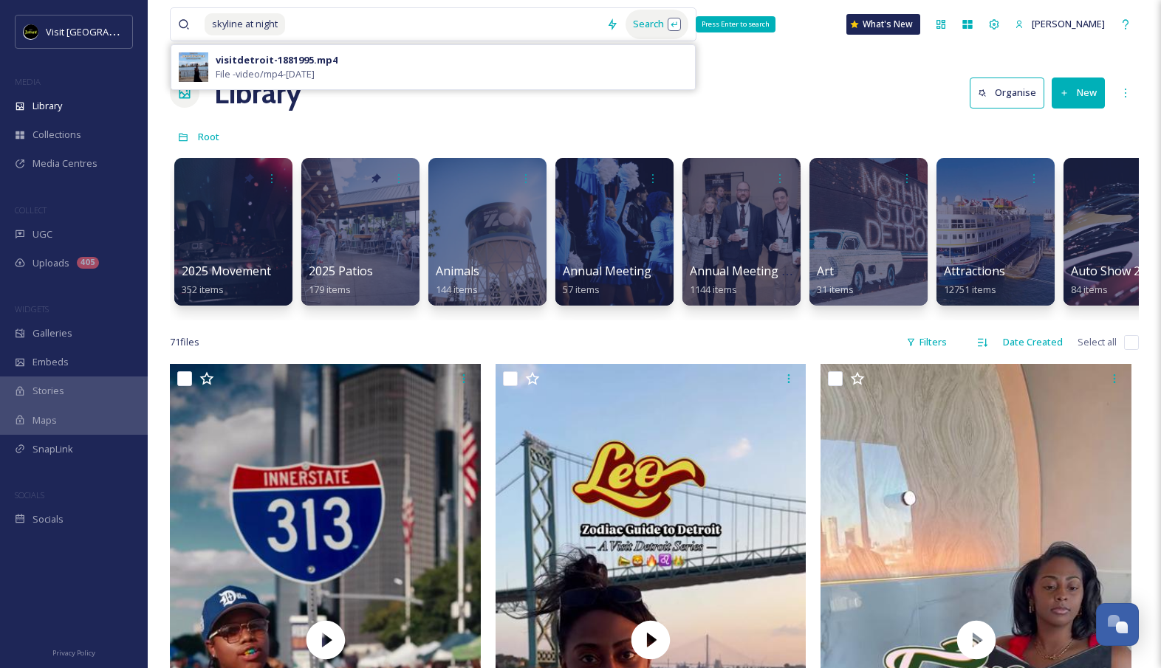
click at [662, 27] on div "Search Press Enter to search" at bounding box center [656, 24] width 63 height 29
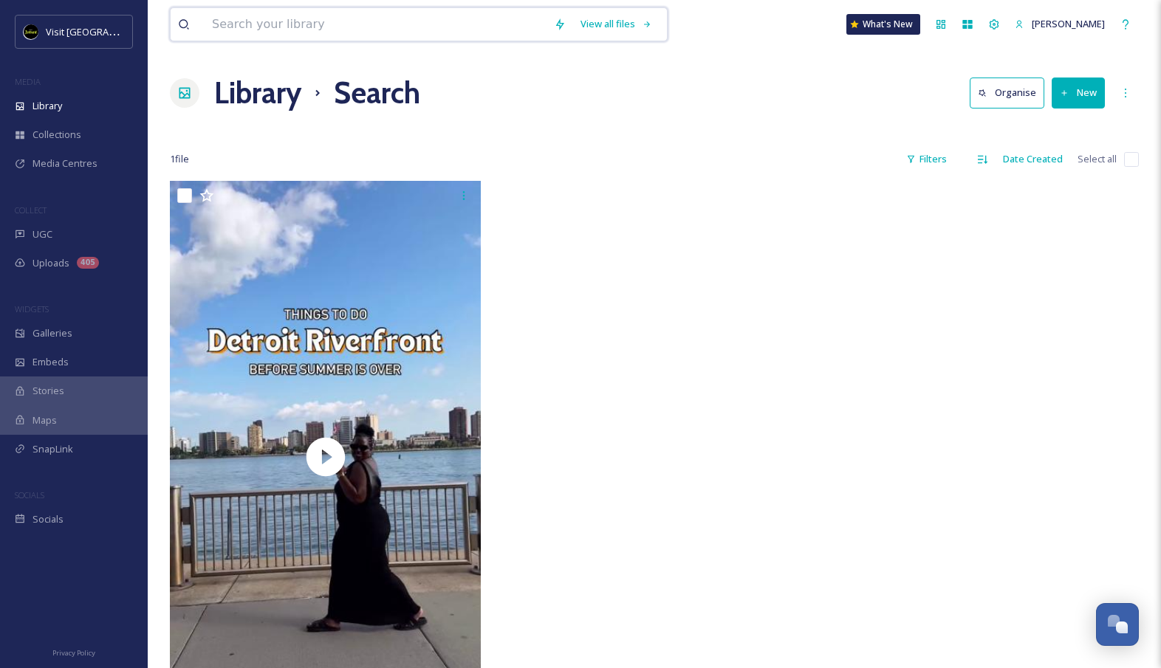
click at [327, 33] on input at bounding box center [376, 24] width 342 height 32
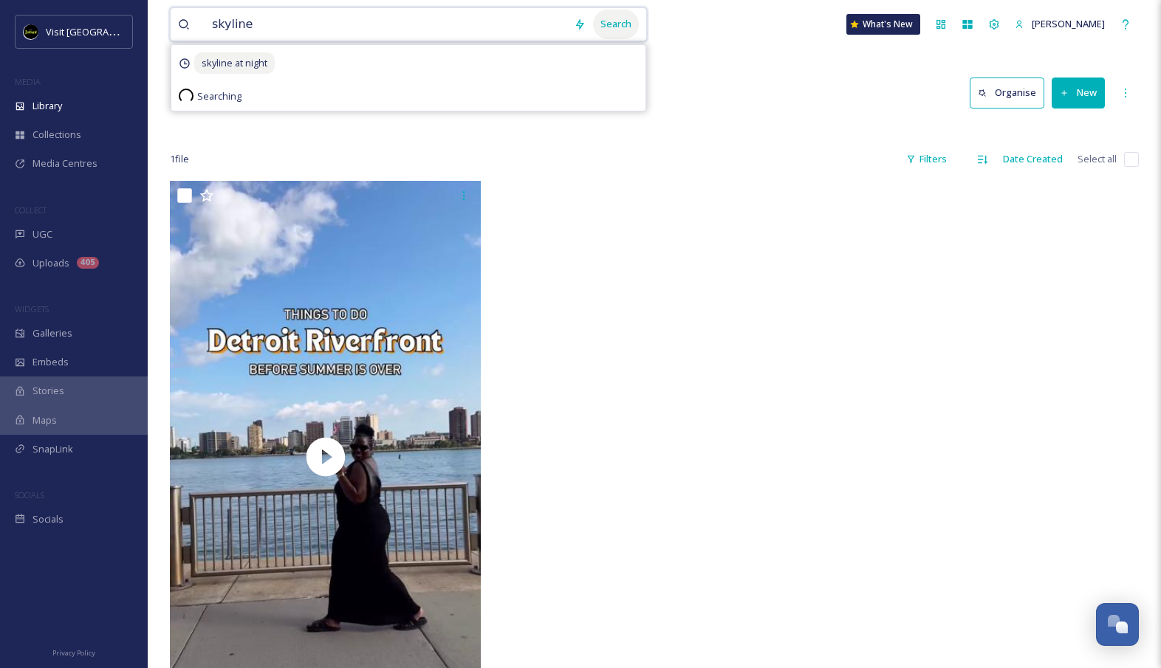
type input "skyline"
click at [629, 35] on div "Search" at bounding box center [616, 24] width 46 height 29
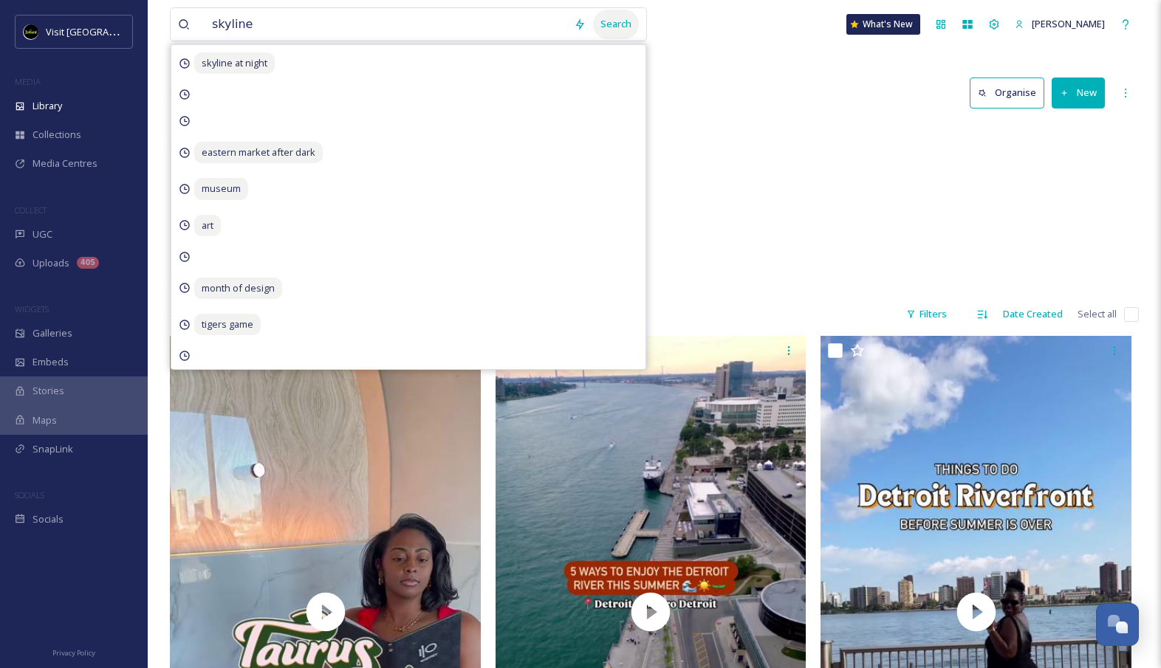
click at [639, 29] on div "Search" at bounding box center [616, 24] width 46 height 29
click at [630, 31] on div "Search" at bounding box center [616, 24] width 46 height 29
click at [494, 30] on input "skyline" at bounding box center [386, 24] width 362 height 32
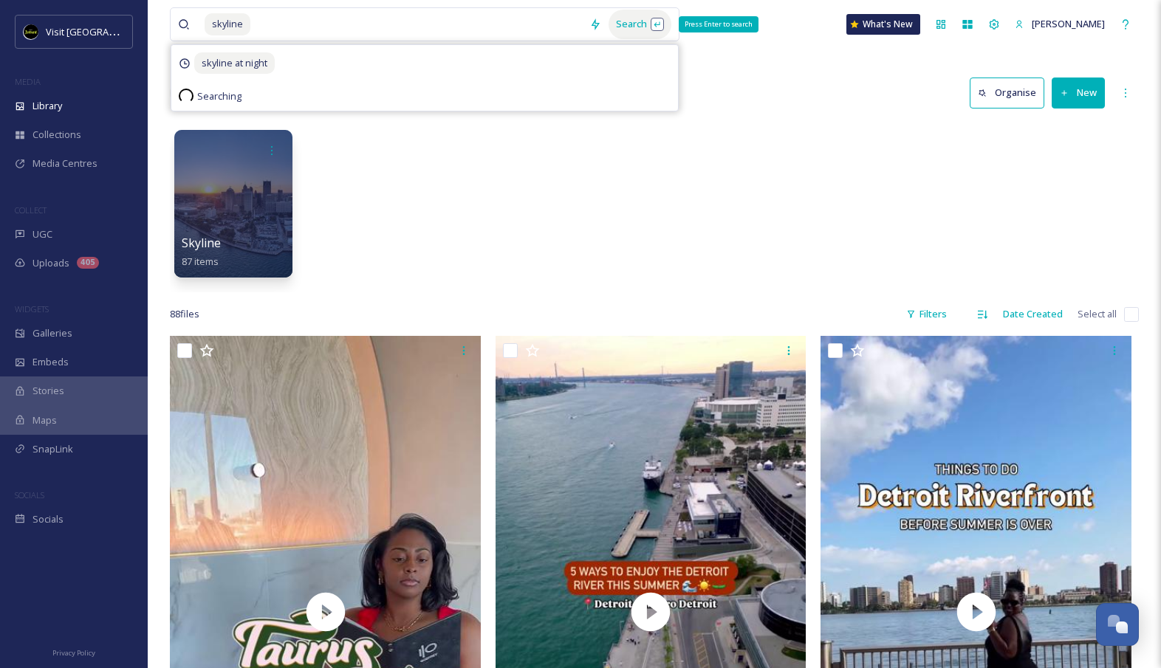
click at [649, 13] on div "Search Press Enter to search" at bounding box center [639, 24] width 63 height 29
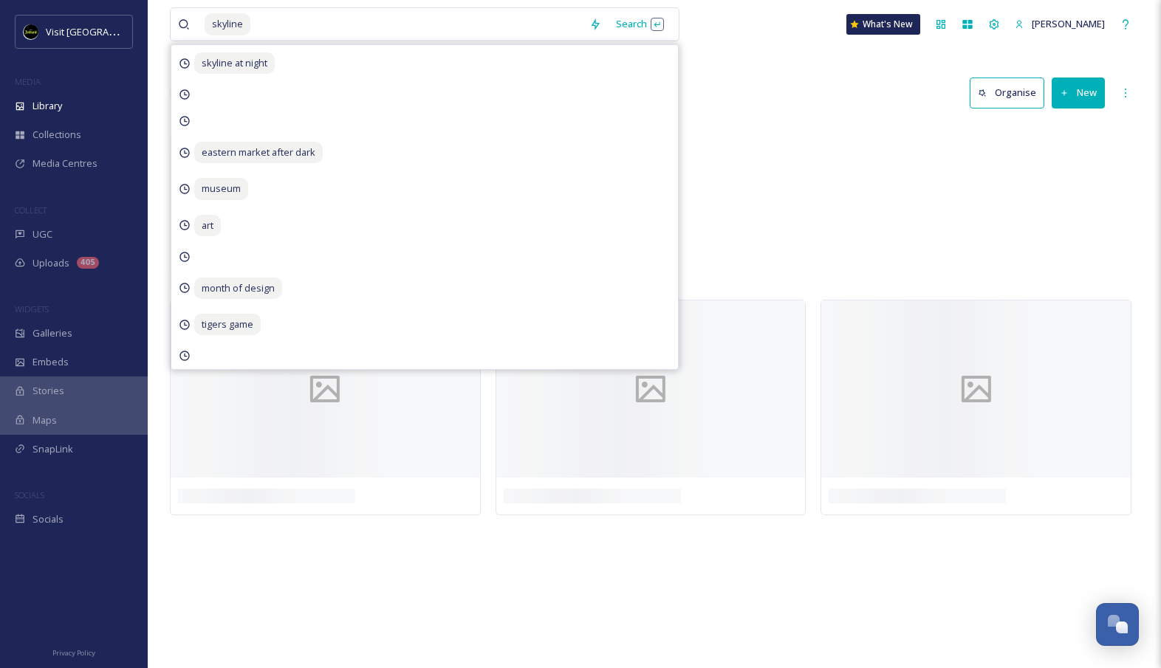
click at [738, 85] on div "Library Search Organise New" at bounding box center [654, 93] width 969 height 44
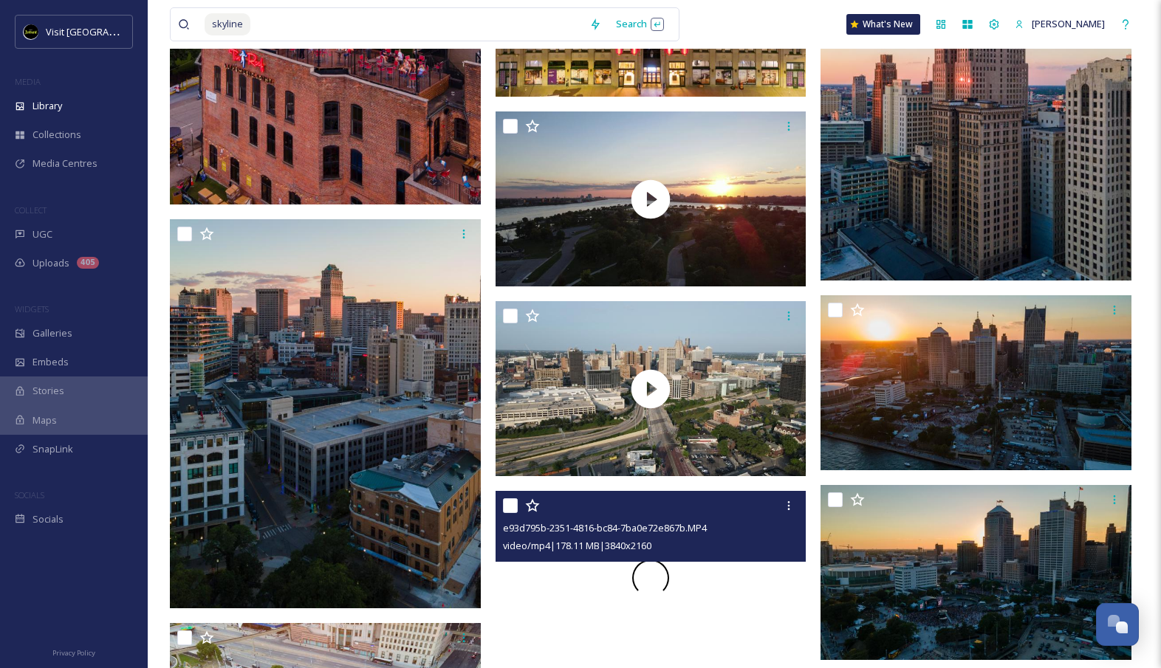
scroll to position [2968, 0]
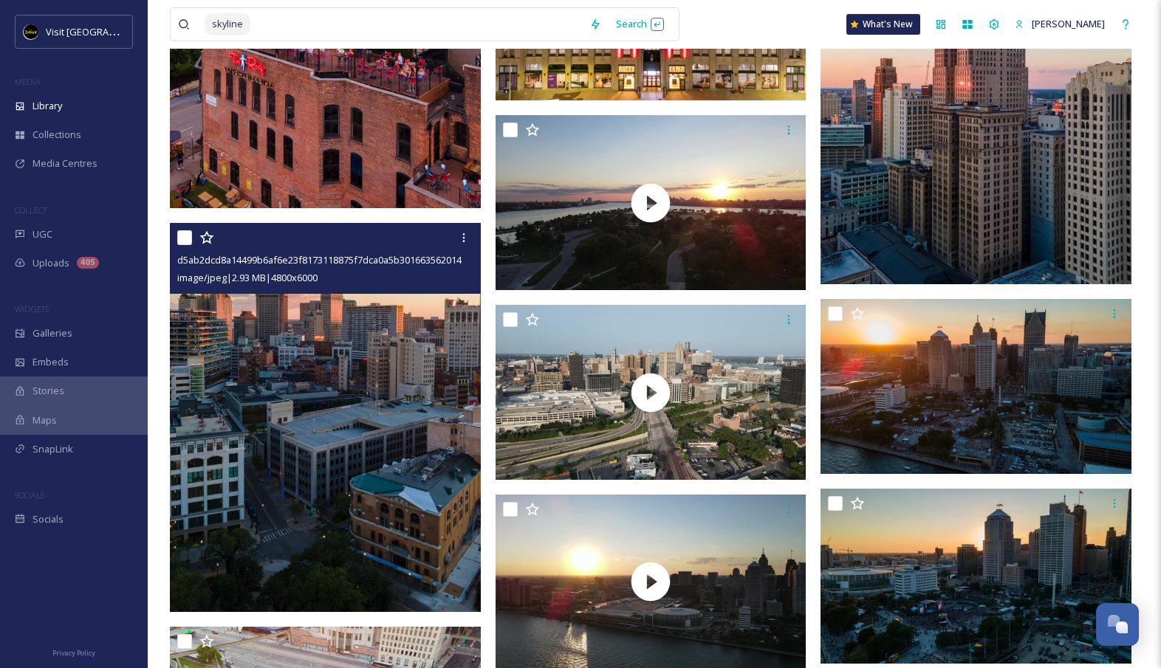
click at [357, 511] on img at bounding box center [325, 417] width 311 height 388
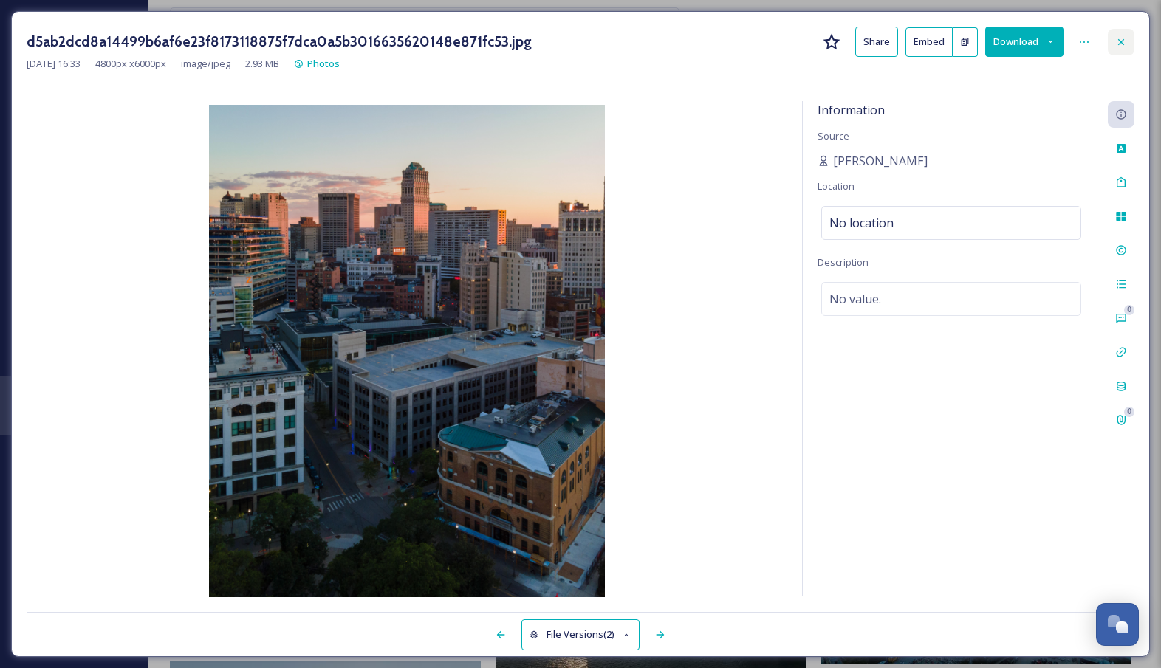
click at [1121, 41] on icon at bounding box center [1121, 41] width 6 height 6
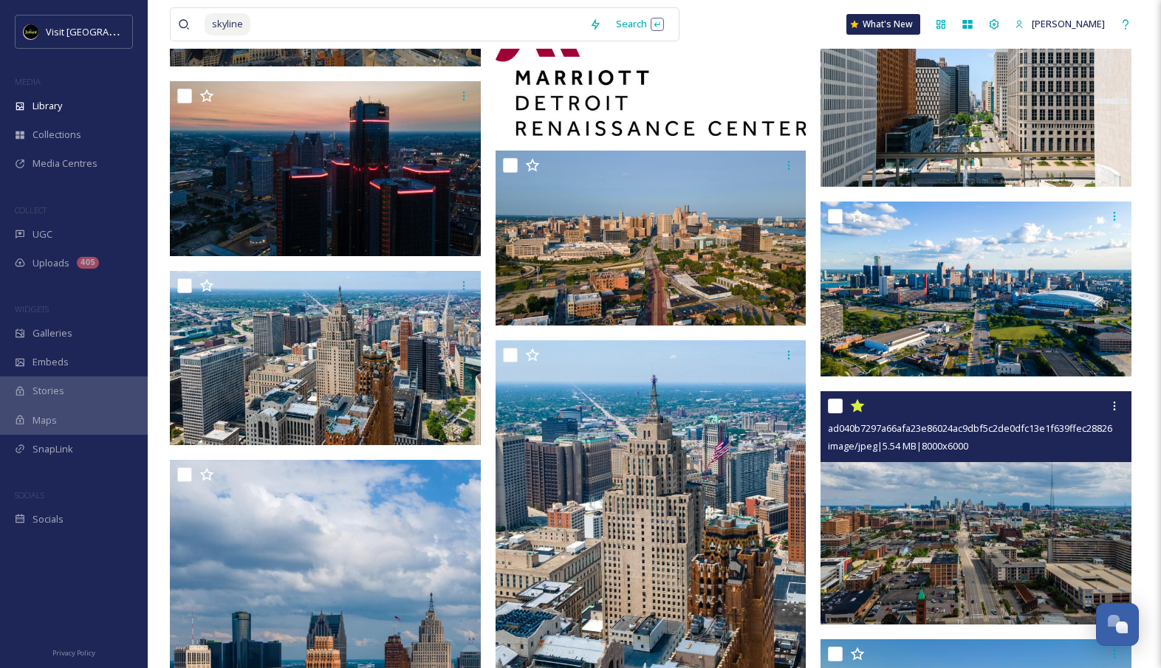
scroll to position [5692, 0]
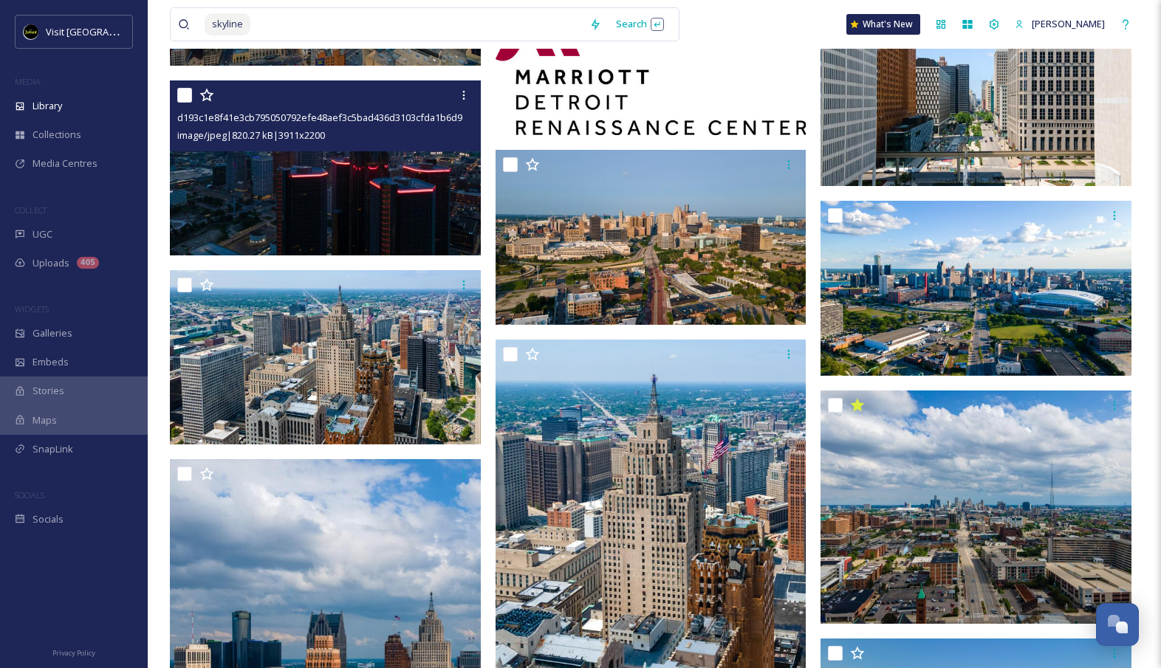
click at [354, 150] on div "d193c1e8f41e3cb795050792efe48aef3c5bad436d3103cfda1b6d9c977b1dc4.jpg image/jpeg…" at bounding box center [325, 115] width 311 height 71
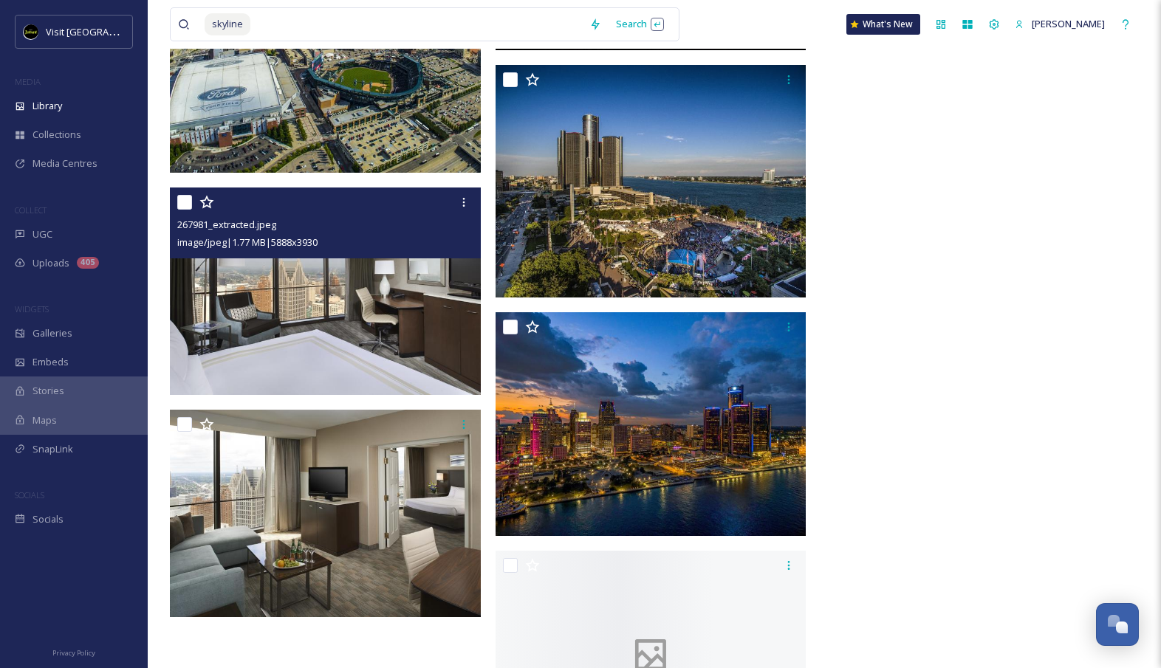
scroll to position [8372, 0]
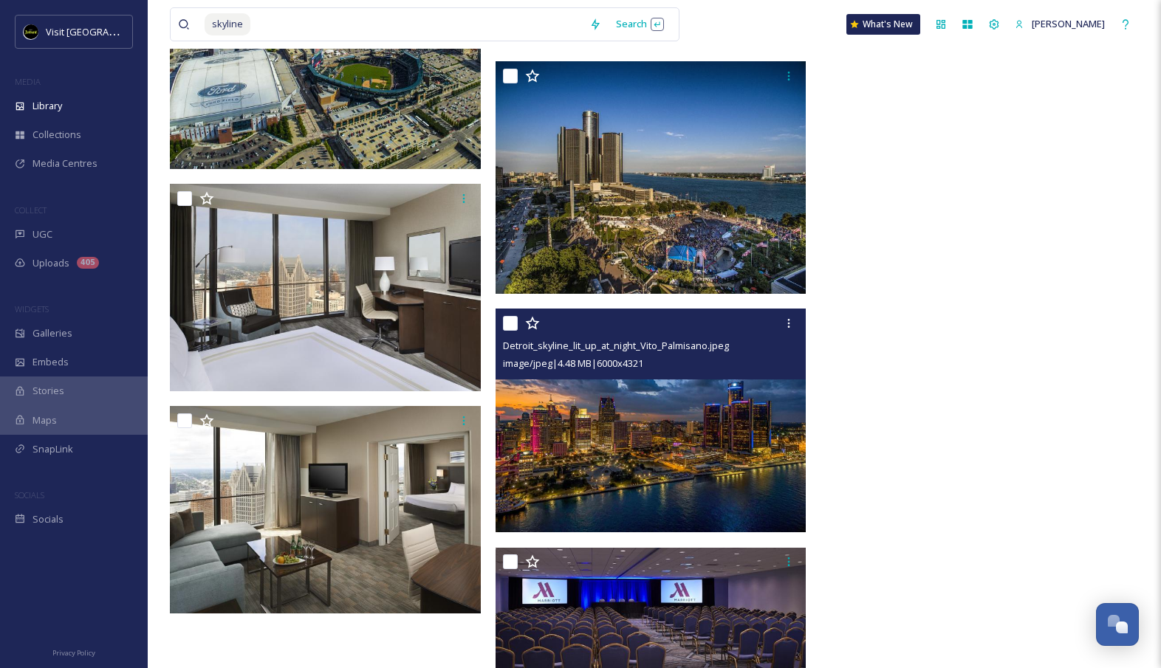
click at [614, 451] on img at bounding box center [650, 421] width 311 height 224
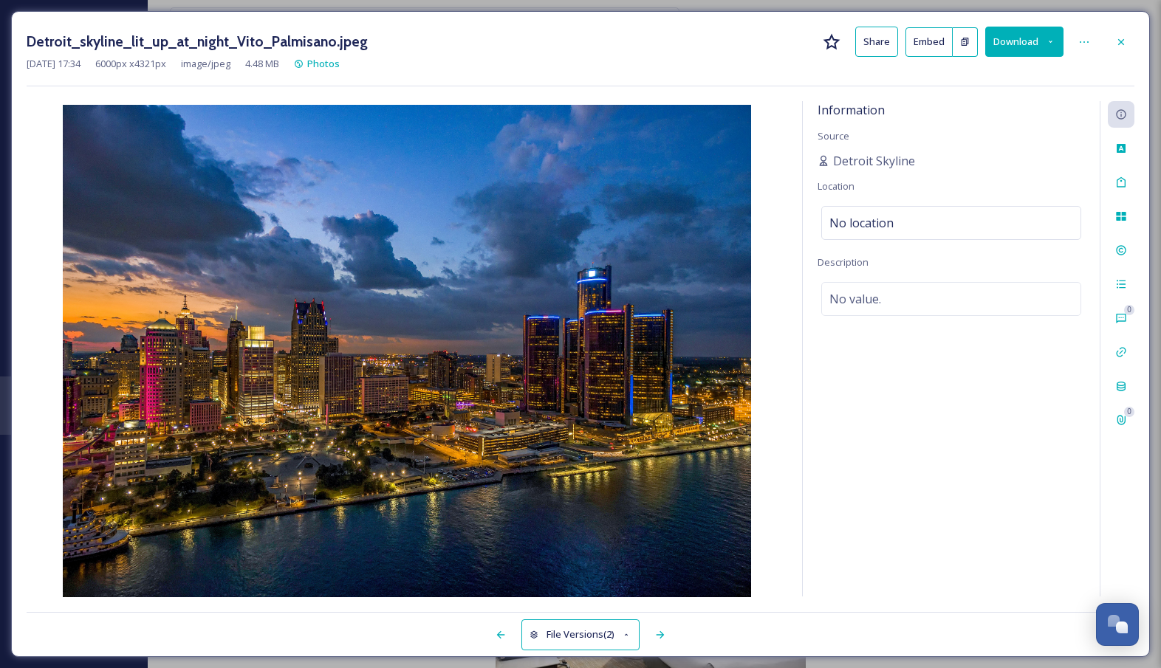
click at [1022, 41] on button "Download" at bounding box center [1024, 42] width 78 height 30
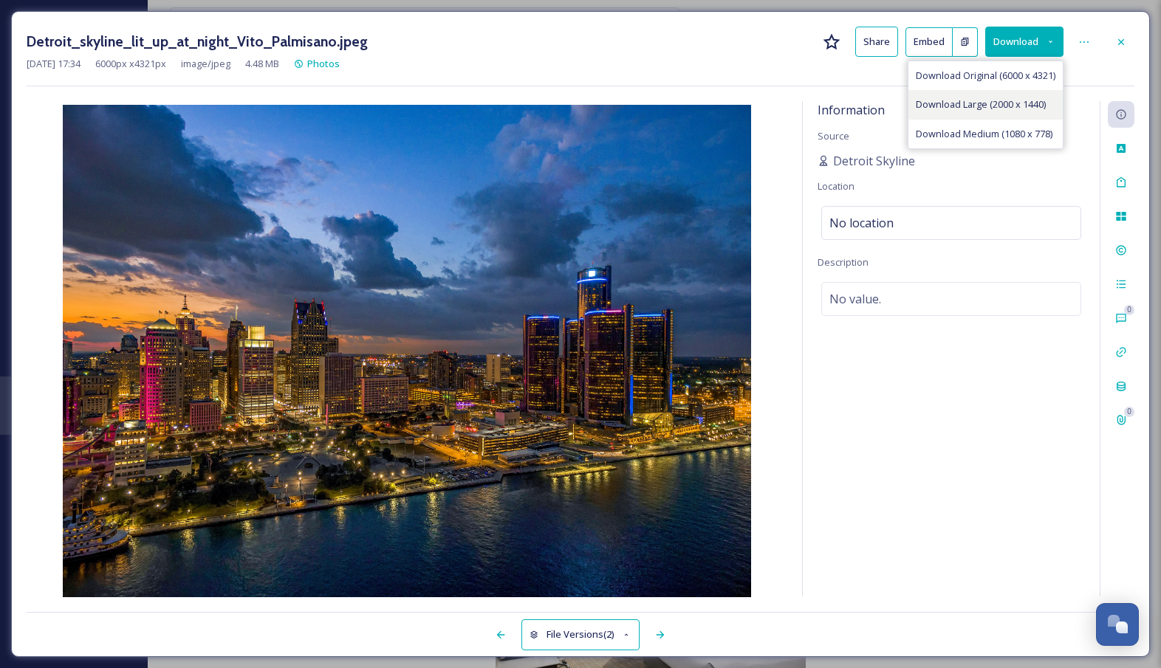
click at [1040, 109] on span "Download Large (2000 x 1440)" at bounding box center [980, 104] width 130 height 14
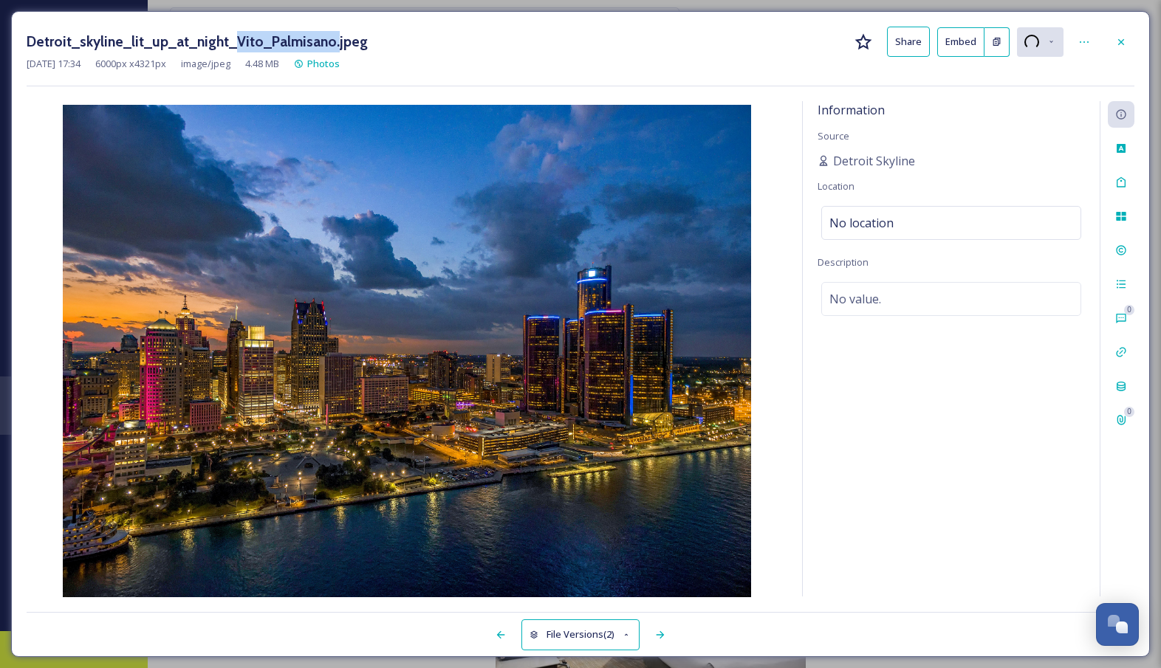
drag, startPoint x: 232, startPoint y: 42, endPoint x: 329, endPoint y: 40, distance: 97.5
click at [329, 40] on h3 "Detroit_skyline_lit_up_at_night_Vito_Palmisano.jpeg" at bounding box center [197, 41] width 341 height 21
copy h3 "Vito_Palmisano."
click at [688, 24] on div "Detroit_skyline_lit_up_at_night_Vito_Palmisano.jpeg Share Embed Jul 23 2015 17:…" at bounding box center [580, 334] width 1138 height 646
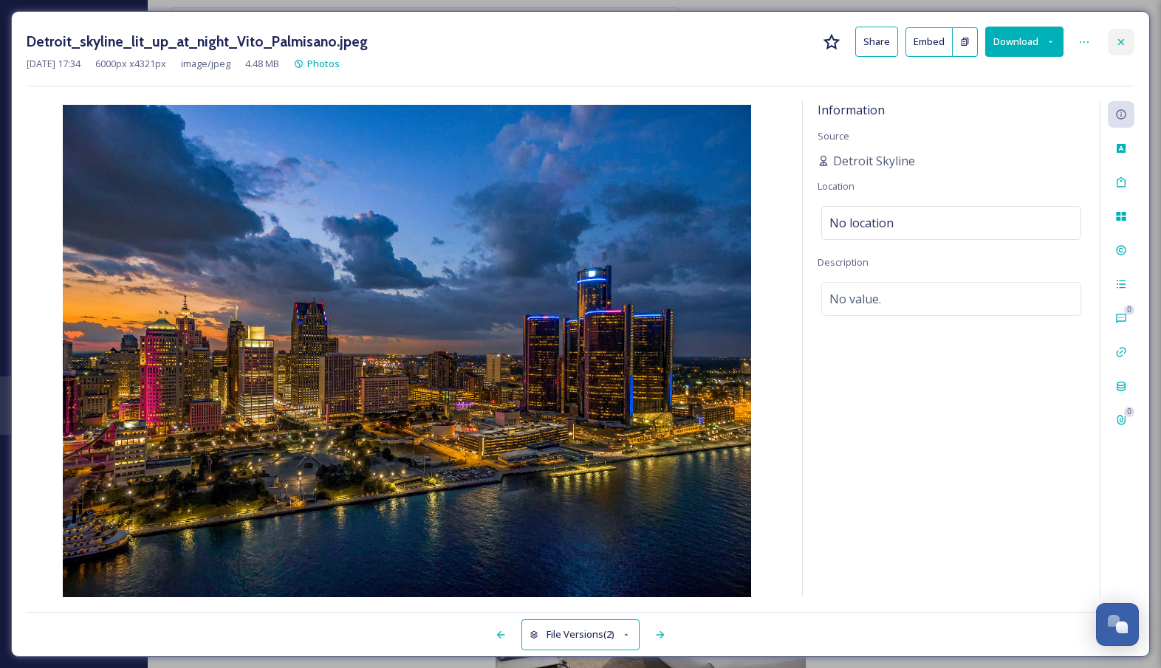
click at [1116, 37] on icon at bounding box center [1121, 42] width 12 height 12
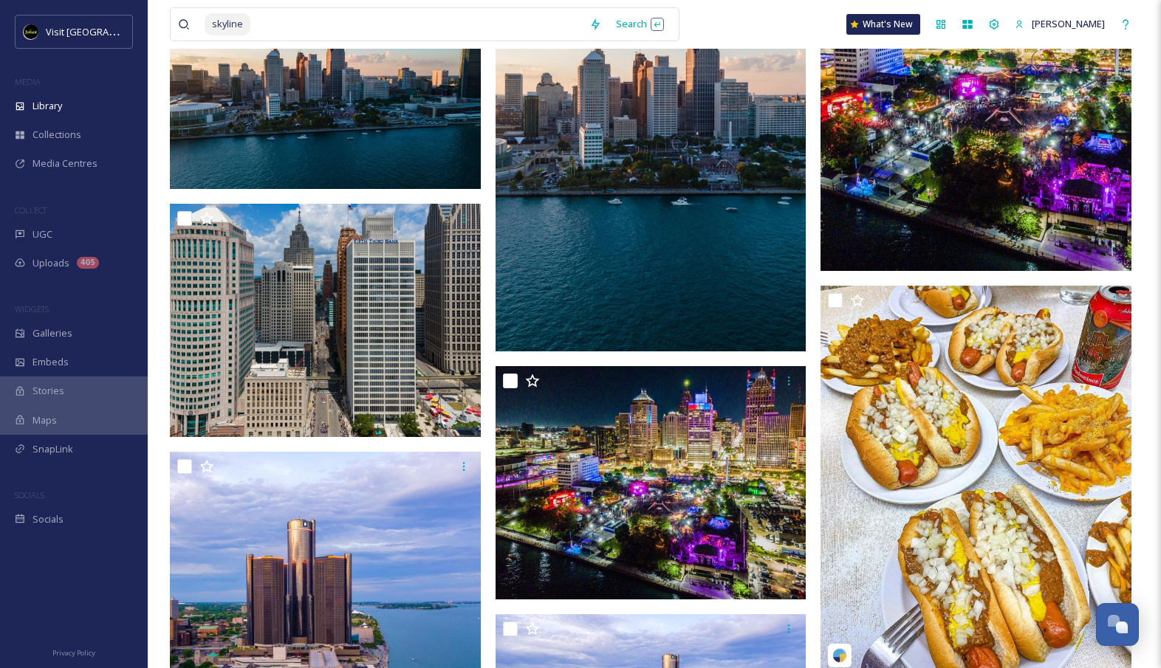
scroll to position [4260, 0]
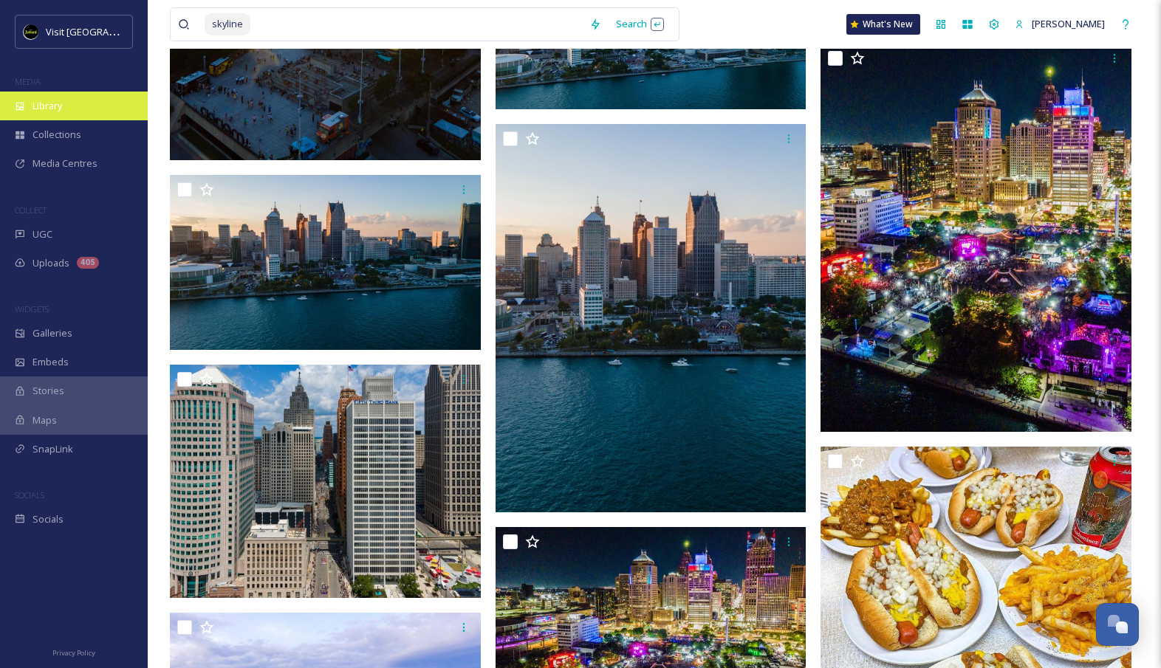
click at [87, 107] on div "Library" at bounding box center [74, 106] width 148 height 29
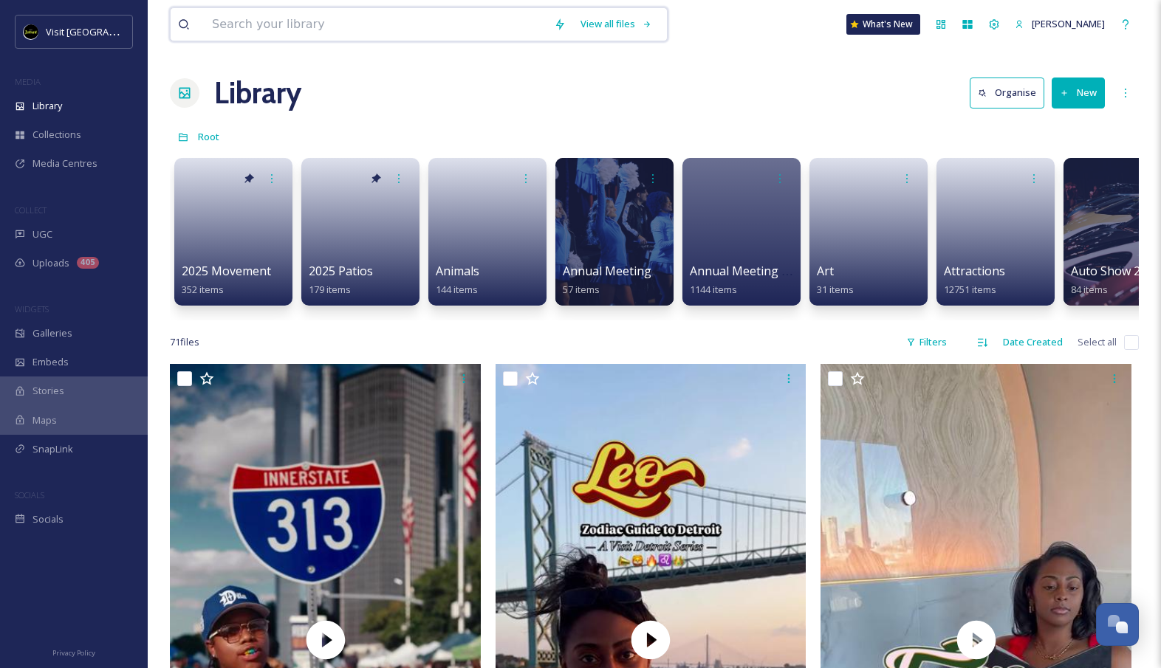
click at [252, 25] on input at bounding box center [376, 24] width 342 height 32
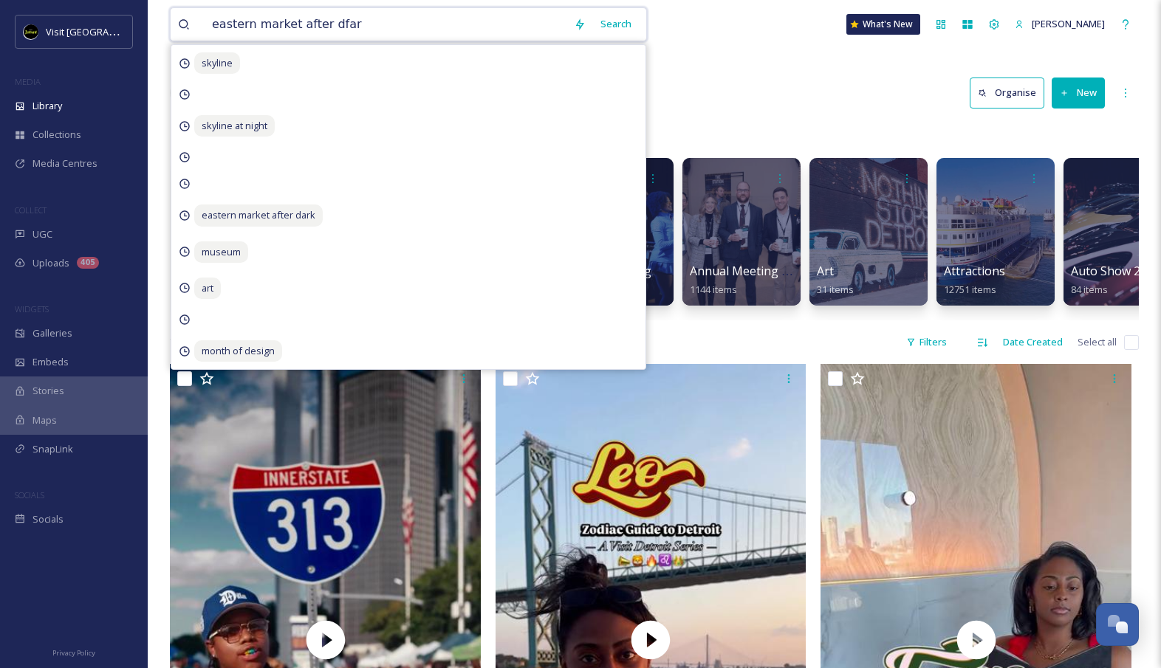
type input "eastern market after dfark"
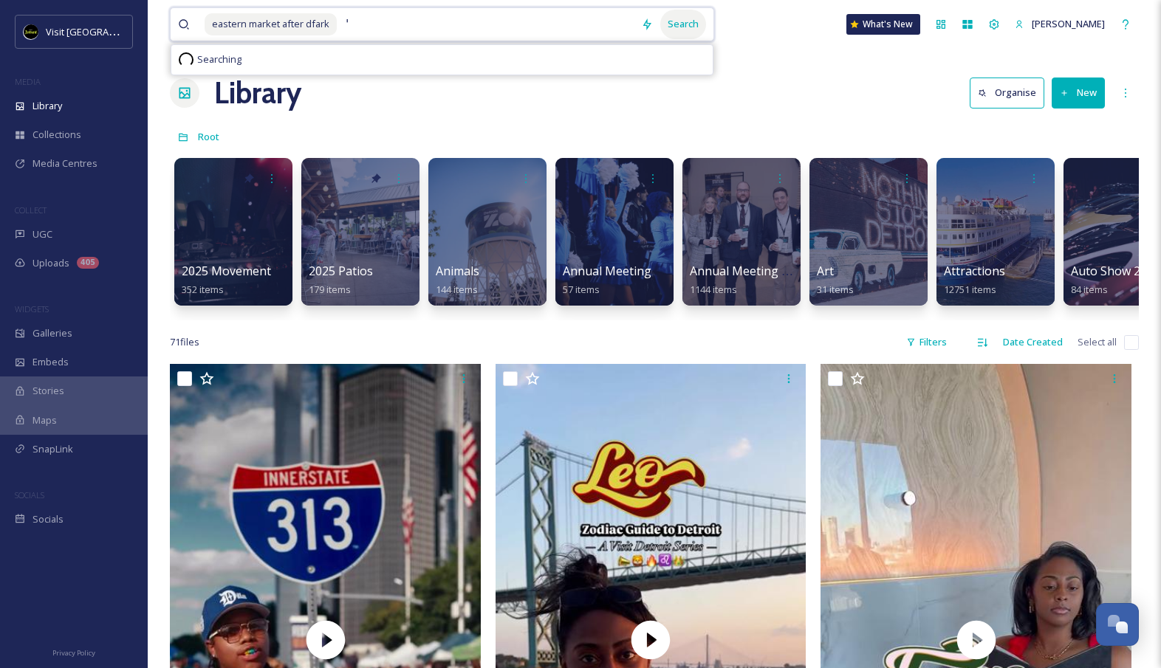
type input "'"
click at [697, 28] on div "Search" at bounding box center [683, 24] width 46 height 29
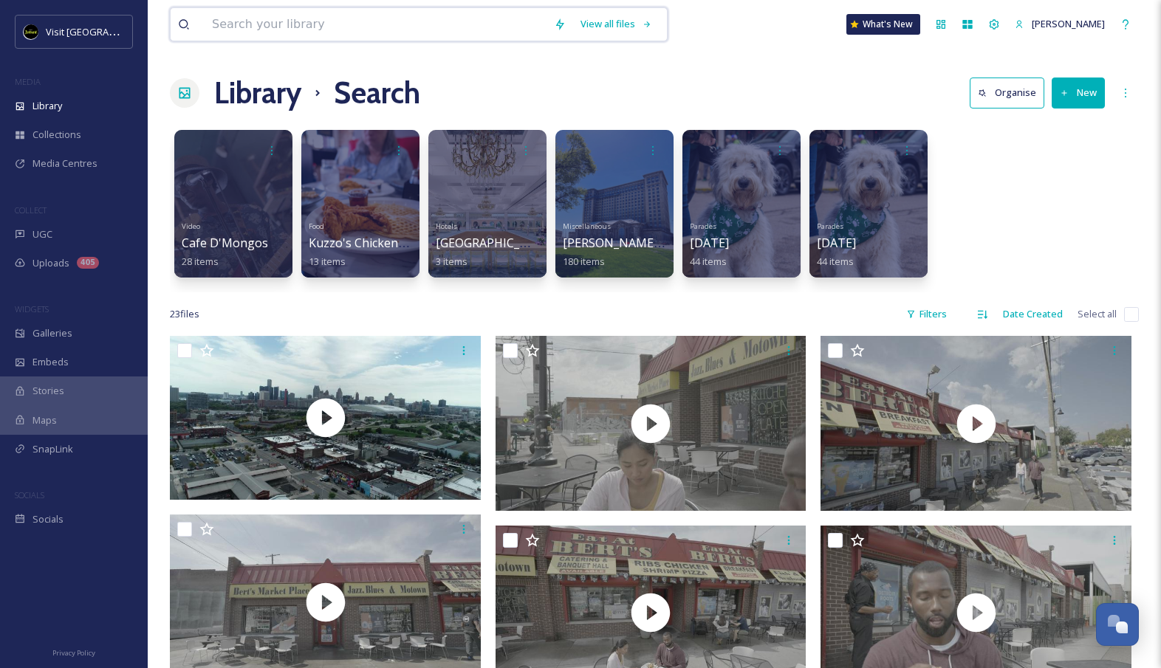
click at [404, 22] on input at bounding box center [376, 24] width 342 height 32
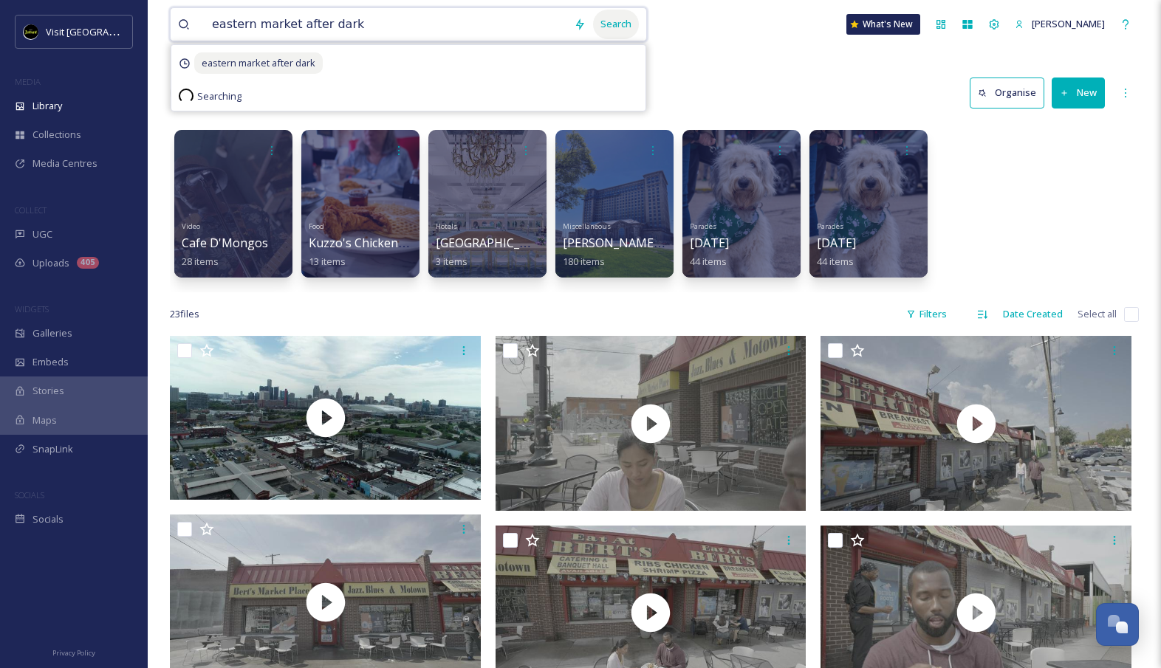
type input "eastern market after dark"
click at [634, 25] on div "Search" at bounding box center [616, 24] width 46 height 29
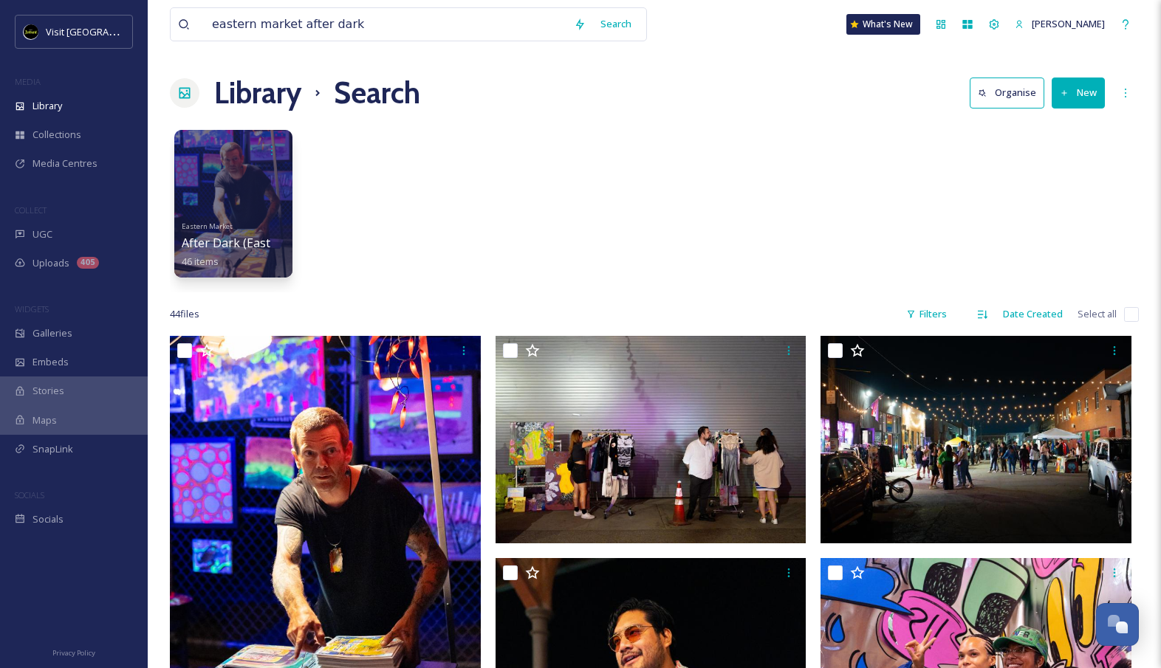
click at [760, 87] on div "Library Search Organise New" at bounding box center [654, 93] width 969 height 44
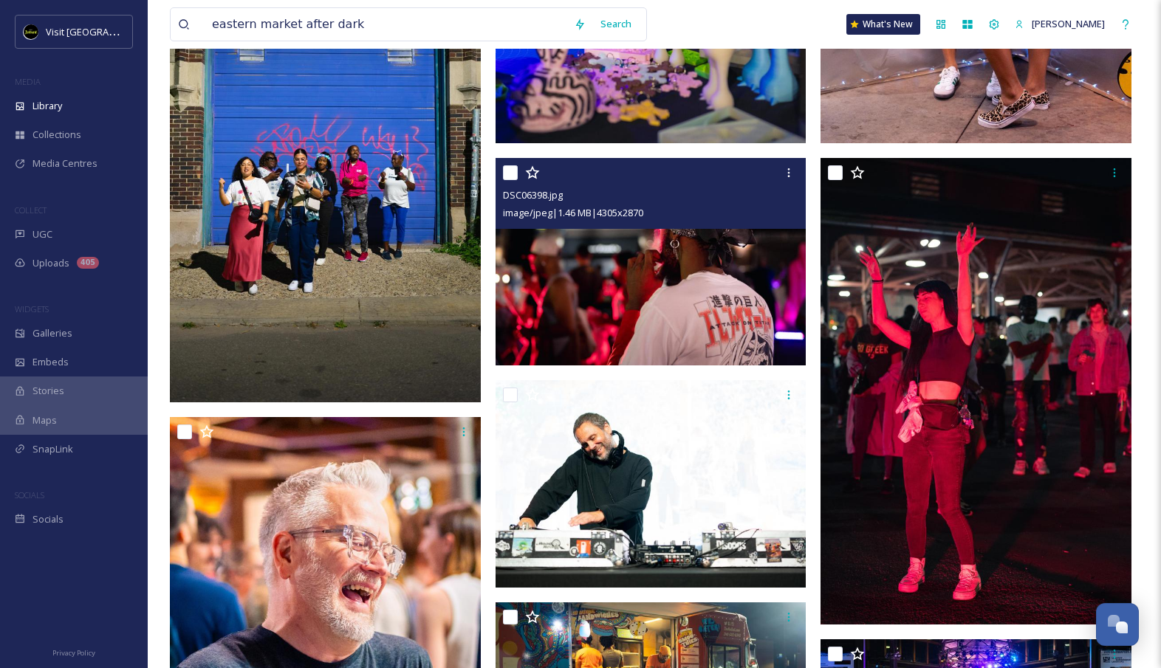
scroll to position [885, 0]
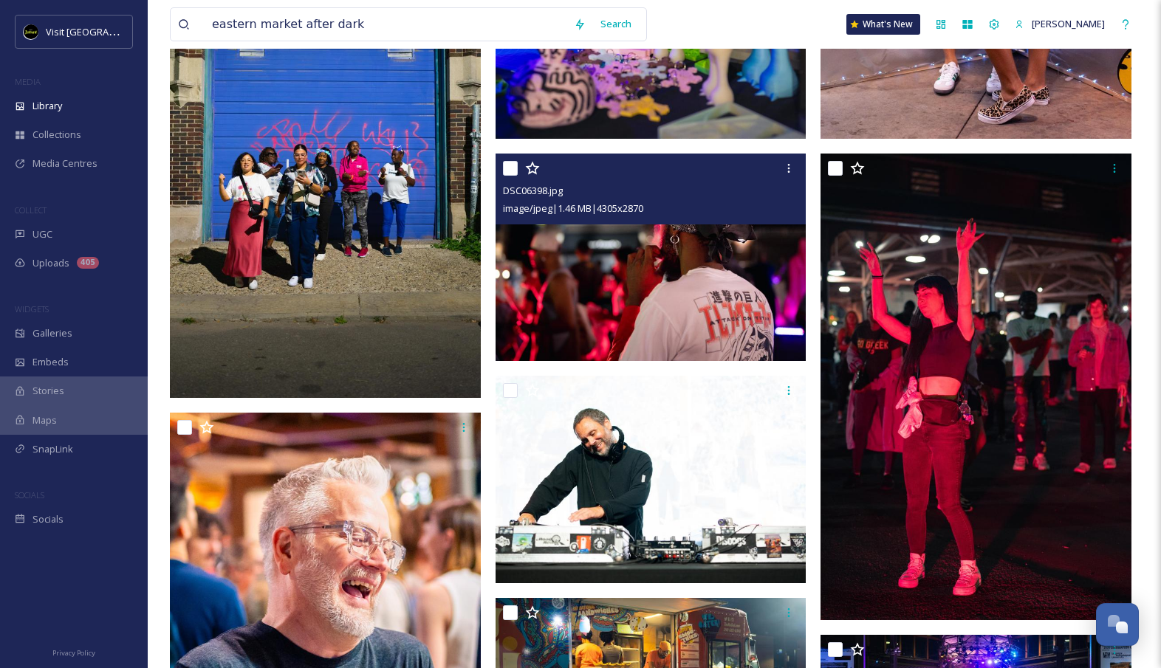
click at [759, 299] on img at bounding box center [650, 257] width 311 height 207
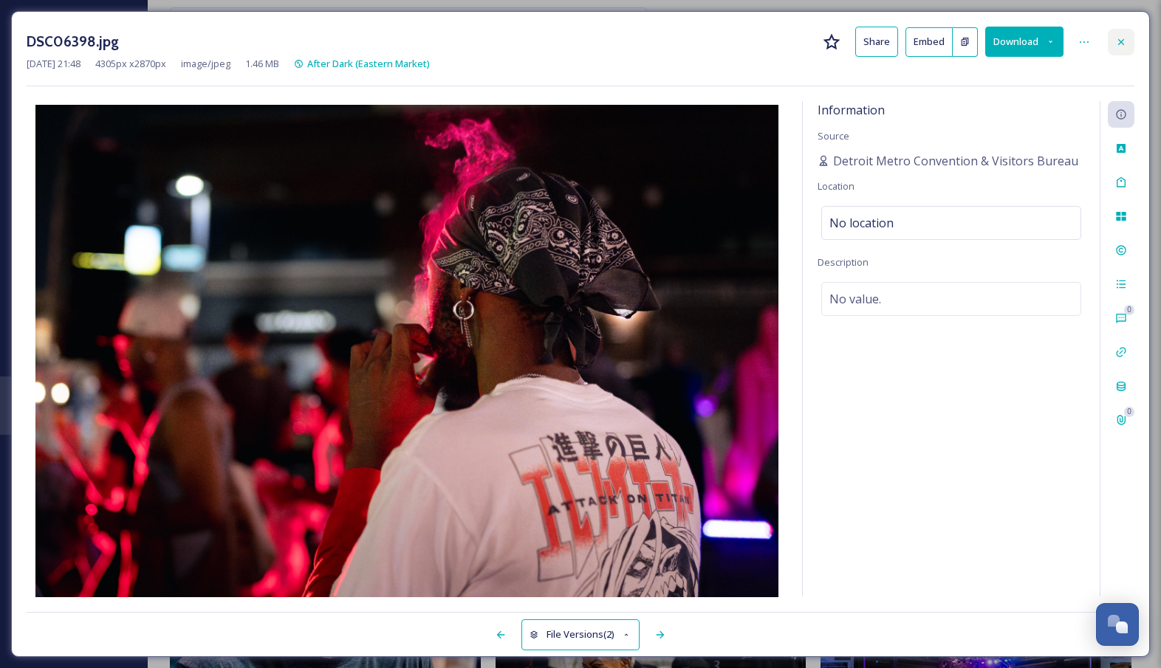
click at [1124, 38] on icon at bounding box center [1121, 42] width 12 height 12
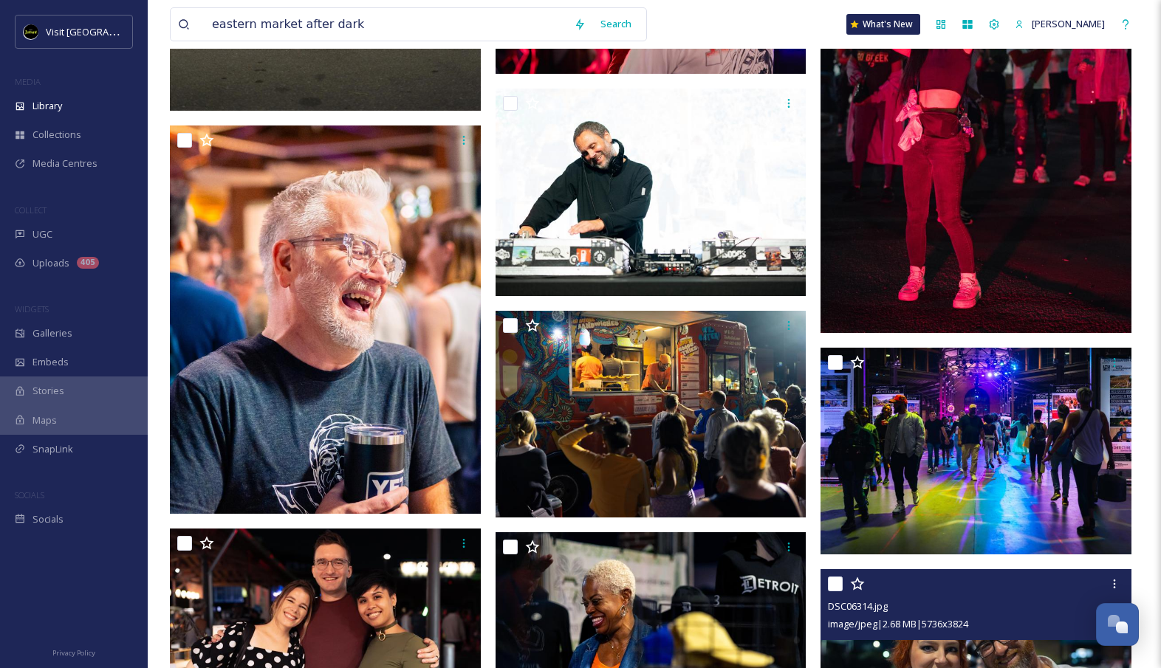
scroll to position [1164, 0]
